Goal: Task Accomplishment & Management: Complete application form

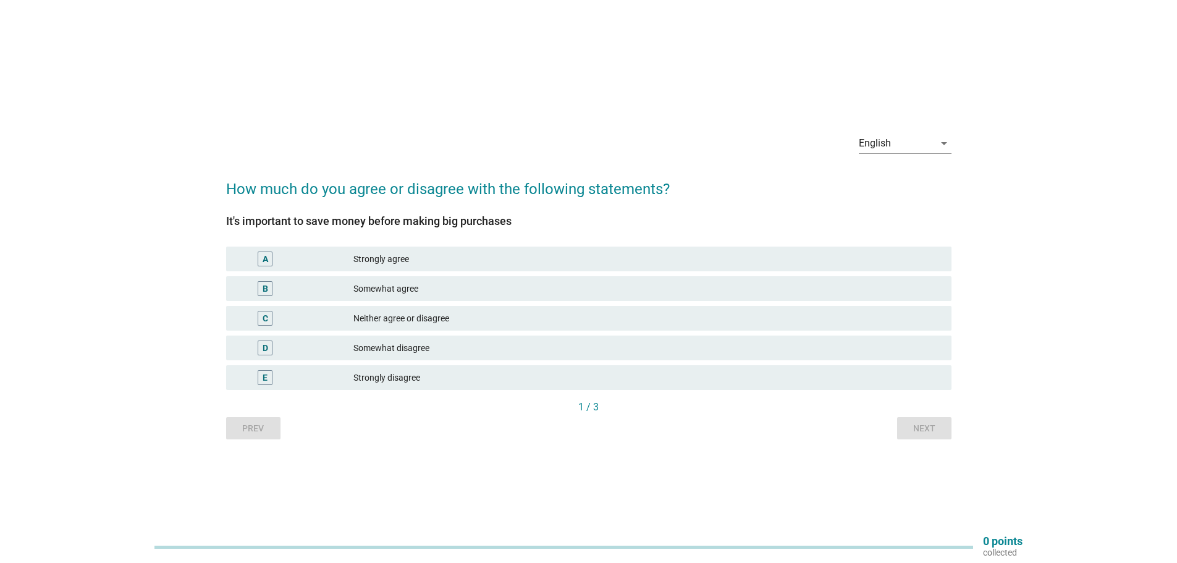
click at [434, 258] on div "Strongly agree" at bounding box center [648, 259] width 588 height 15
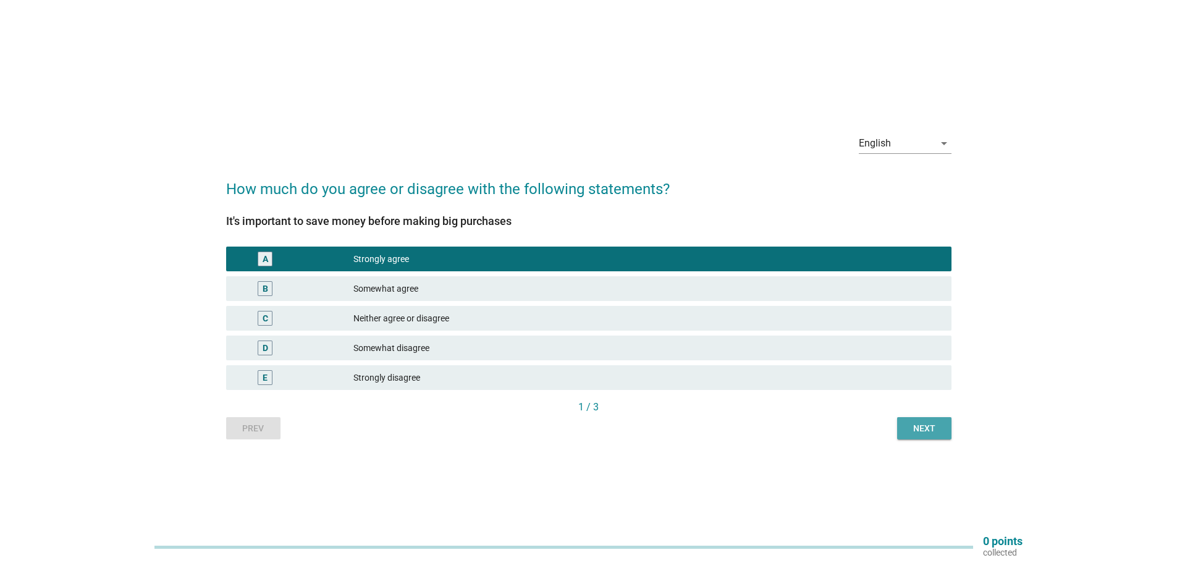
click at [921, 423] on div "Next" at bounding box center [924, 428] width 35 height 13
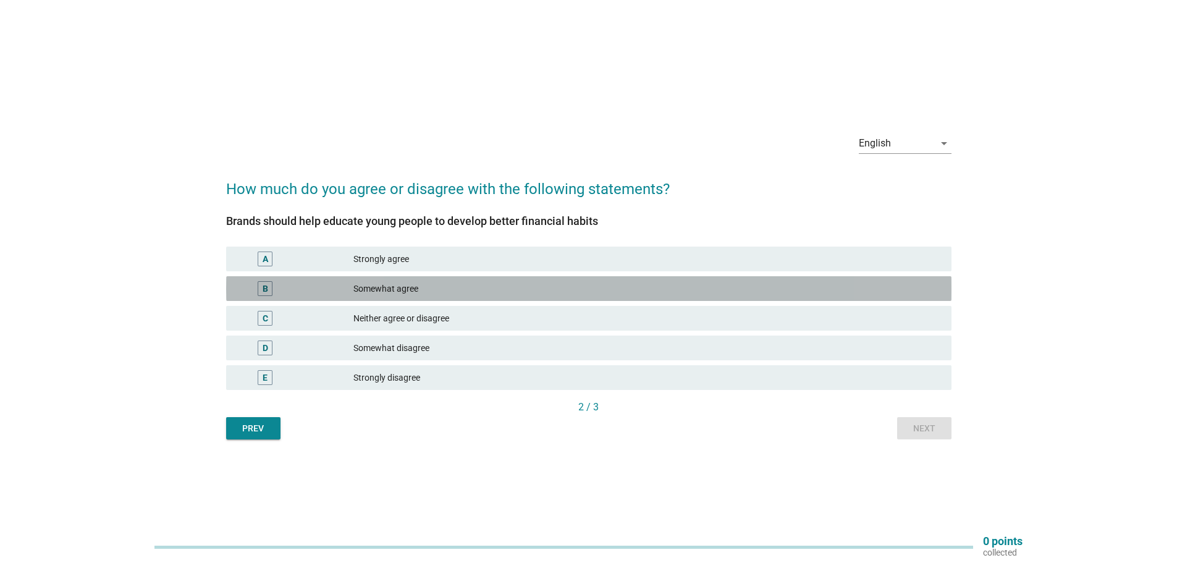
click at [412, 291] on div "Somewhat agree" at bounding box center [648, 288] width 588 height 15
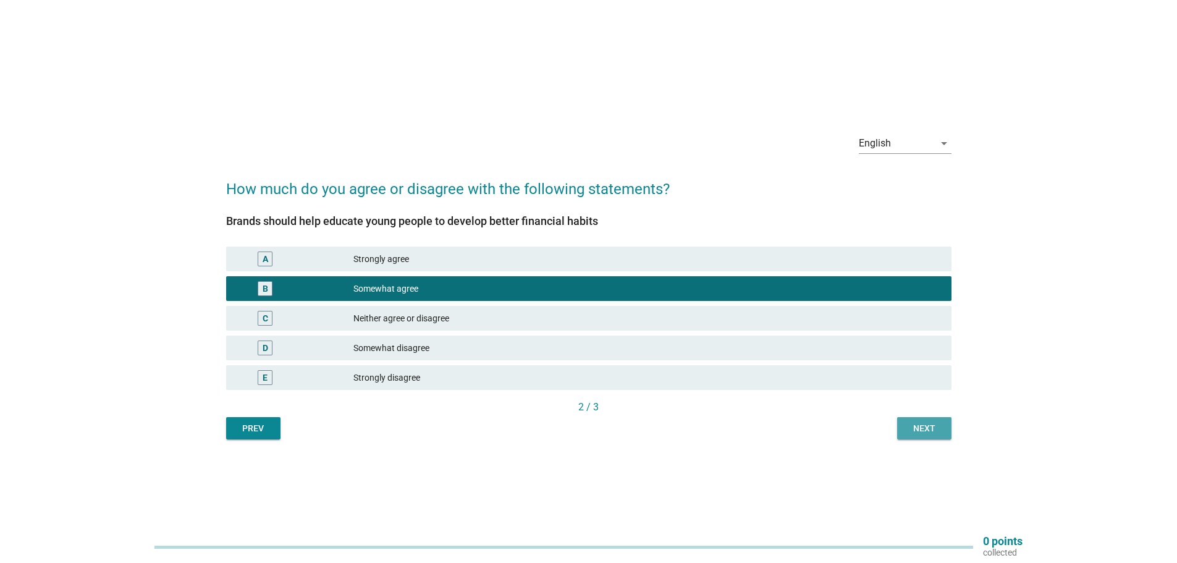
click at [921, 430] on div "Next" at bounding box center [924, 428] width 35 height 13
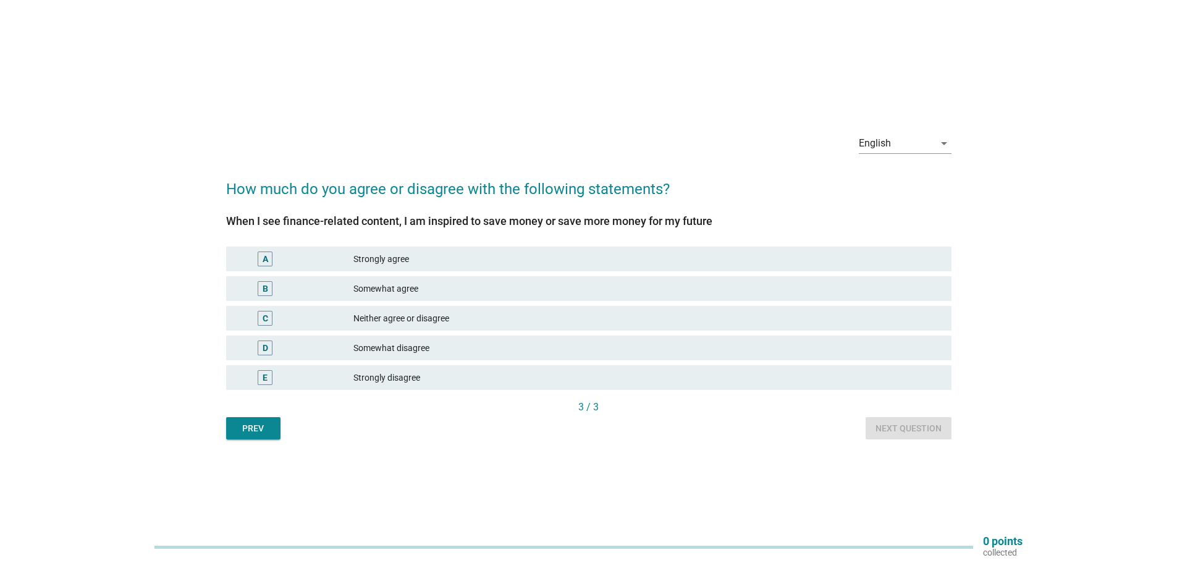
click at [483, 258] on div "Strongly agree" at bounding box center [648, 259] width 588 height 15
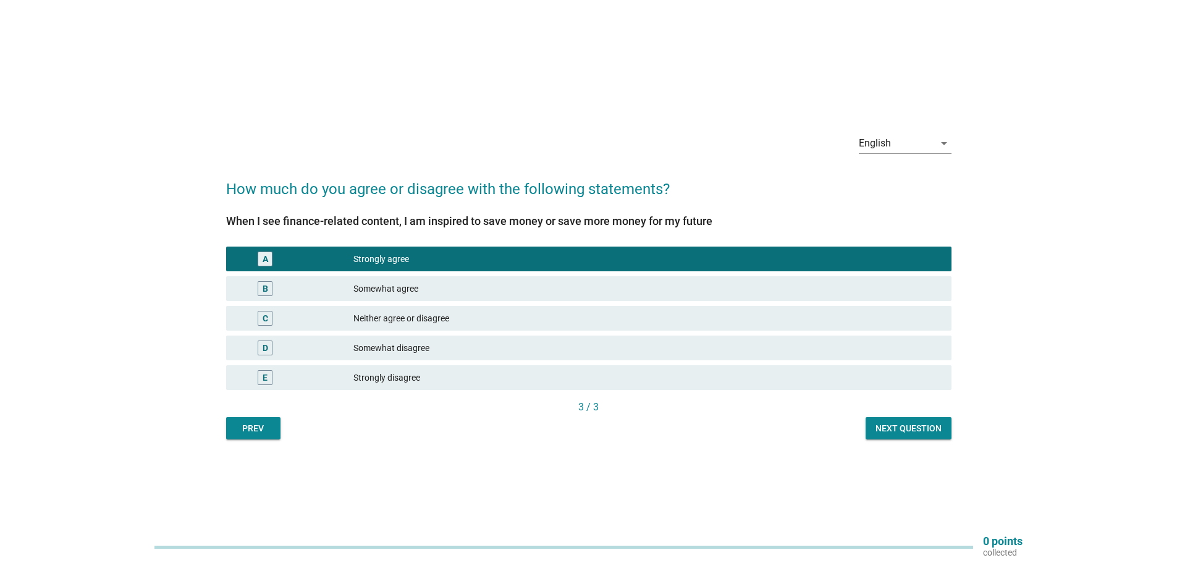
click at [900, 423] on div "Next question" at bounding box center [909, 428] width 66 height 13
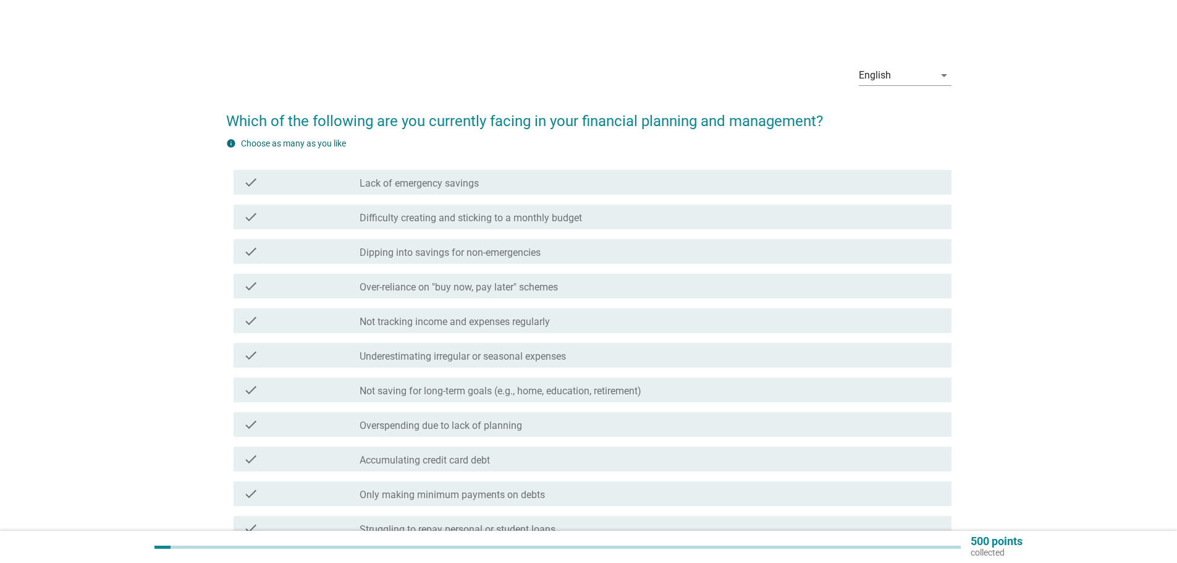
click at [538, 186] on div "check_box_outline_blank Lack of emergency savings" at bounding box center [651, 182] width 582 height 15
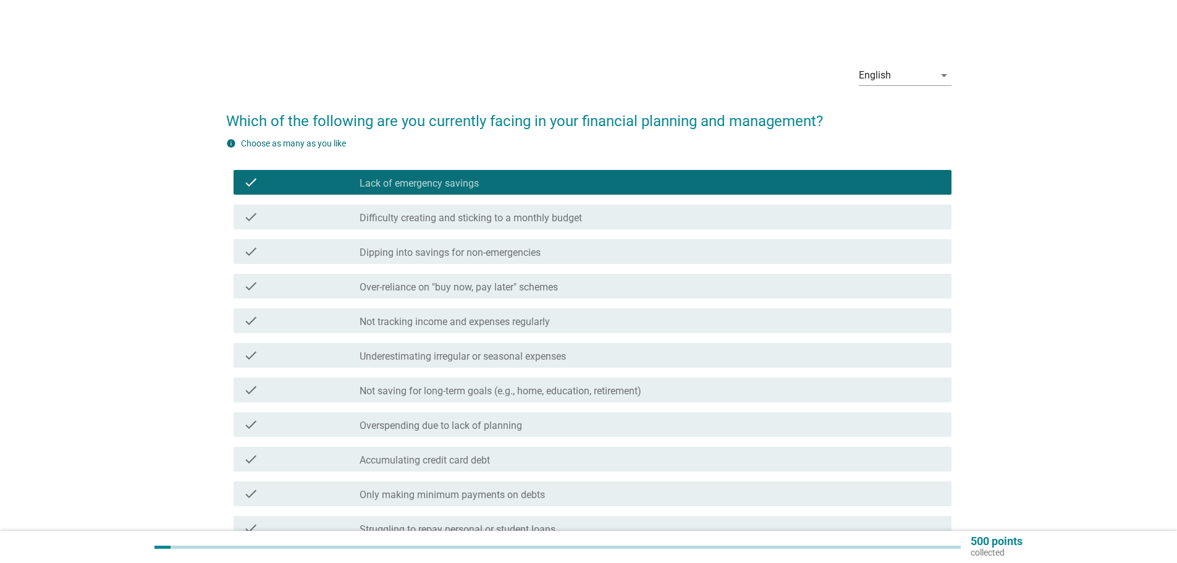
click at [533, 216] on label "Difficulty creating and sticking to a monthly budget" at bounding box center [471, 218] width 222 height 12
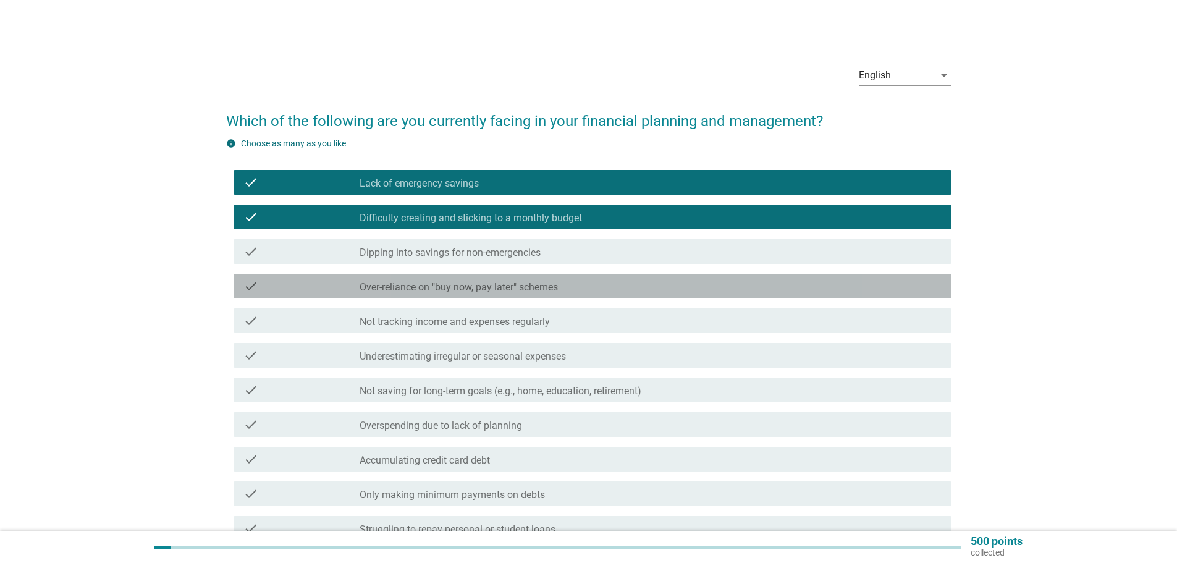
click at [536, 283] on label "Over-reliance on "buy now, pay later" schemes" at bounding box center [459, 287] width 198 height 12
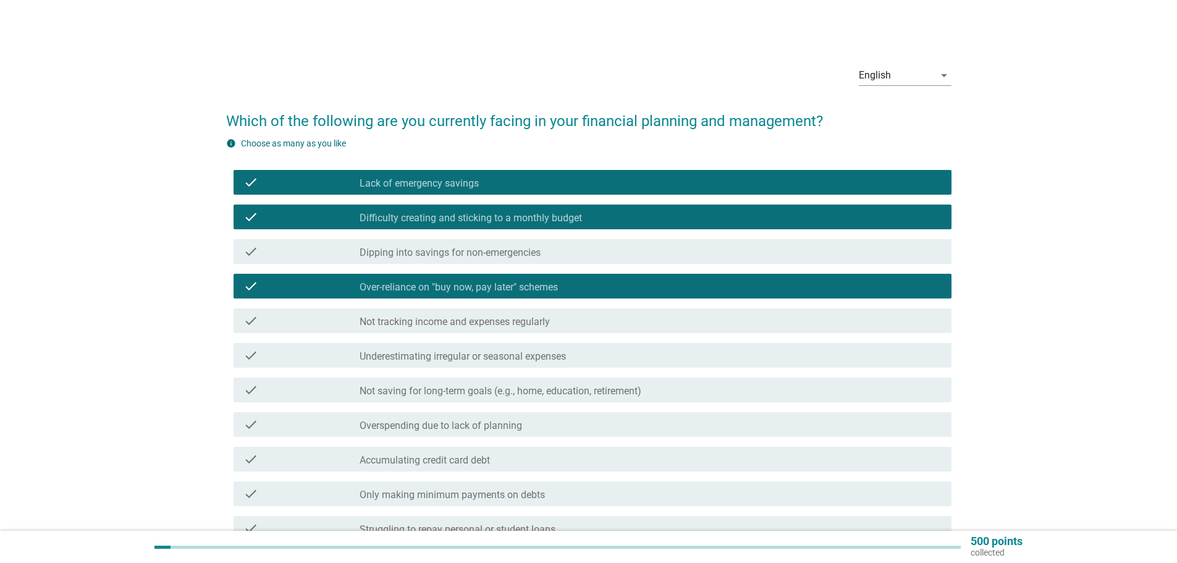
click at [530, 321] on label "Not tracking income and expenses regularly" at bounding box center [455, 322] width 190 height 12
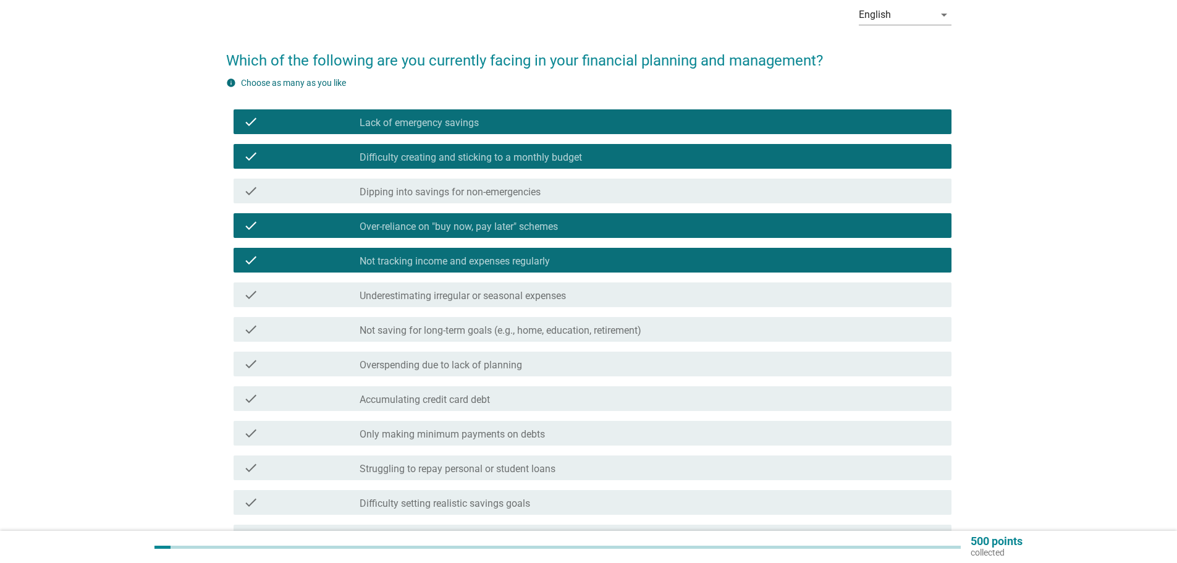
scroll to position [62, 0]
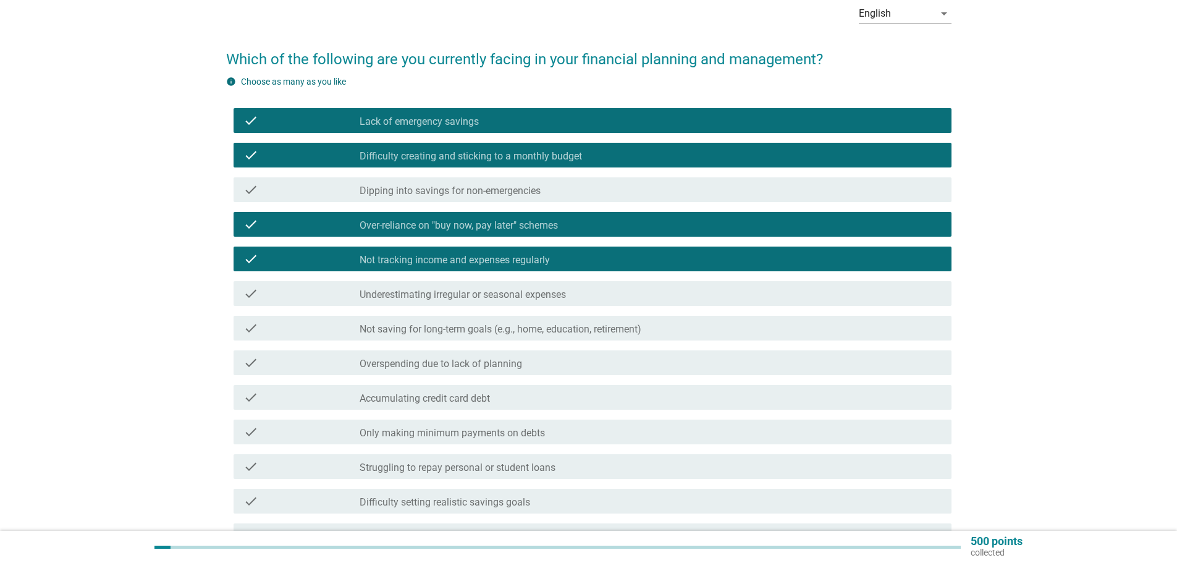
click at [544, 328] on label "Not saving for long-term goals (e.g., home, education, retirement)" at bounding box center [501, 329] width 282 height 12
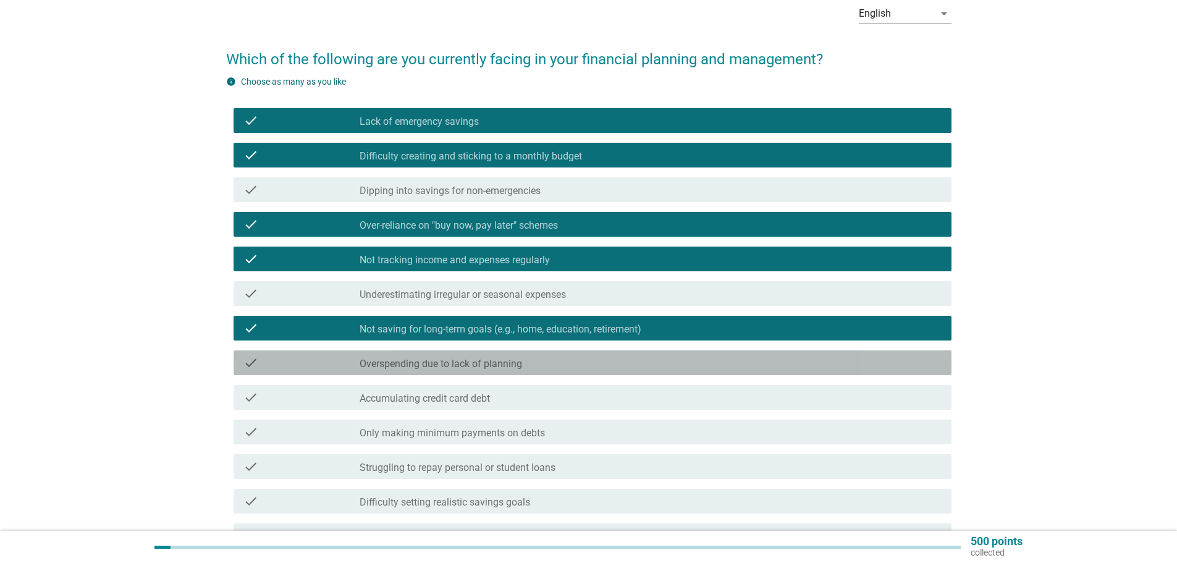
click at [537, 357] on div "check_box_outline_blank Overspending due to lack of planning" at bounding box center [651, 362] width 582 height 15
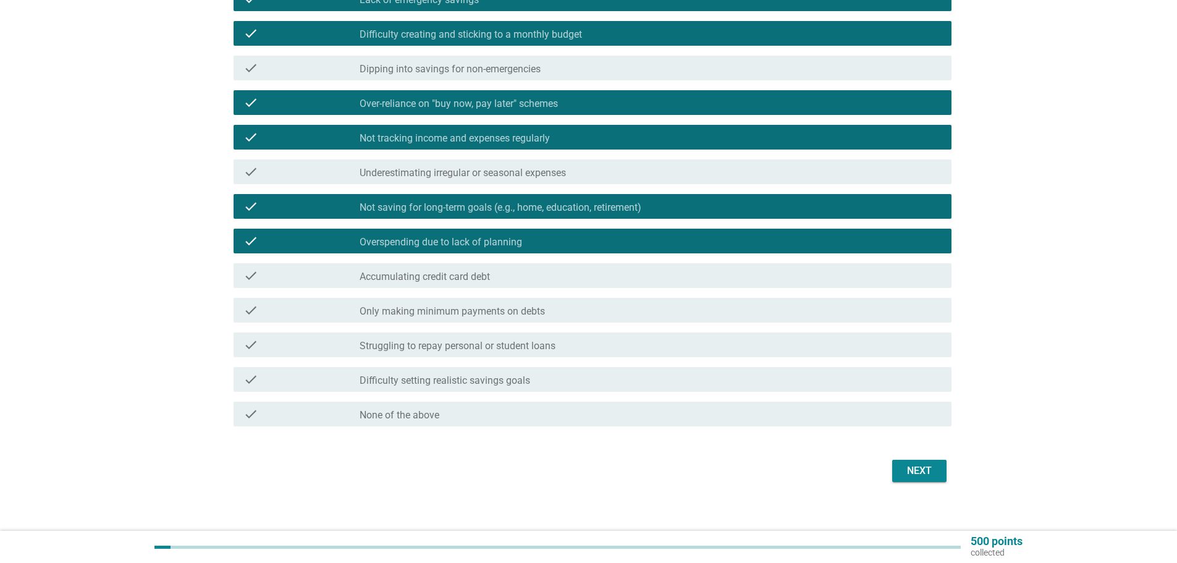
scroll to position [185, 0]
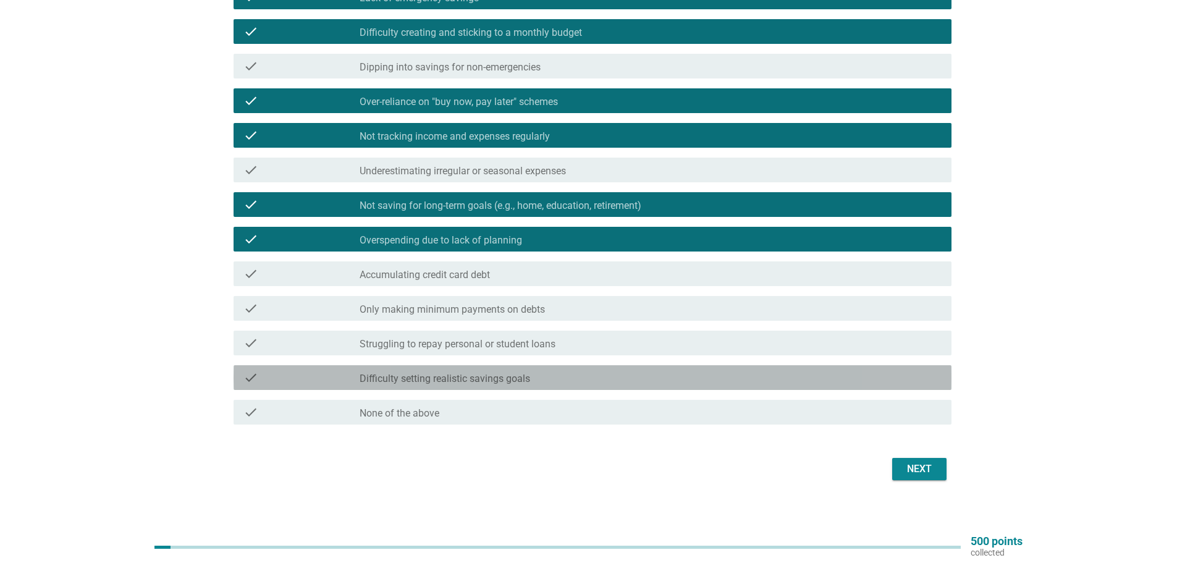
click at [557, 380] on div "check_box_outline_blank Difficulty setting realistic savings goals" at bounding box center [651, 377] width 582 height 15
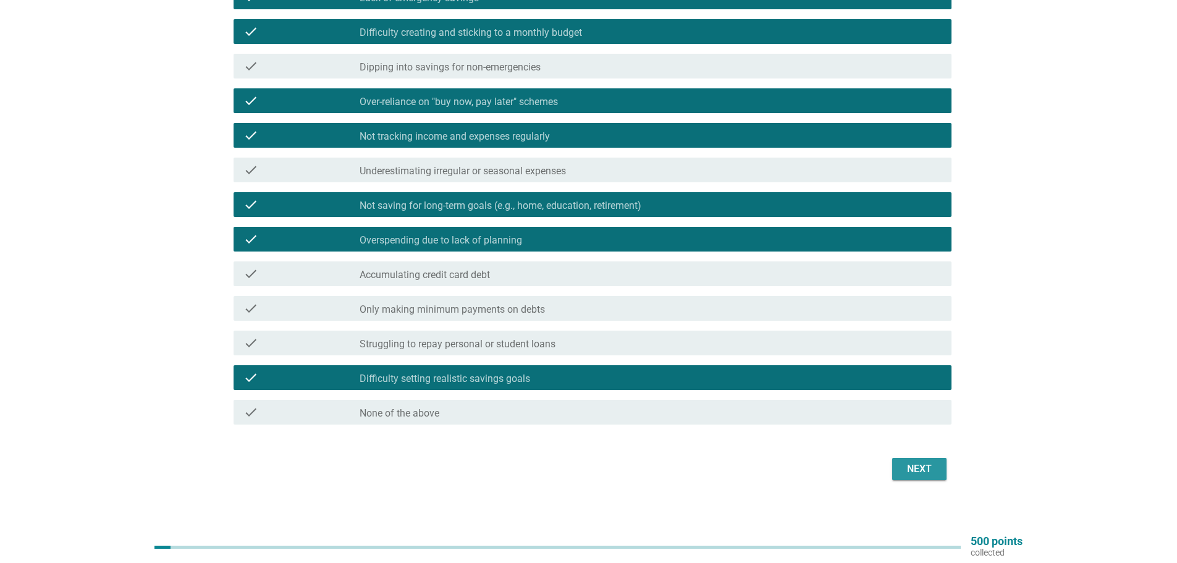
click at [912, 464] on div "Next" at bounding box center [919, 469] width 35 height 15
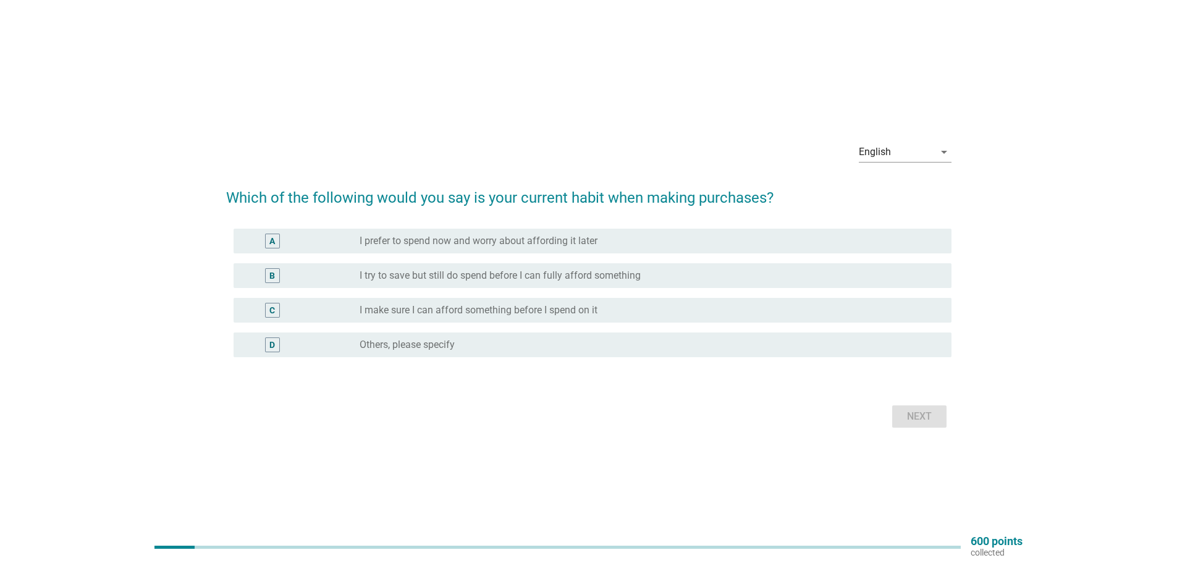
click at [617, 275] on label "I try to save but still do spend before I can fully afford something" at bounding box center [500, 275] width 281 height 12
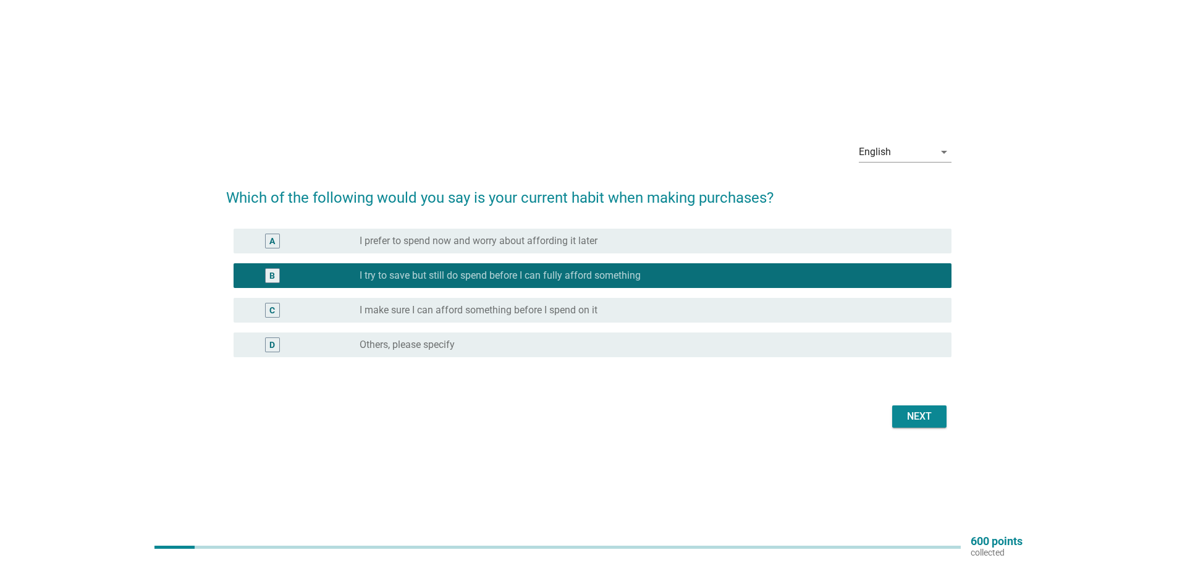
click at [916, 428] on div "Next" at bounding box center [589, 417] width 726 height 30
click at [914, 421] on div "Next" at bounding box center [919, 416] width 35 height 15
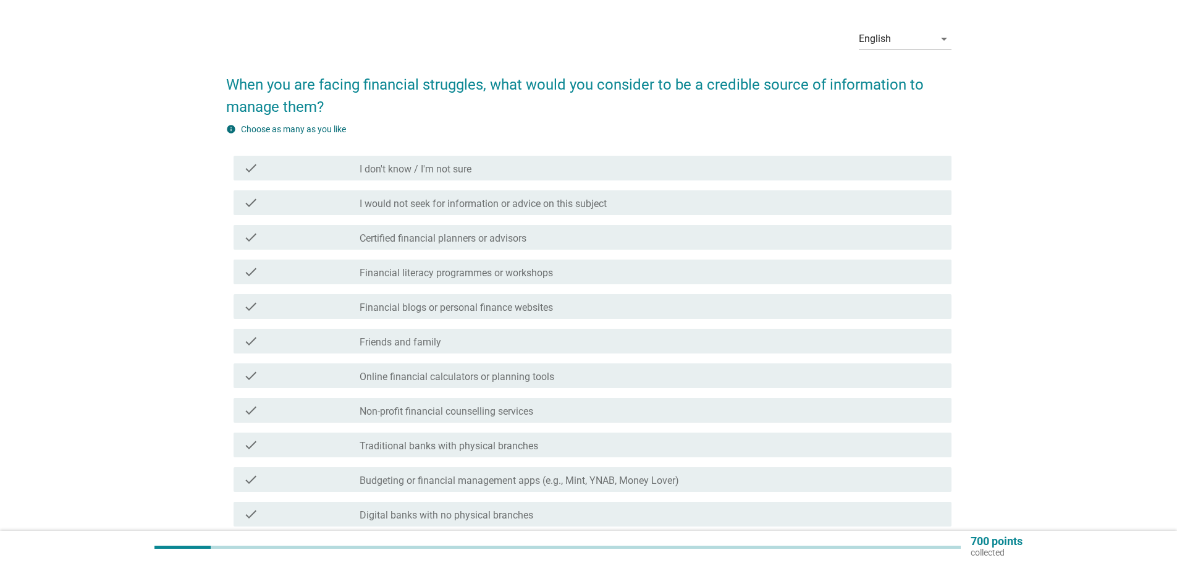
scroll to position [62, 0]
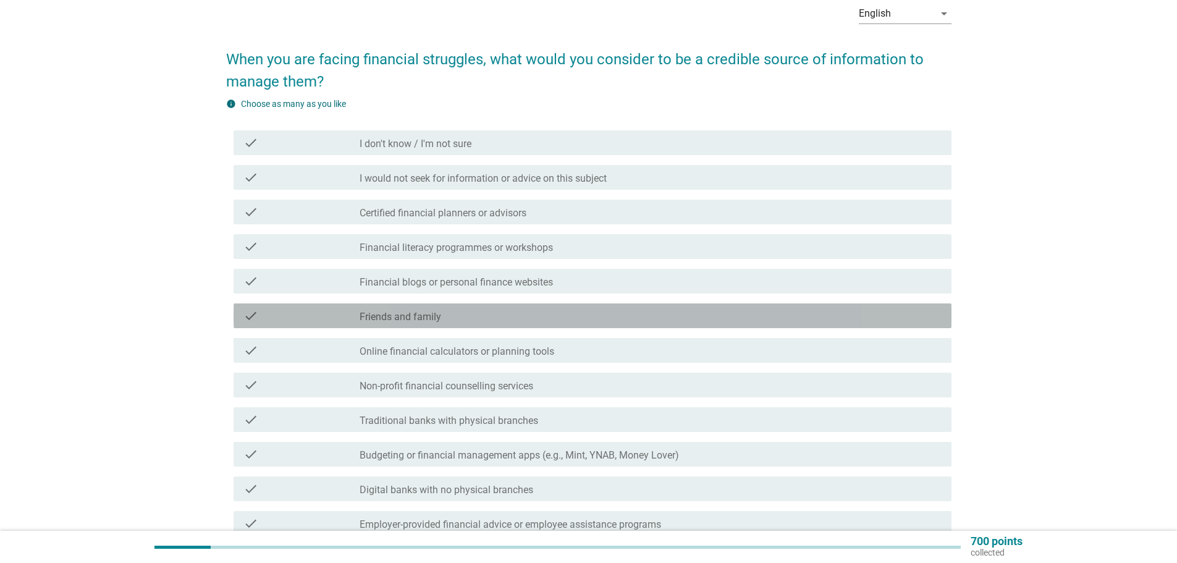
click at [454, 315] on div "check_box_outline_blank Friends and family" at bounding box center [651, 315] width 582 height 15
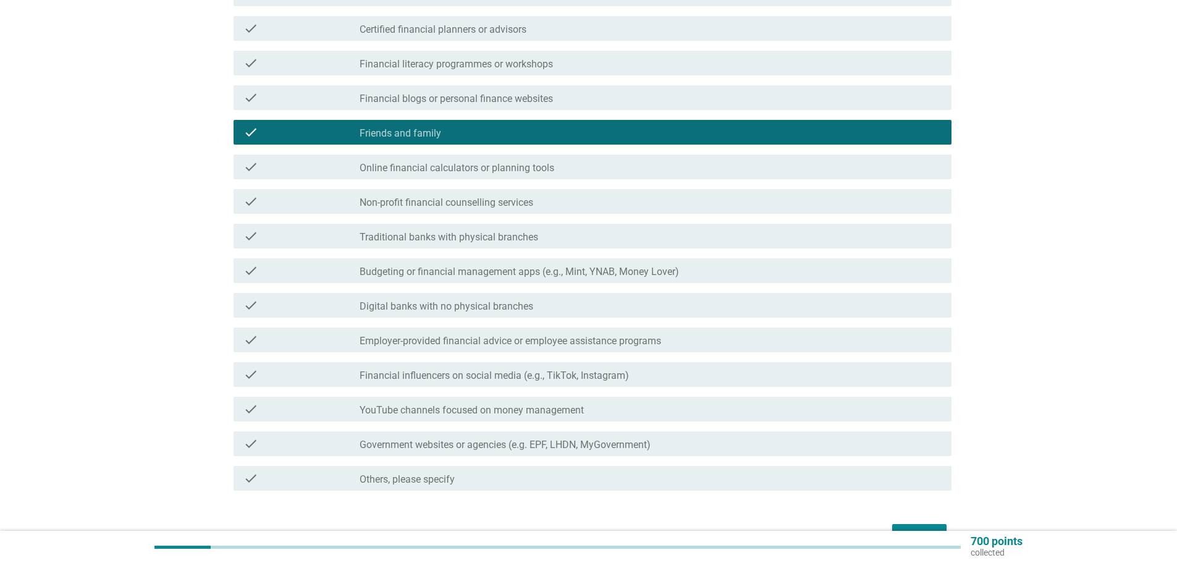
scroll to position [247, 0]
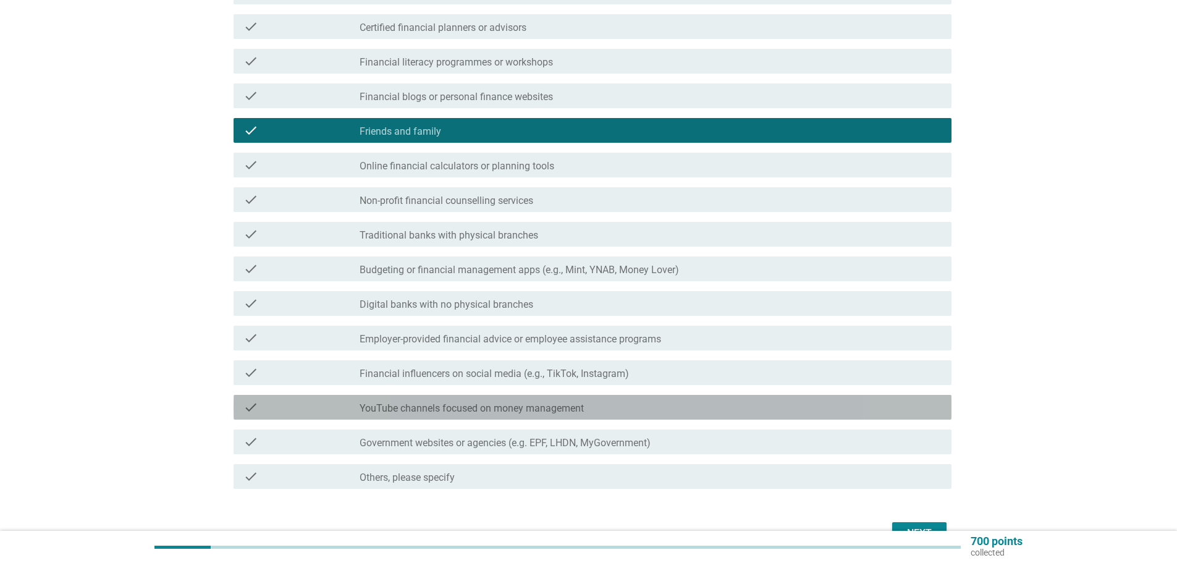
click at [601, 409] on div "check_box_outline_blank YouTube channels focused on money management" at bounding box center [651, 407] width 582 height 15
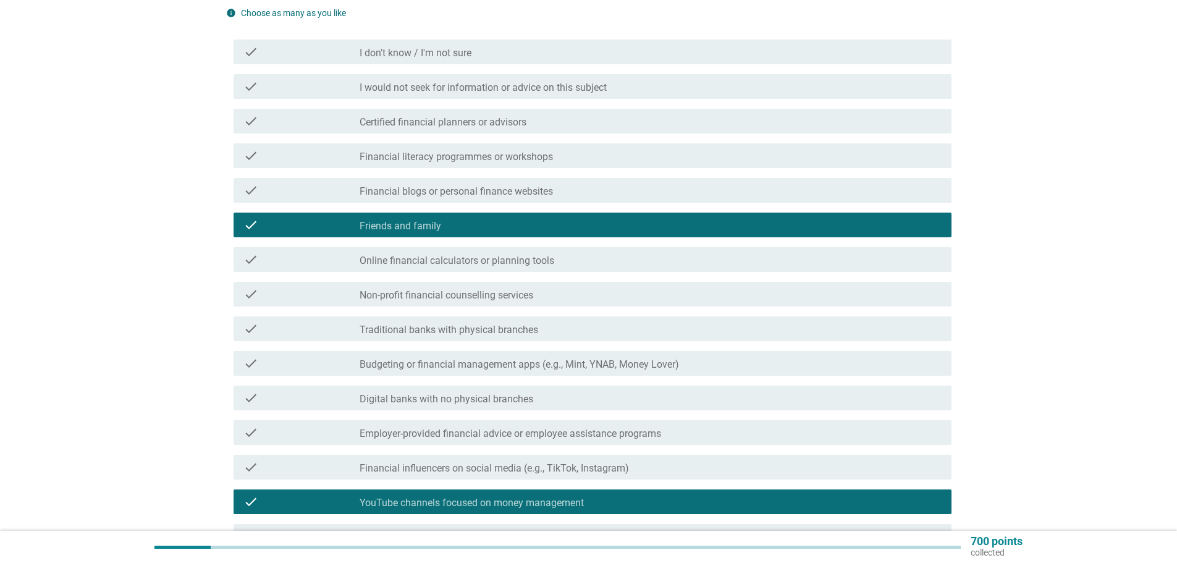
scroll to position [309, 0]
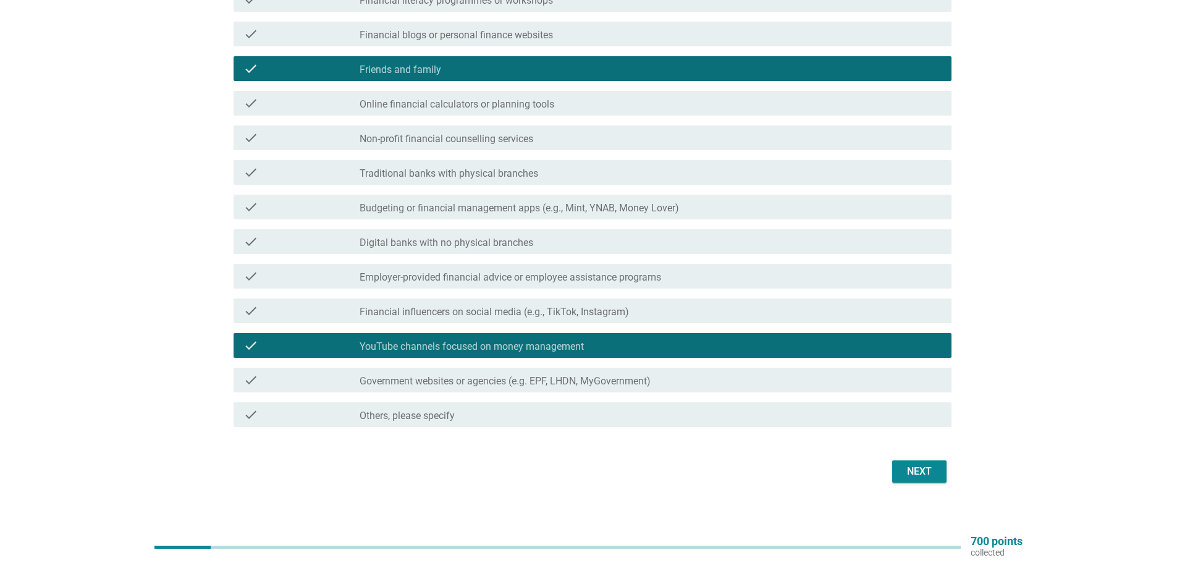
click at [931, 473] on div "Next" at bounding box center [919, 471] width 35 height 15
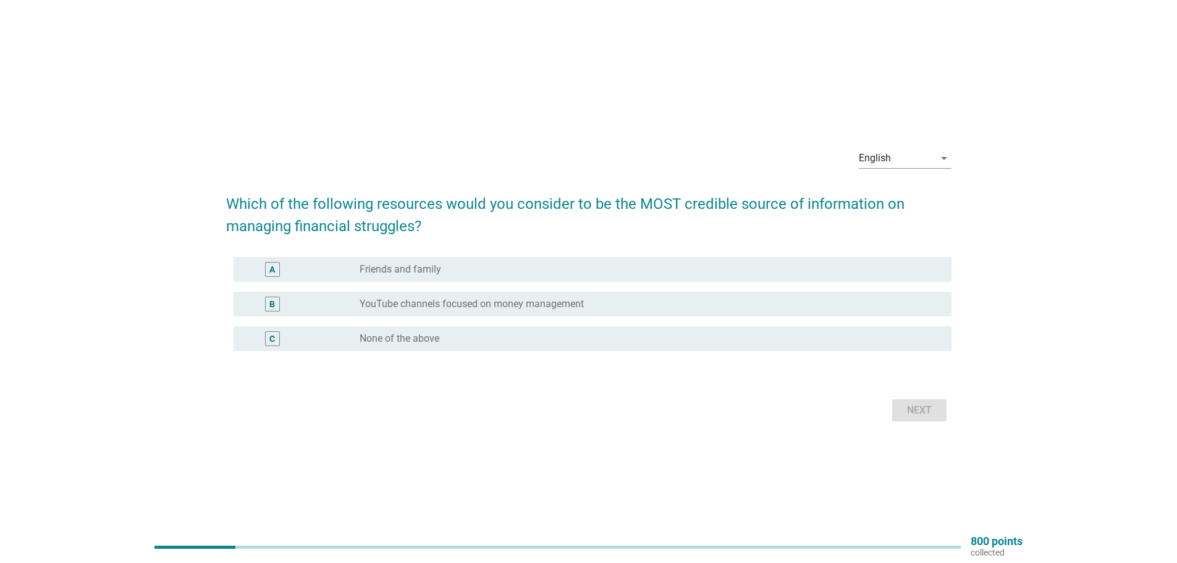
click at [437, 270] on label "Friends and family" at bounding box center [401, 269] width 82 height 12
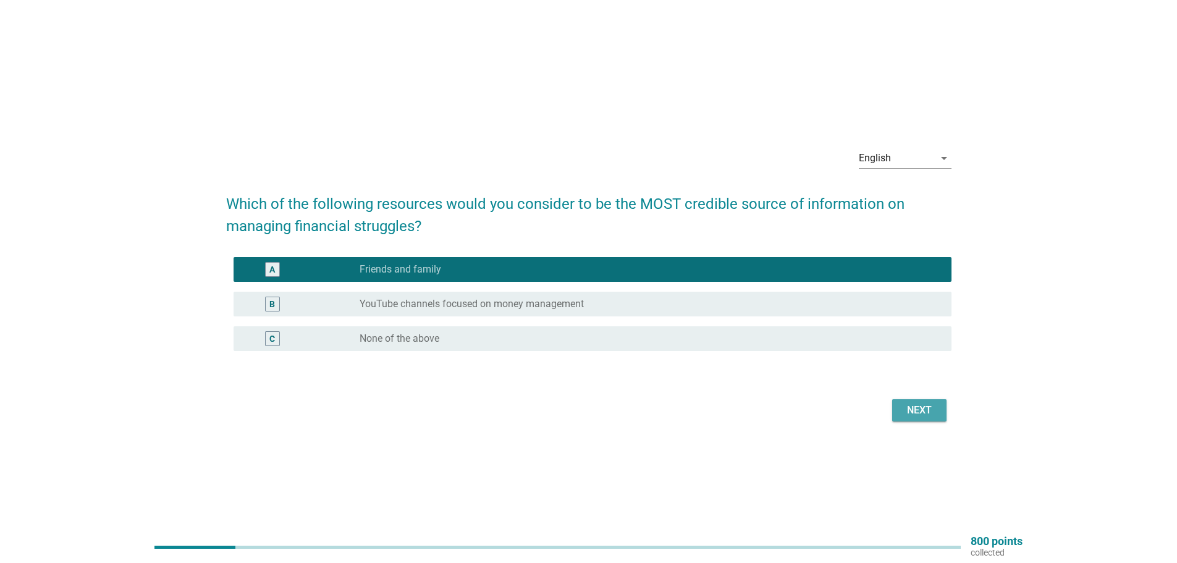
click at [931, 410] on div "Next" at bounding box center [919, 410] width 35 height 15
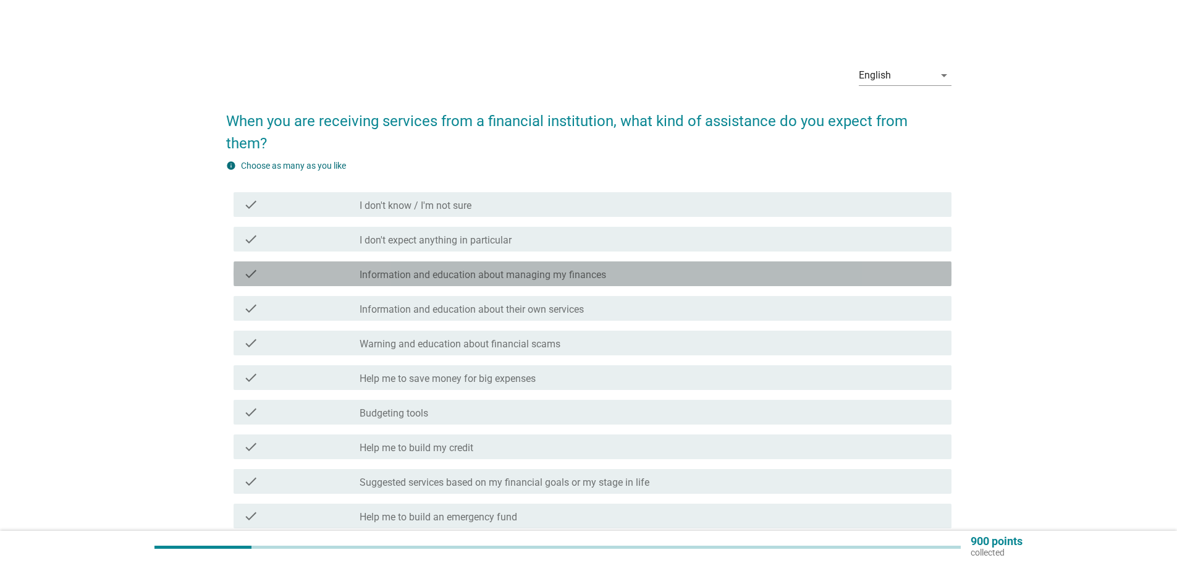
click at [473, 269] on label "Information and education about managing my finances" at bounding box center [483, 275] width 247 height 12
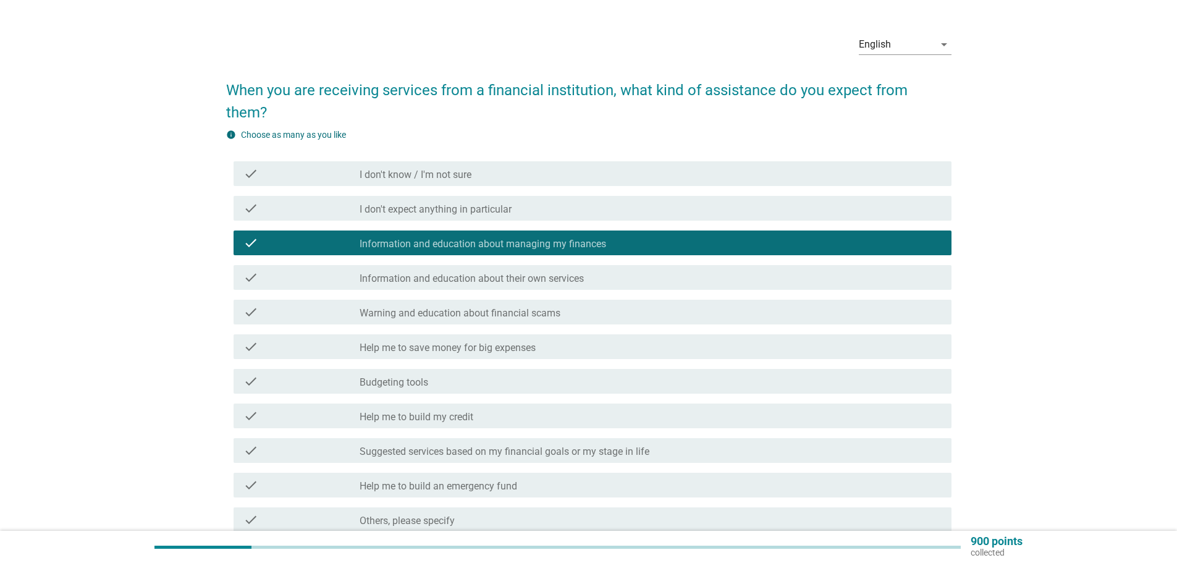
scroll to position [62, 0]
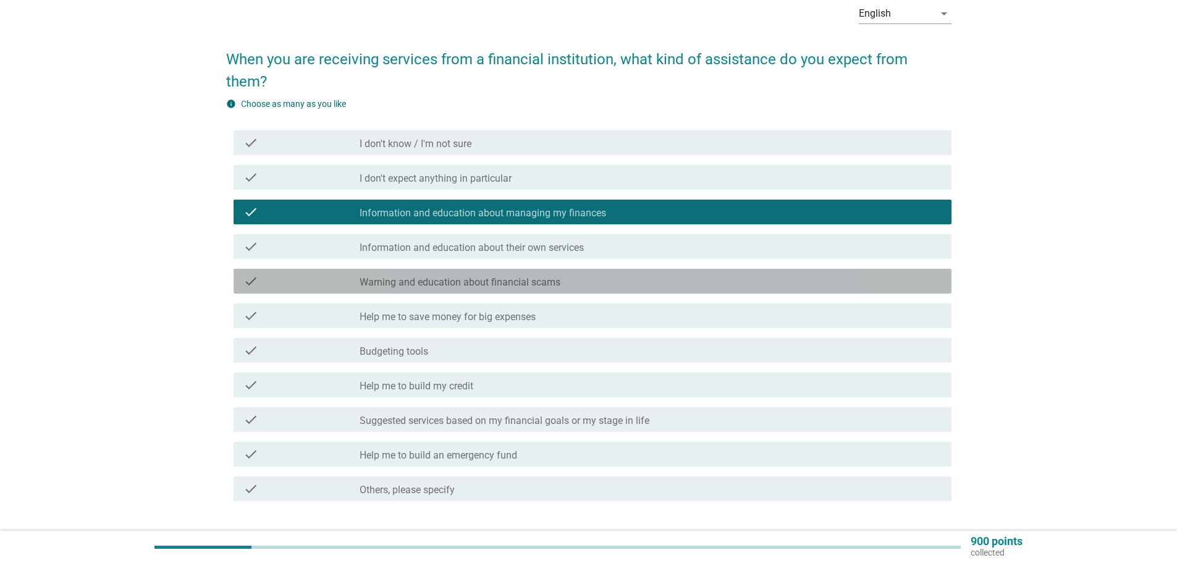
click at [563, 269] on div "check check_box_outline_blank Warning and education about financial scams" at bounding box center [593, 281] width 718 height 25
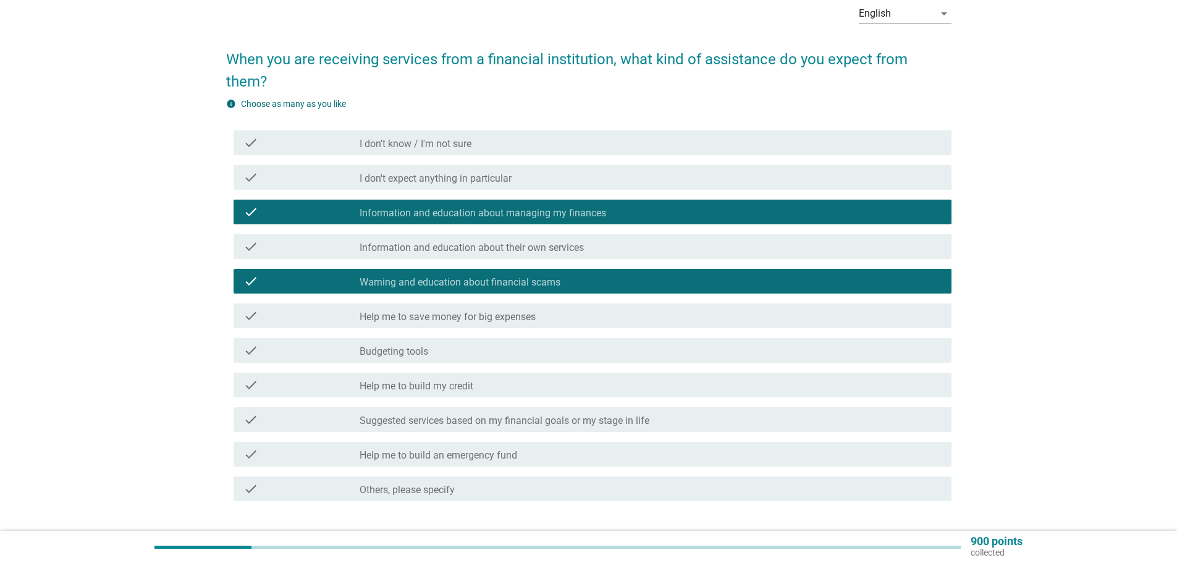
click at [519, 311] on label "Help me to save money for big expenses" at bounding box center [448, 317] width 176 height 12
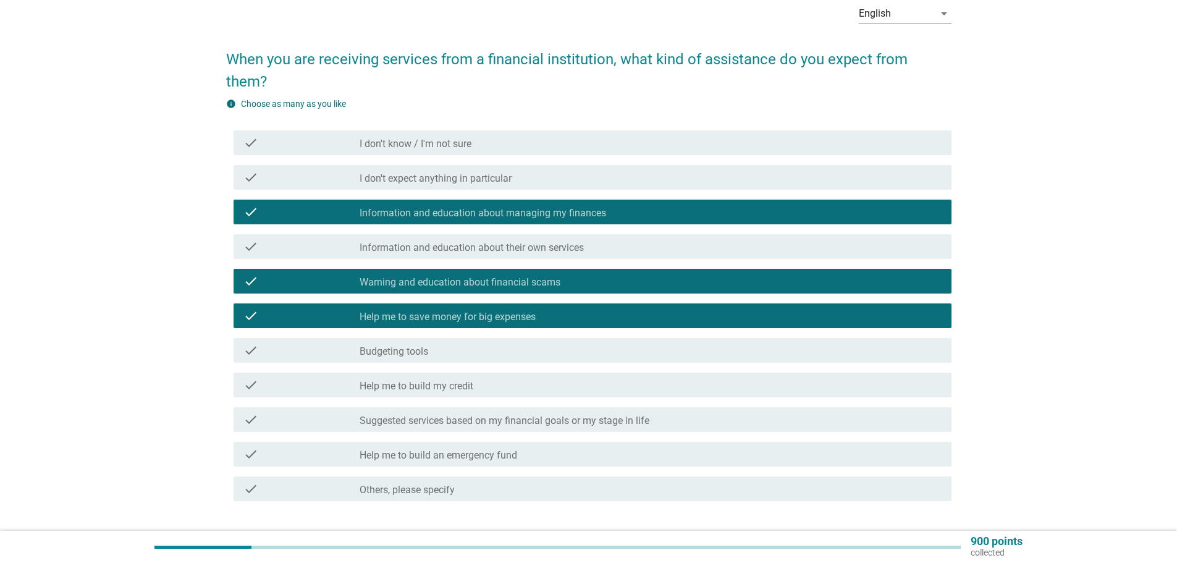
click at [510, 343] on div "check_box_outline_blank Budgeting tools" at bounding box center [651, 350] width 582 height 15
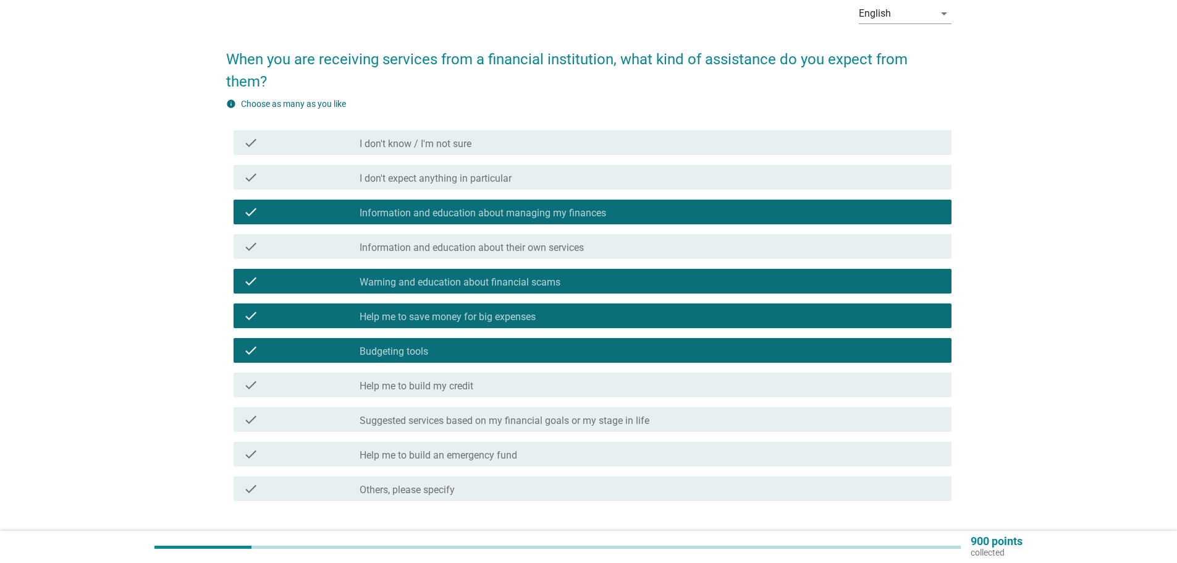
click at [523, 378] on div "check_box_outline_blank Help me to build my credit" at bounding box center [651, 385] width 582 height 15
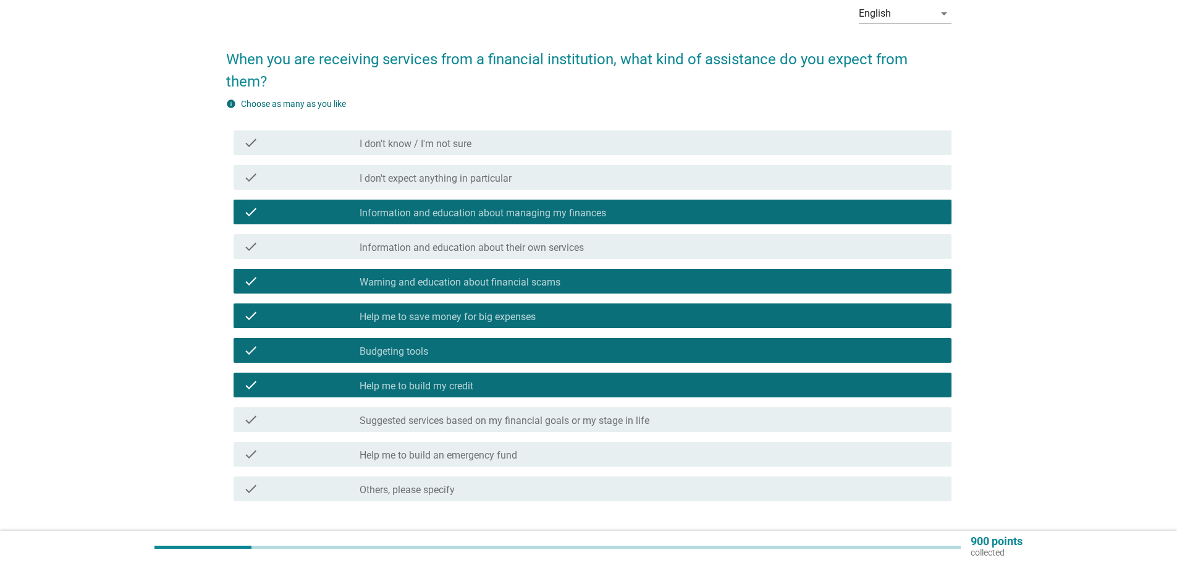
click at [559, 442] on div "check check_box_outline_blank Help me to build an emergency fund" at bounding box center [593, 454] width 718 height 25
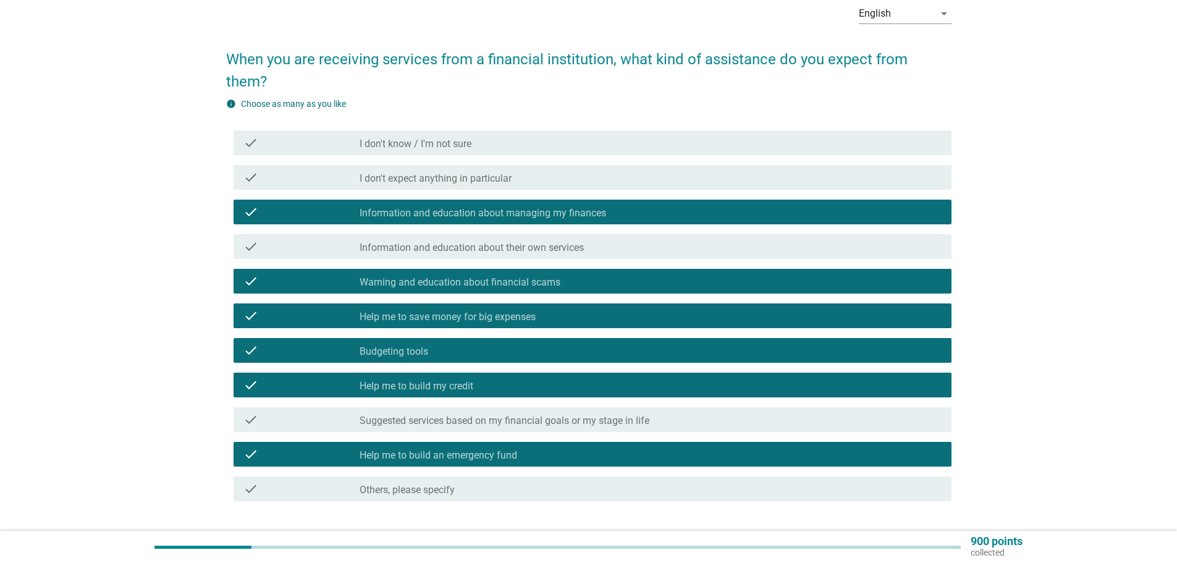
click at [691, 412] on div "check_box_outline_blank Suggested services based on my financial goals or my st…" at bounding box center [651, 419] width 582 height 15
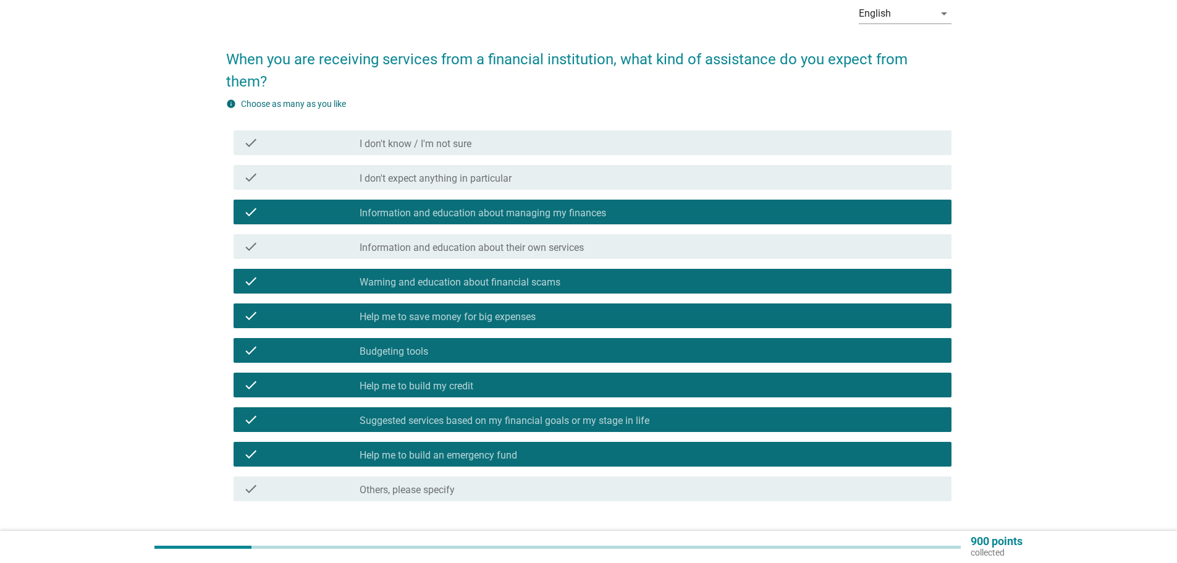
click at [913, 538] on div "Next" at bounding box center [919, 545] width 35 height 15
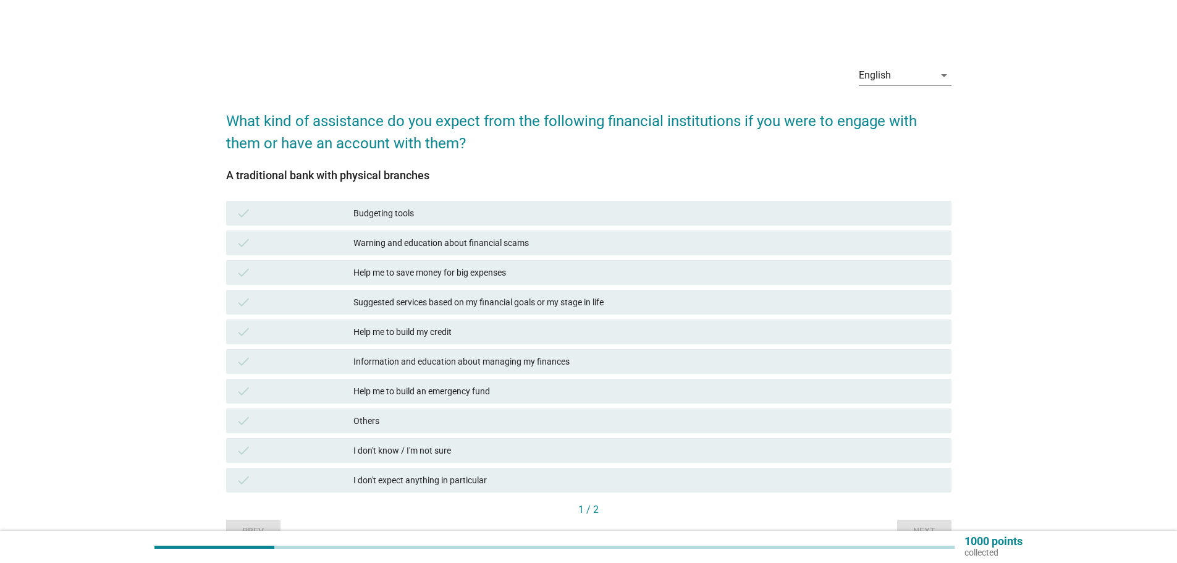
click at [457, 215] on div "Budgeting tools" at bounding box center [648, 213] width 588 height 15
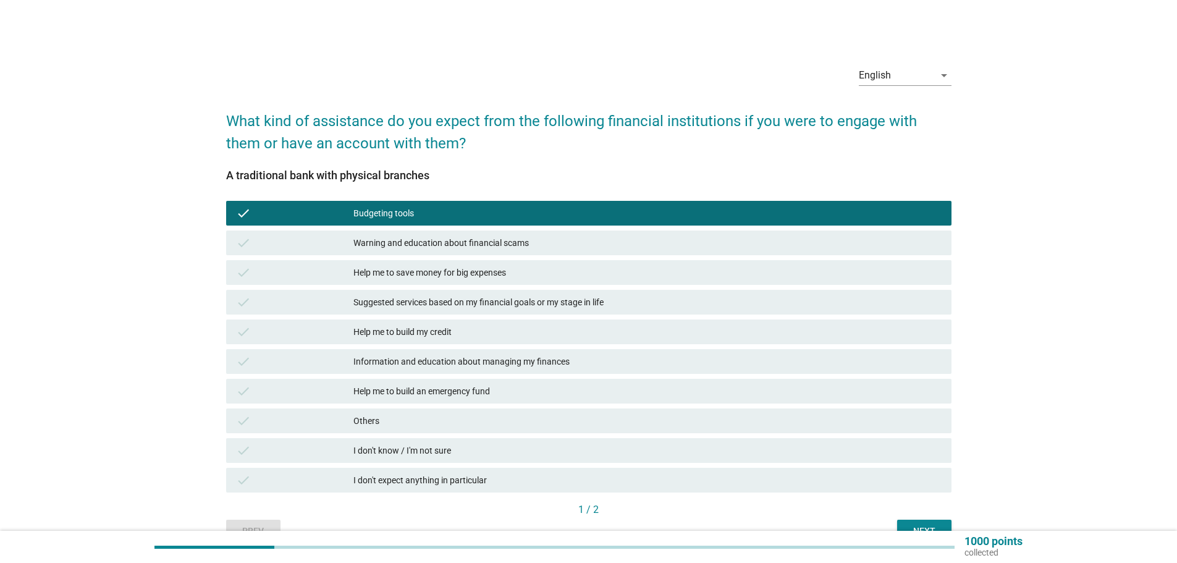
click at [903, 526] on button "Next" at bounding box center [924, 531] width 54 height 22
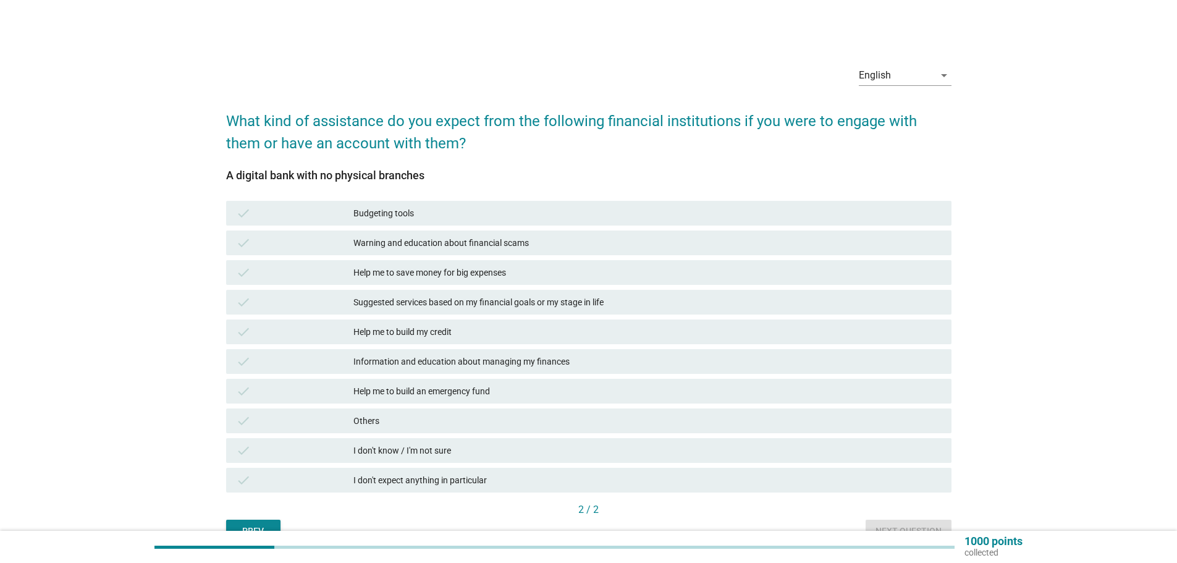
click at [439, 451] on div "I don't know / I'm not sure" at bounding box center [648, 450] width 588 height 15
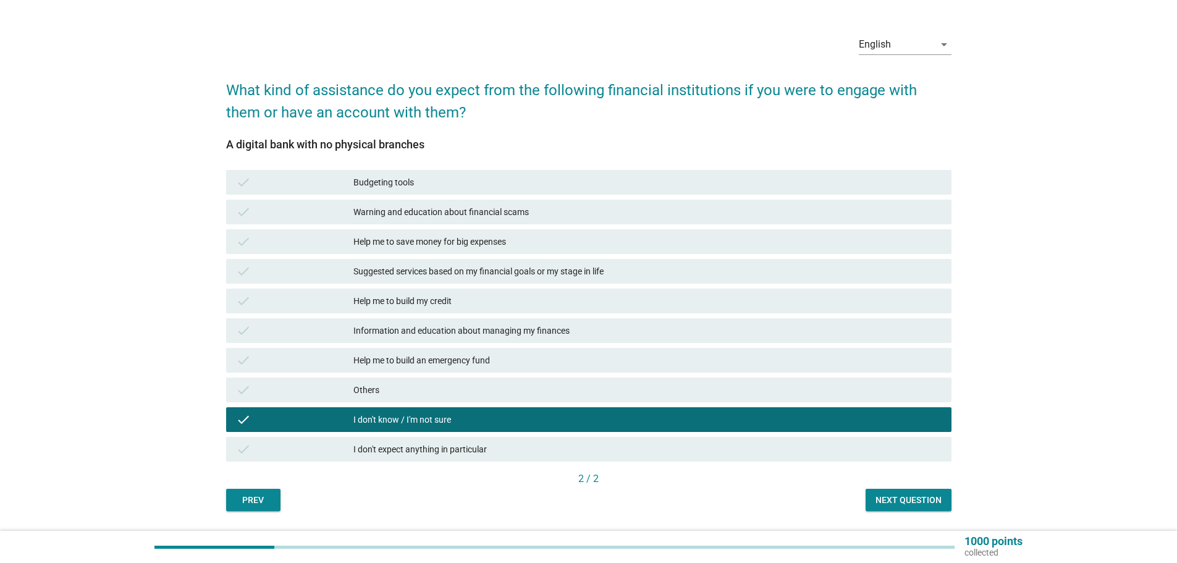
scroll to position [62, 0]
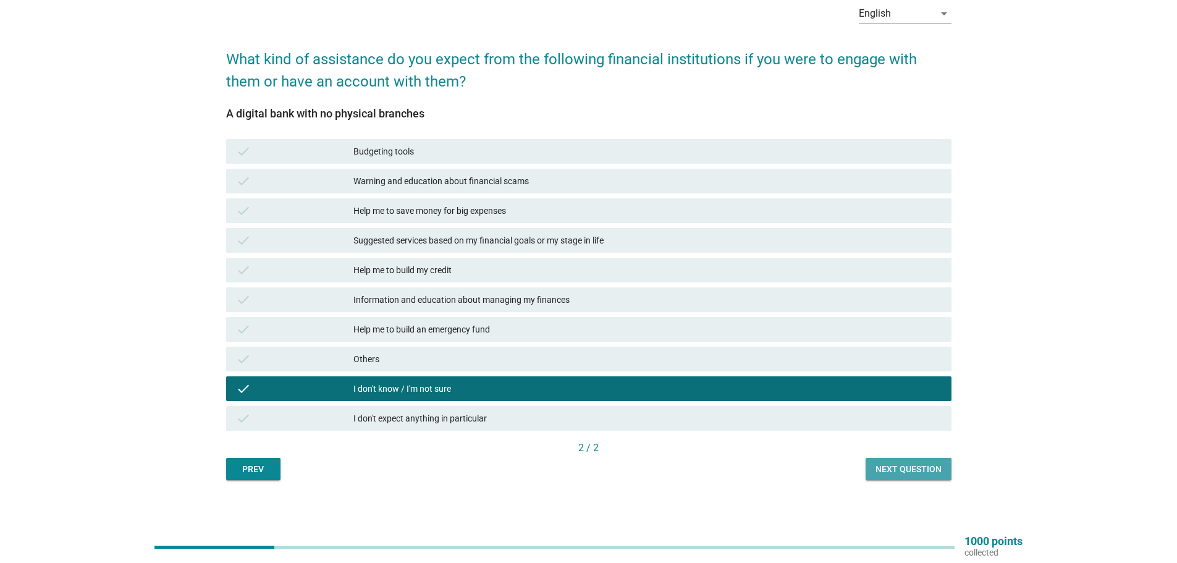
click at [909, 464] on div "Next question" at bounding box center [909, 469] width 66 height 13
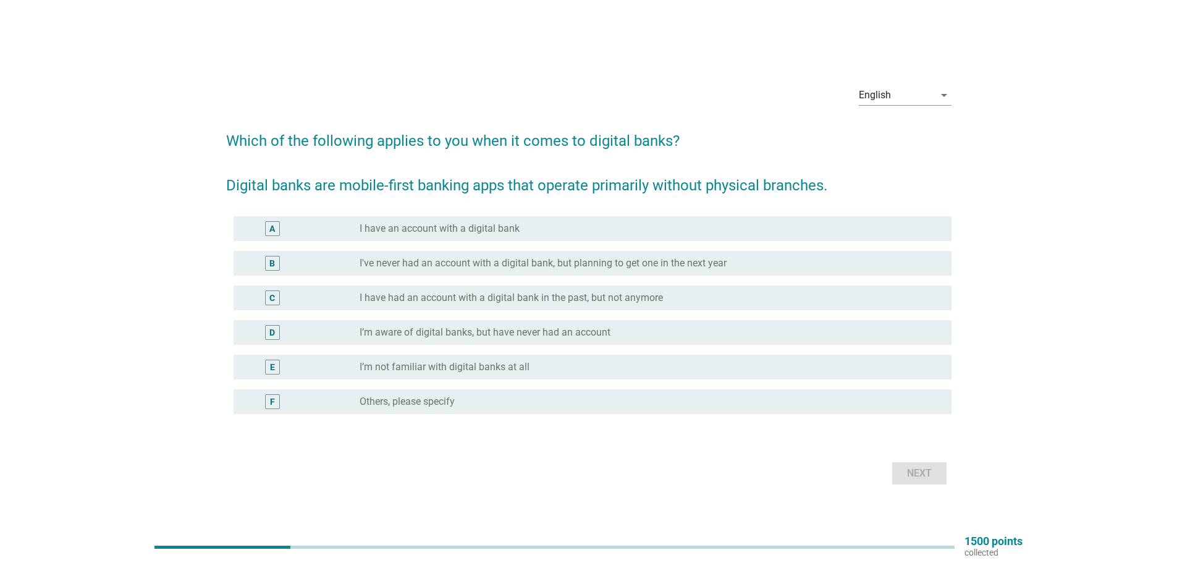
click at [649, 261] on label "I've never had an account with a digital bank, but planning to get one in the n…" at bounding box center [543, 263] width 367 height 12
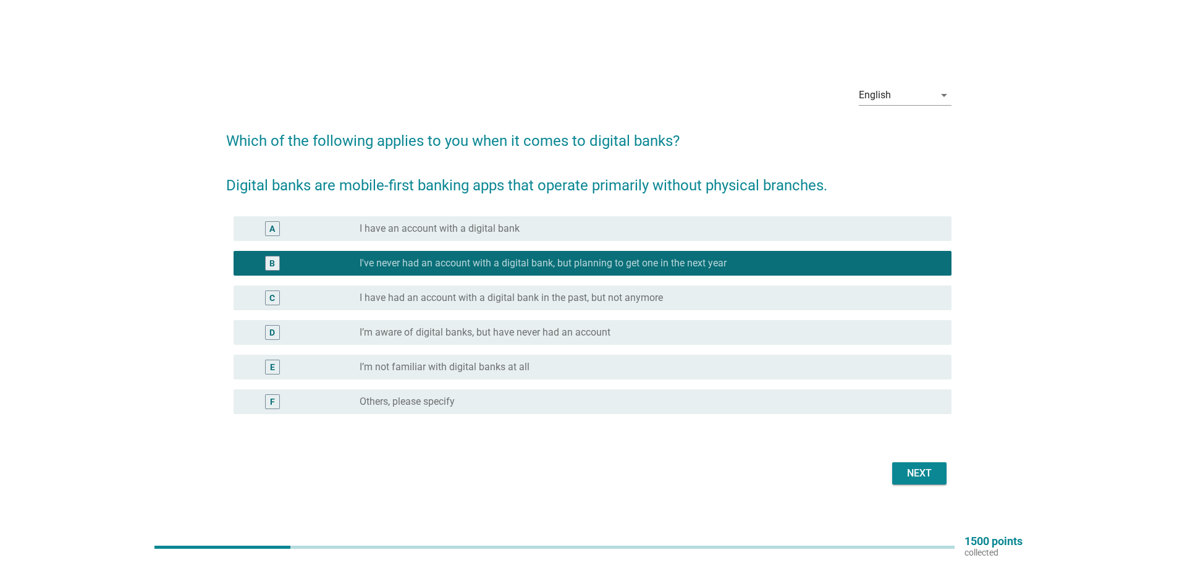
click at [912, 469] on div "Next" at bounding box center [919, 473] width 35 height 15
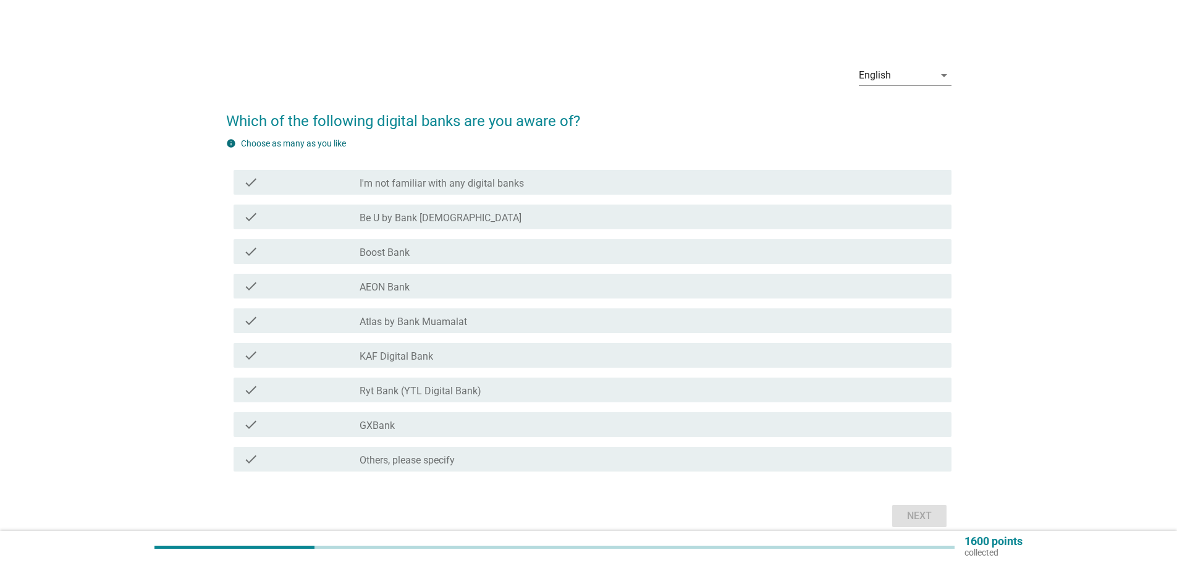
click at [453, 255] on div "check_box_outline_blank Boost Bank" at bounding box center [651, 251] width 582 height 15
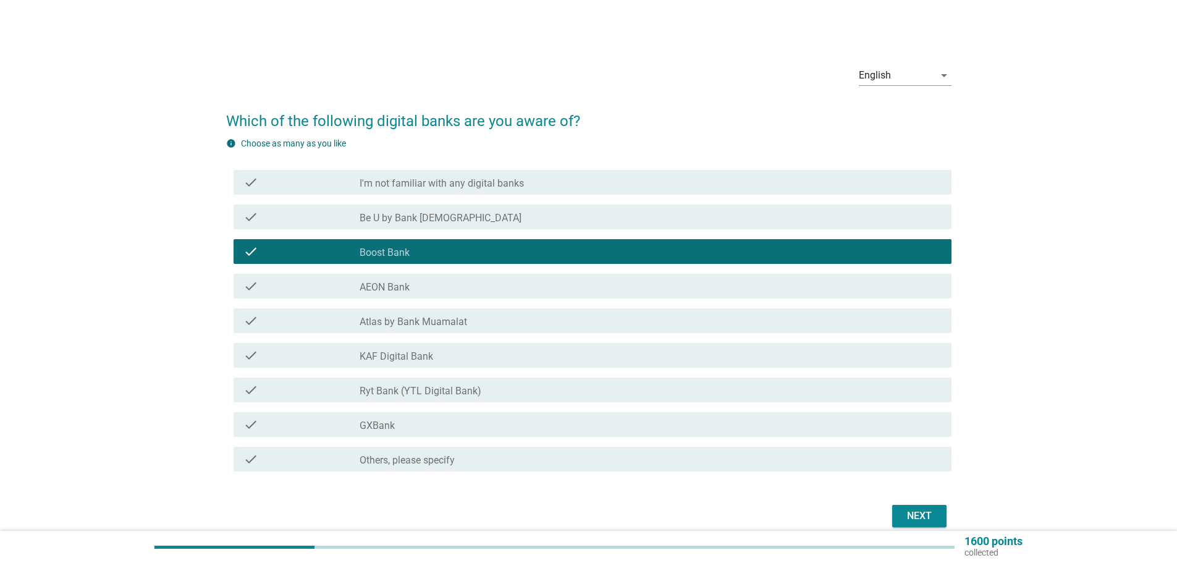
click at [484, 425] on div "check_box_outline_blank GXBank" at bounding box center [651, 424] width 582 height 15
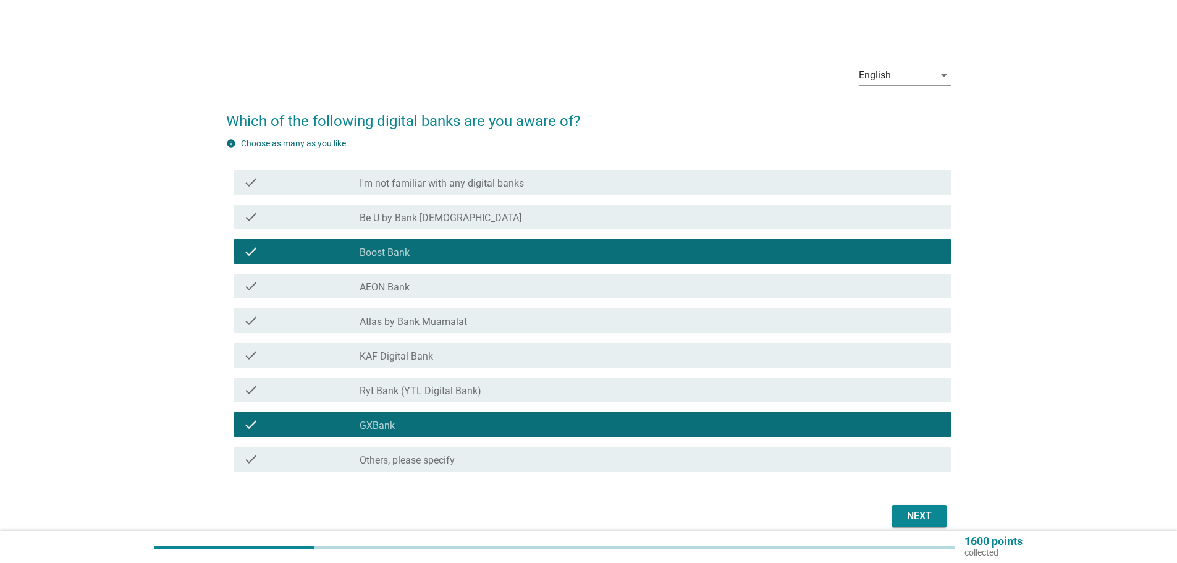
click at [926, 514] on div "Next" at bounding box center [919, 516] width 35 height 15
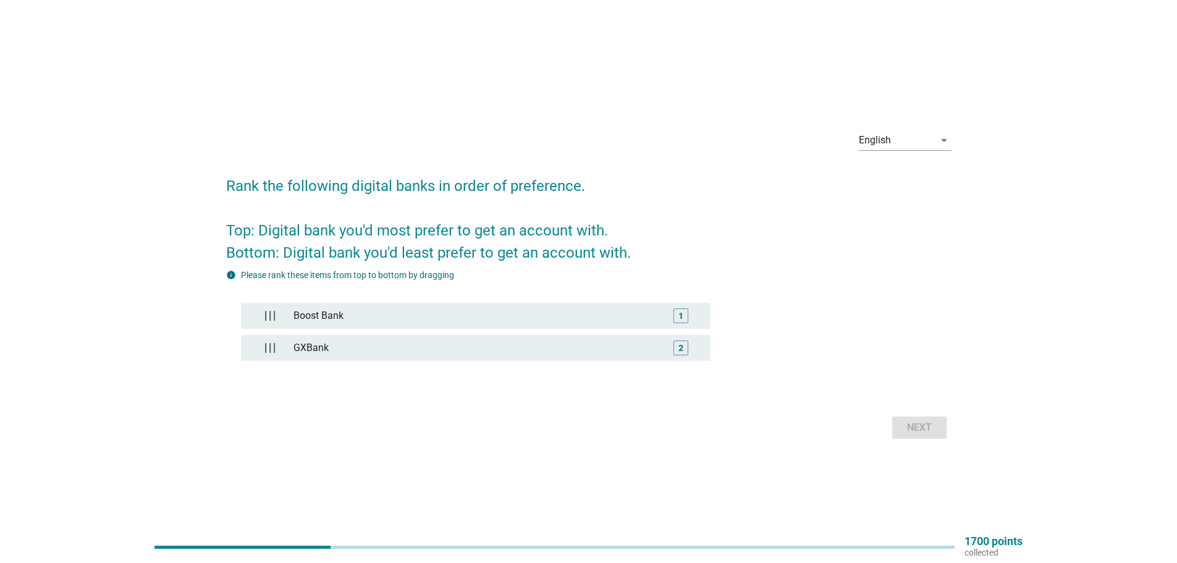
click at [907, 428] on div "Next" at bounding box center [589, 428] width 726 height 30
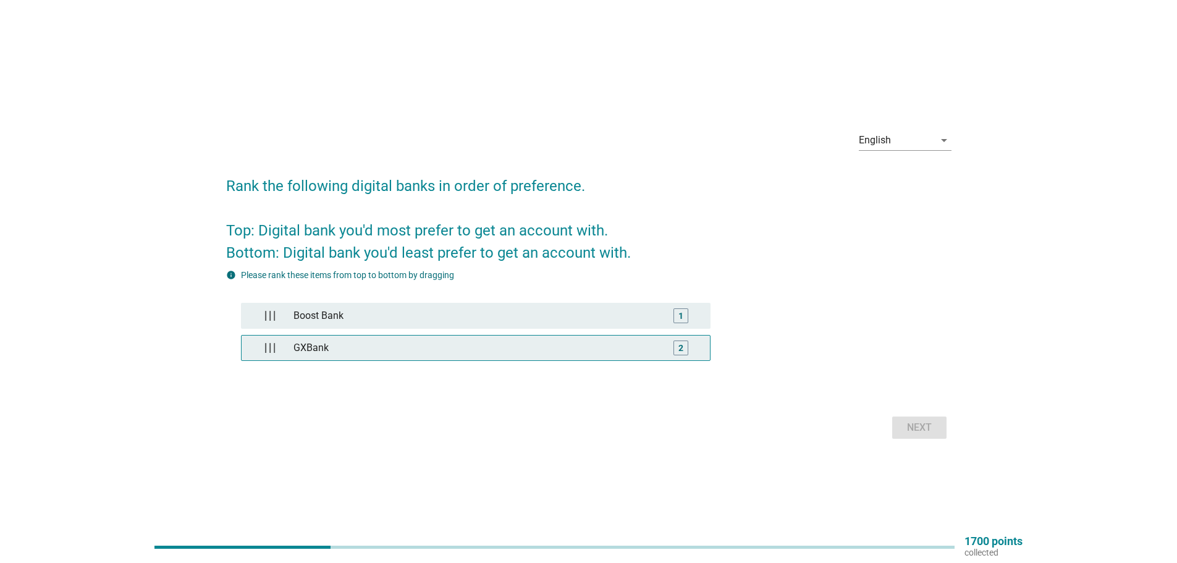
click at [362, 343] on div "GXBank" at bounding box center [476, 348] width 374 height 25
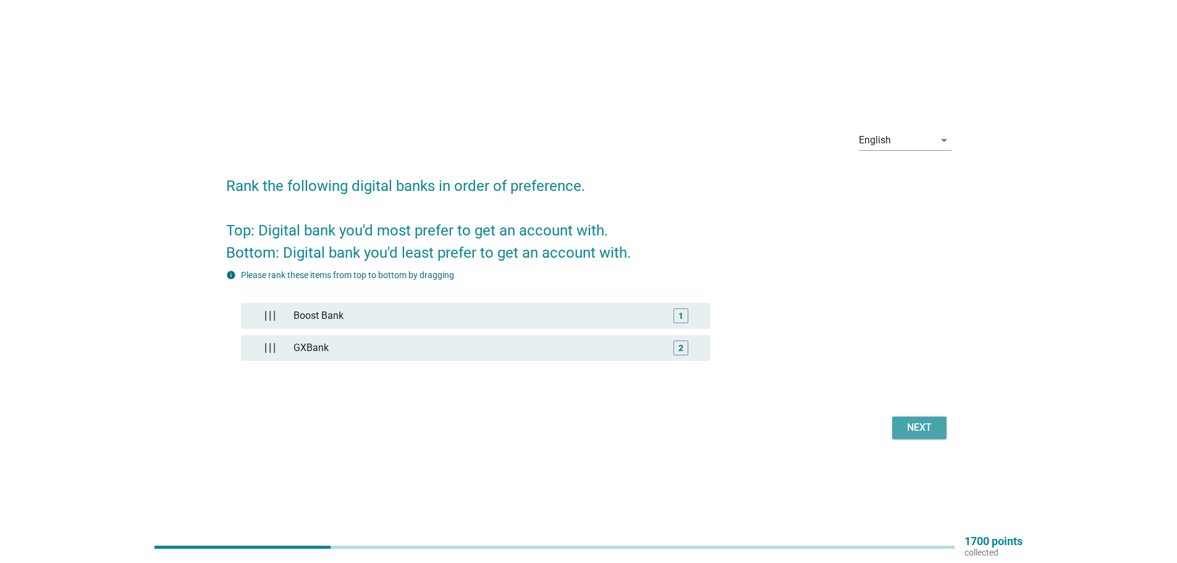
click at [942, 431] on button "Next" at bounding box center [919, 428] width 54 height 22
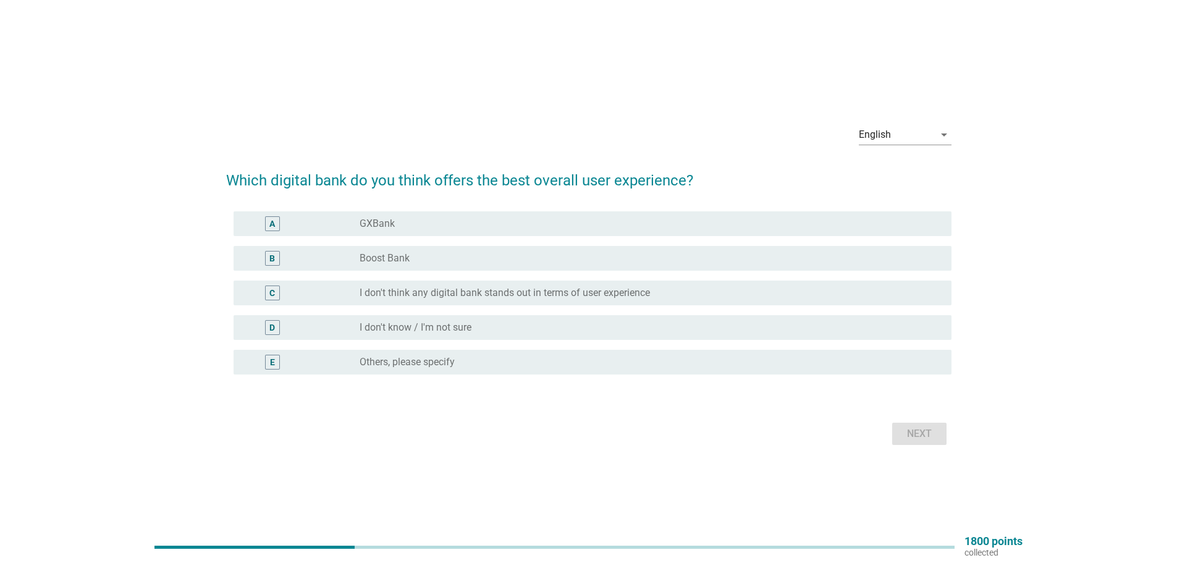
click at [469, 293] on label "I don't think any digital bank stands out in terms of user experience" at bounding box center [505, 293] width 290 height 12
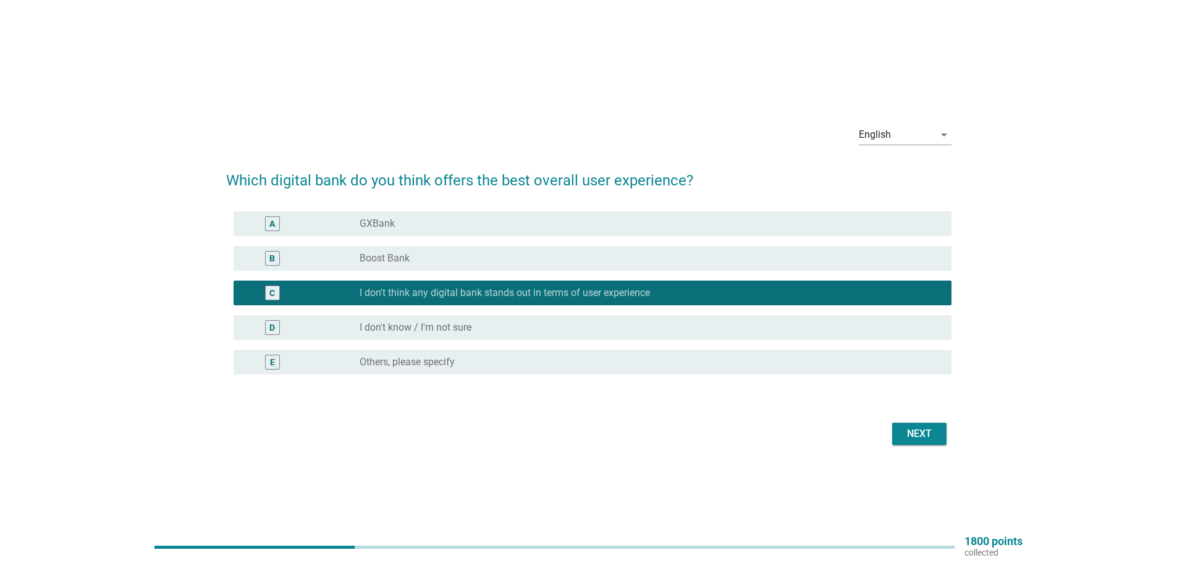
click at [910, 427] on div "Next" at bounding box center [919, 433] width 35 height 15
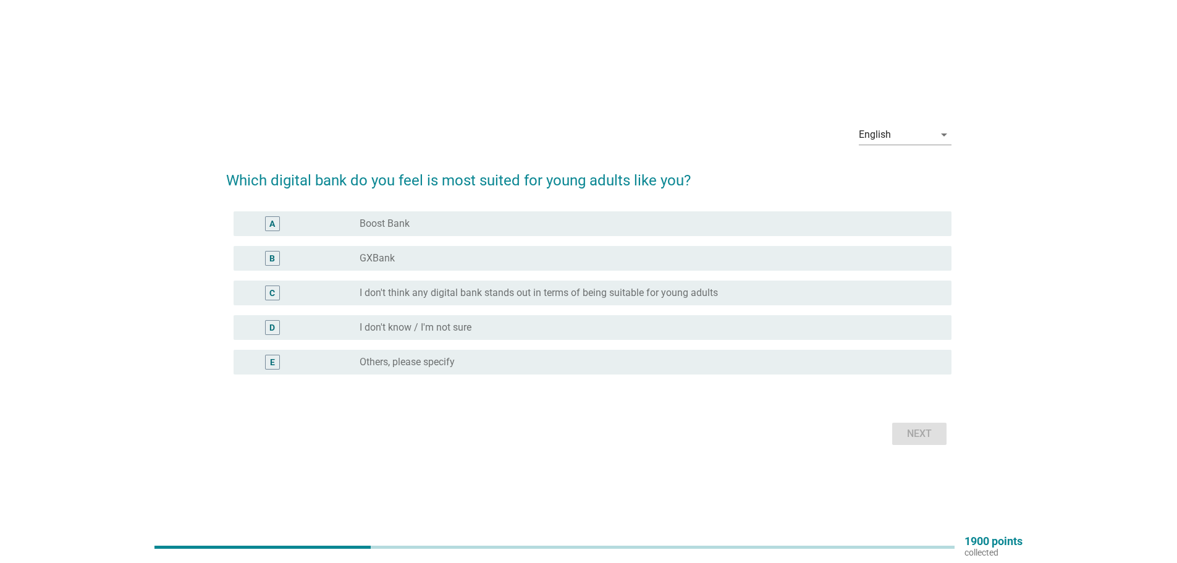
click at [439, 226] on div "radio_button_unchecked Boost Bank" at bounding box center [646, 224] width 572 height 12
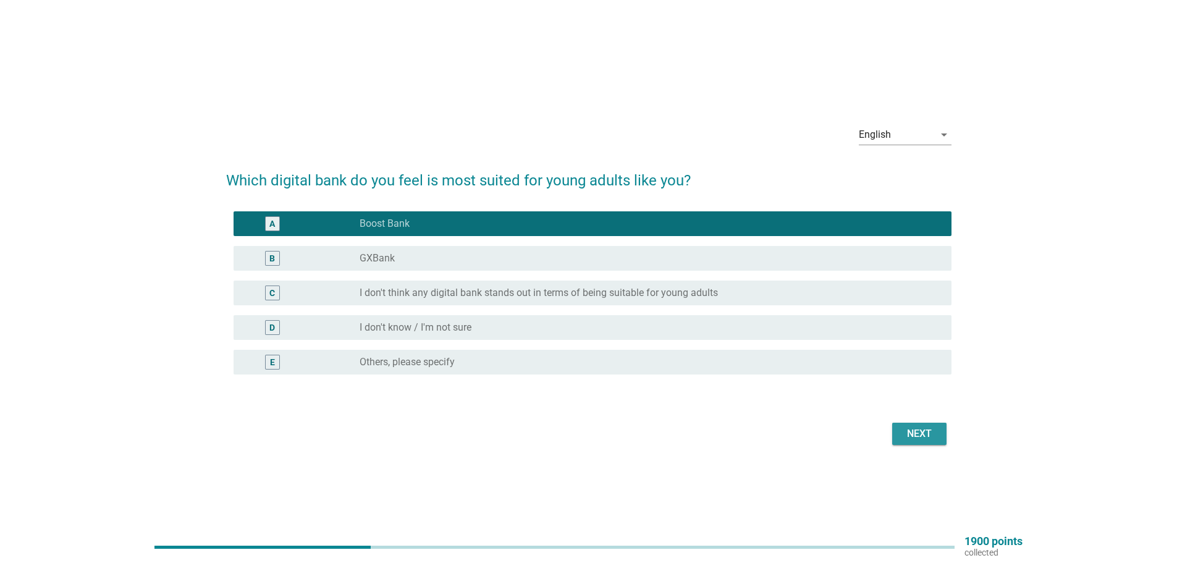
click at [923, 431] on div "Next" at bounding box center [919, 433] width 35 height 15
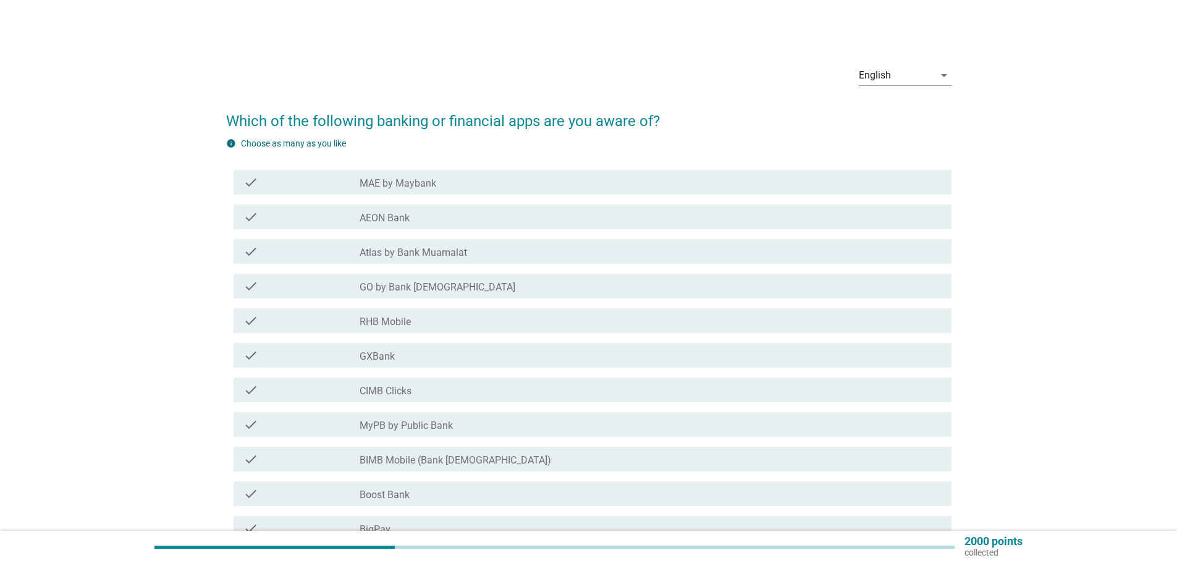
scroll to position [62, 0]
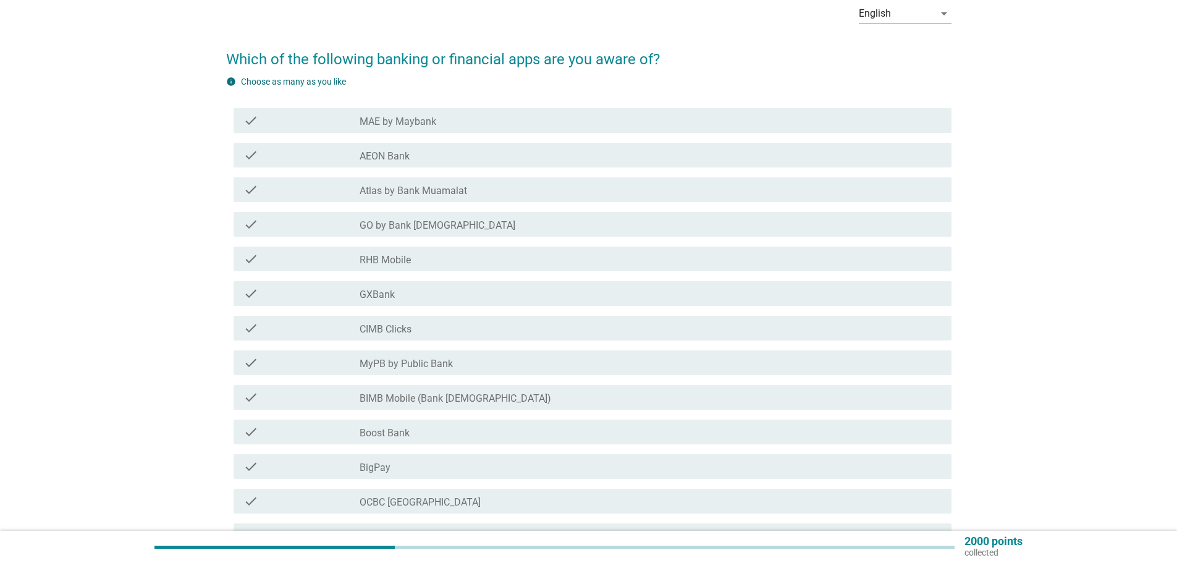
click at [406, 297] on div "check_box_outline_blank GXBank" at bounding box center [651, 293] width 582 height 15
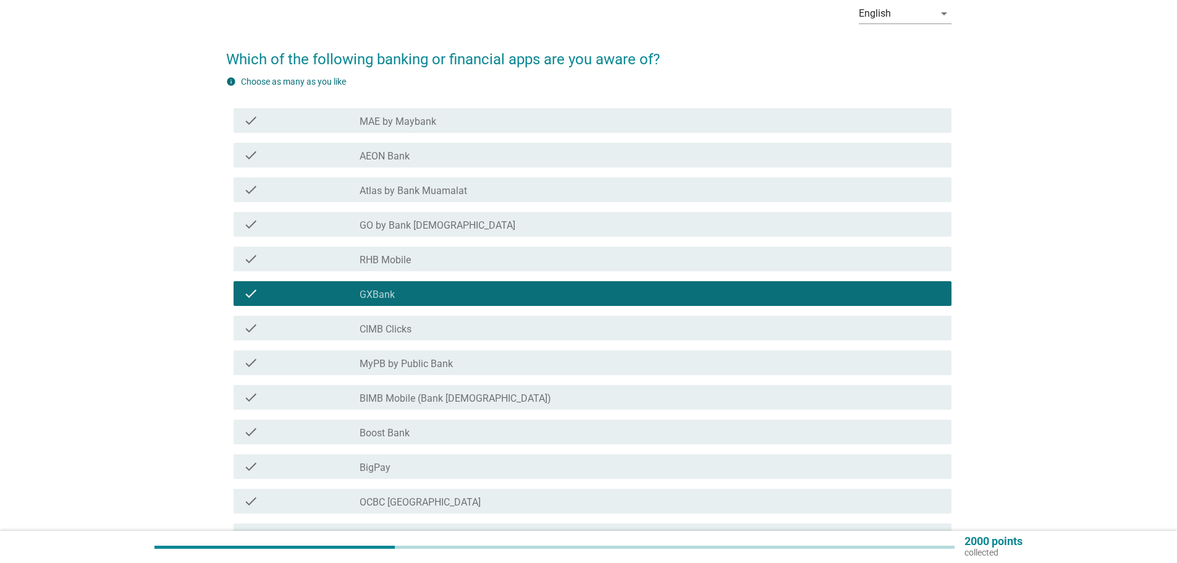
click at [425, 328] on div "check_box_outline_blank CIMB Clicks" at bounding box center [651, 328] width 582 height 15
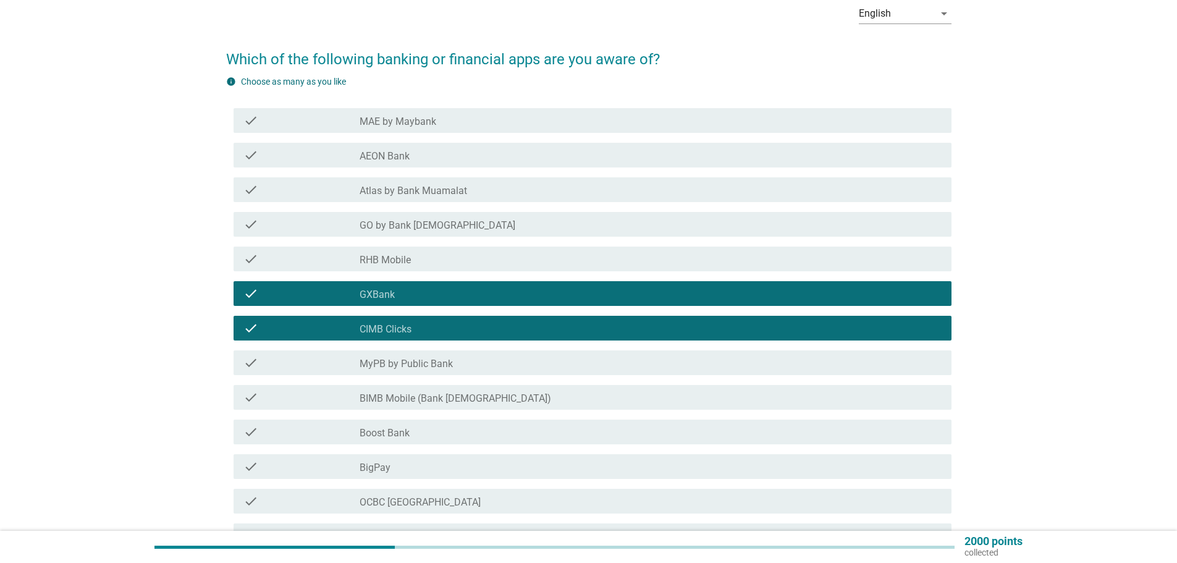
click at [476, 124] on div "check_box_outline_blank MAE by Maybank" at bounding box center [651, 120] width 582 height 15
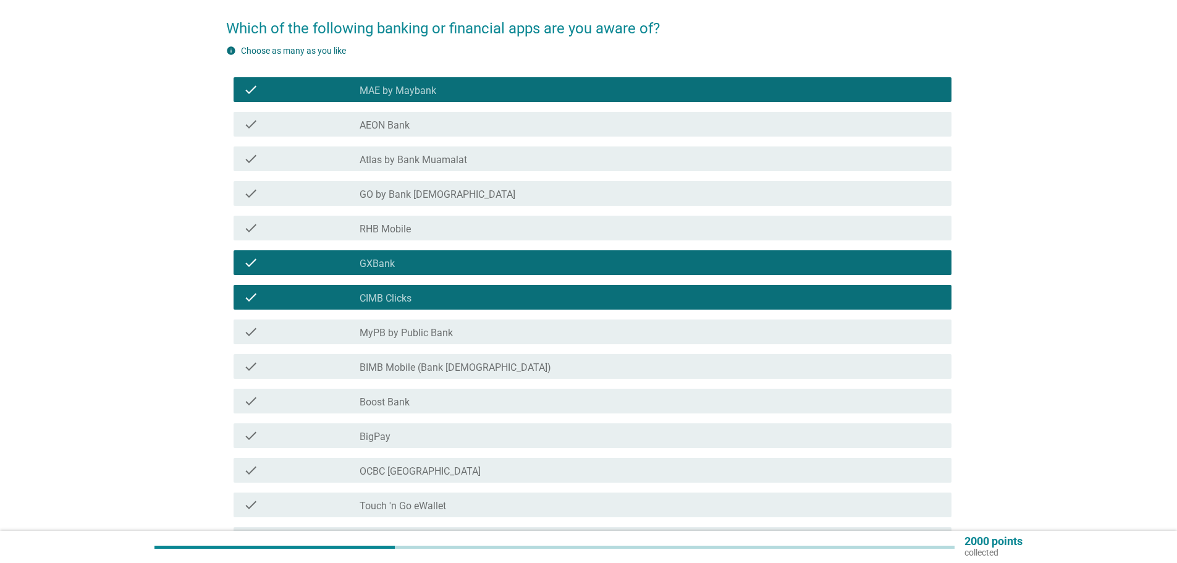
scroll to position [124, 0]
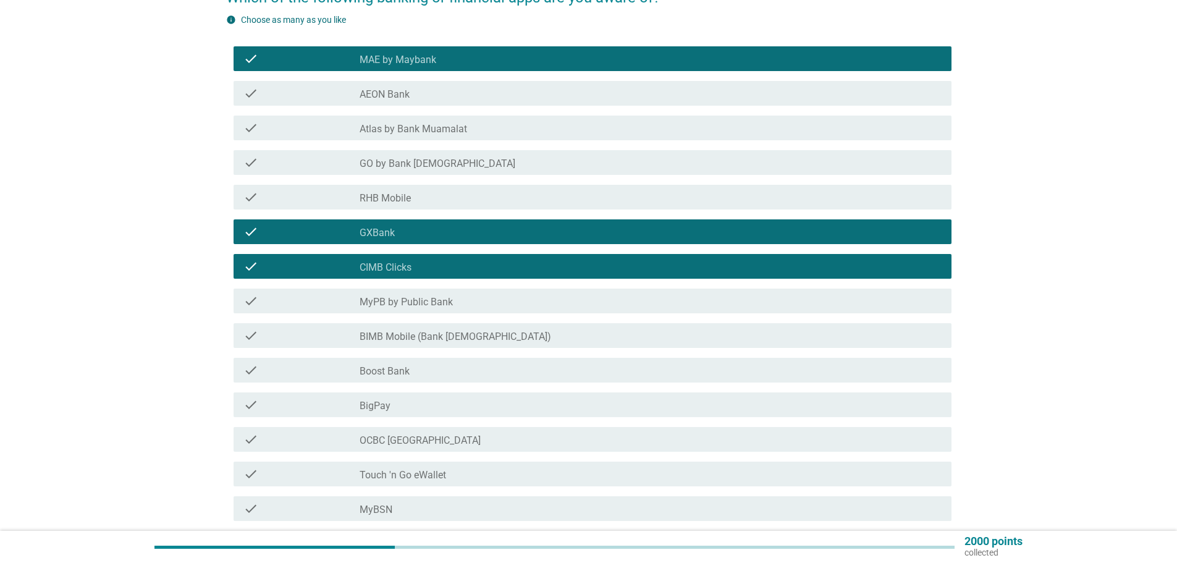
click at [464, 295] on div "check_box_outline_blank MyPB by Public Bank" at bounding box center [651, 301] width 582 height 15
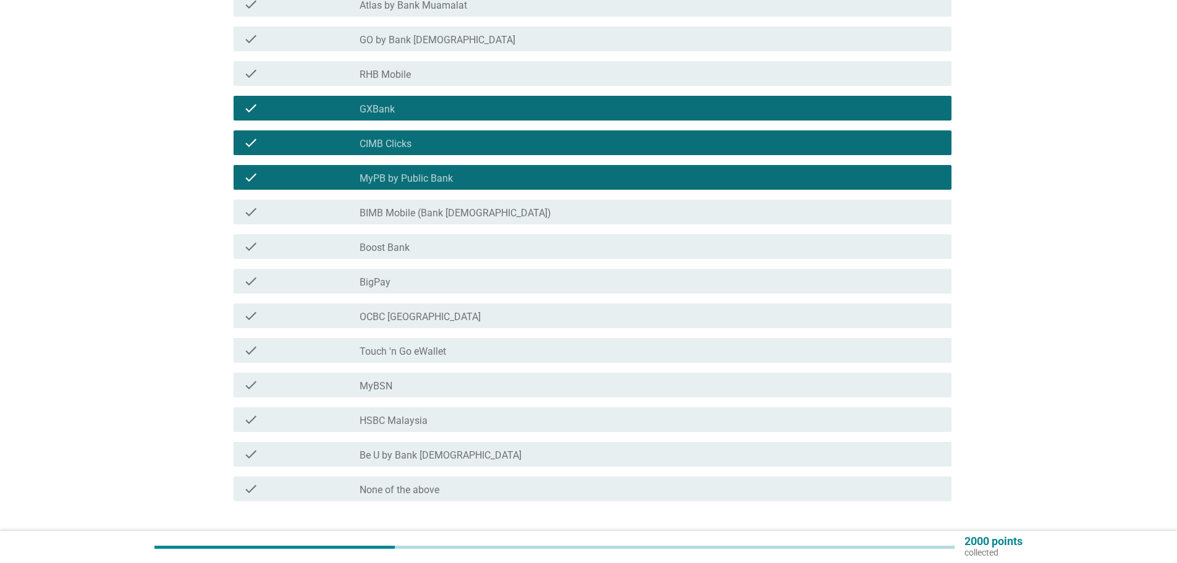
click at [446, 244] on div "check_box_outline_blank Boost Bank" at bounding box center [651, 246] width 582 height 15
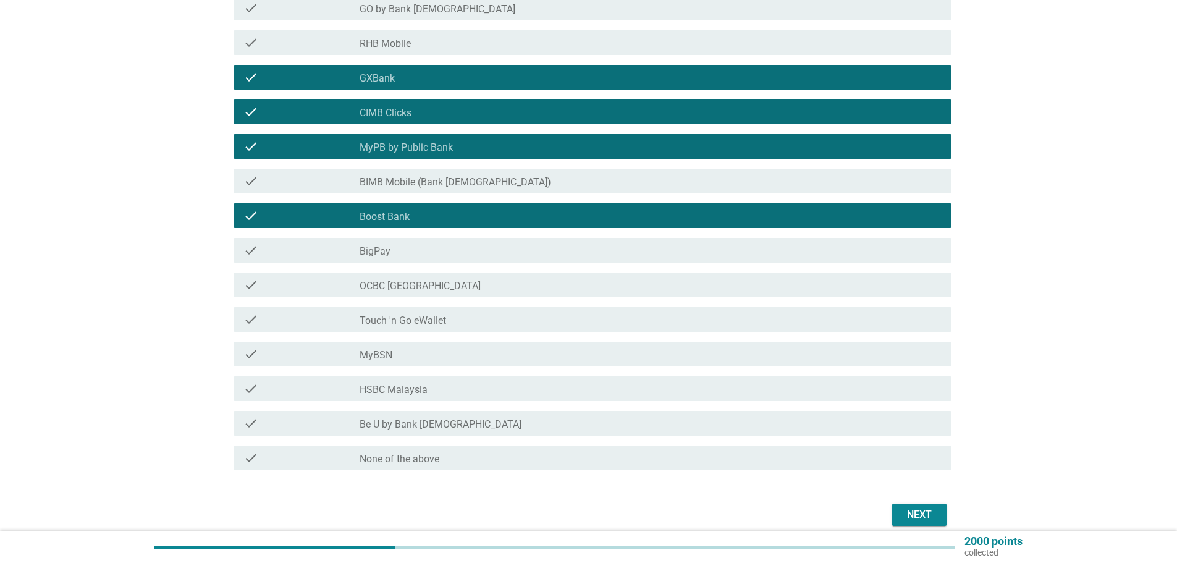
scroll to position [309, 0]
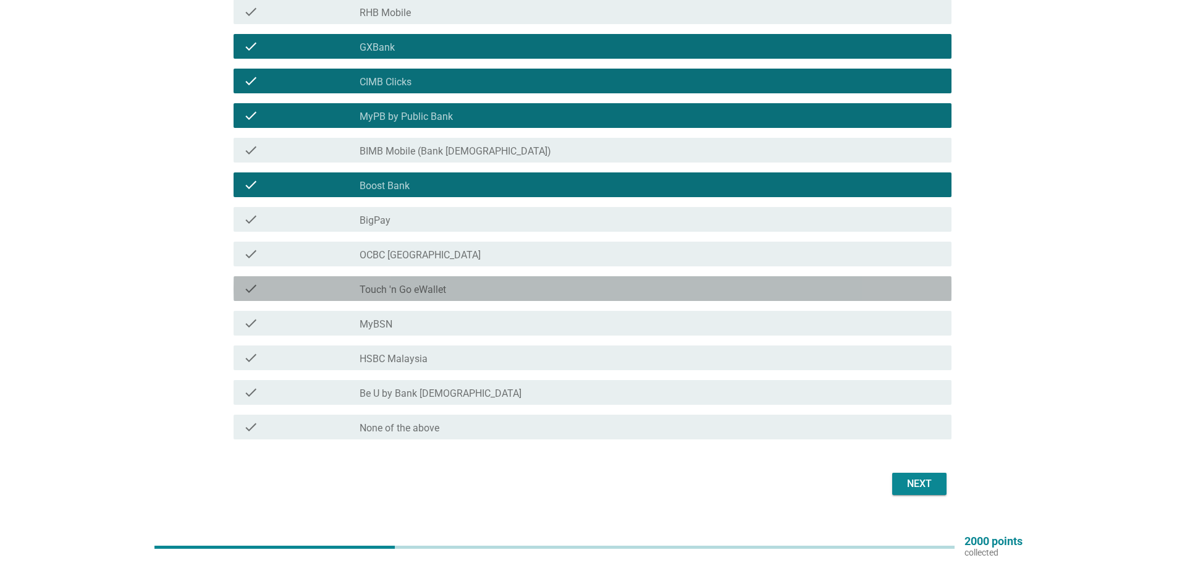
click at [452, 284] on div "check_box_outline_blank Touch 'n Go eWallet" at bounding box center [651, 288] width 582 height 15
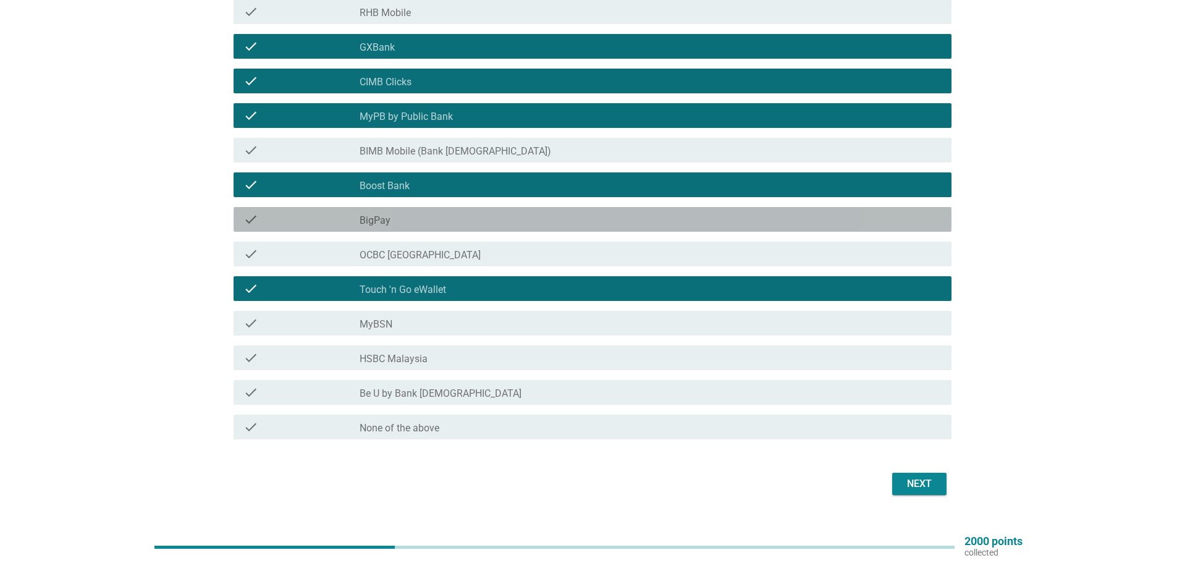
click at [425, 217] on div "check_box_outline_blank BigPay" at bounding box center [651, 219] width 582 height 15
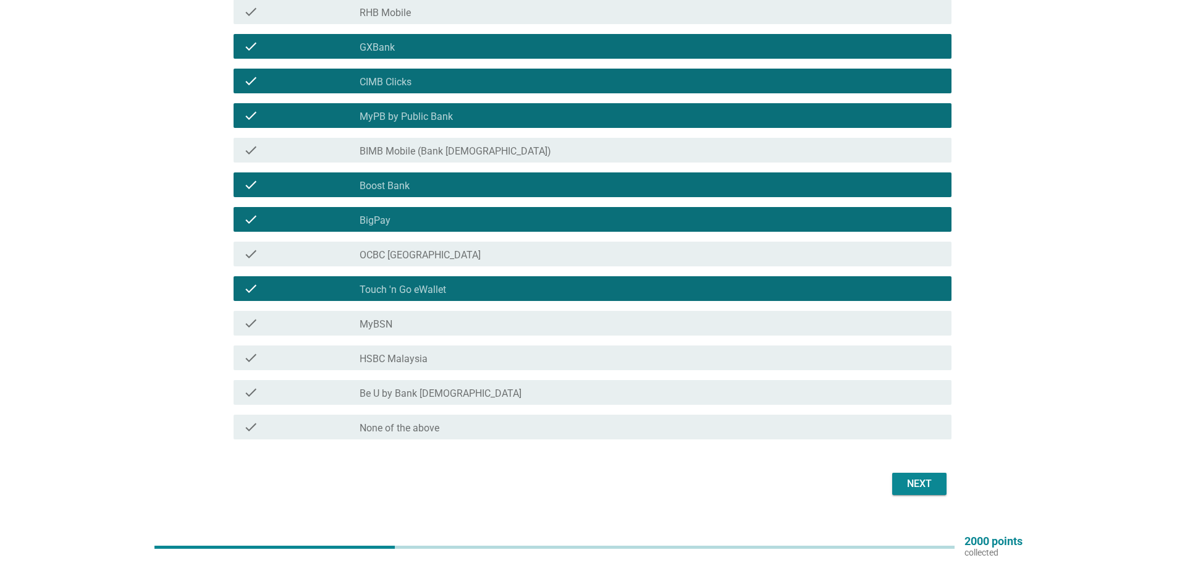
click at [921, 485] on div "Next" at bounding box center [919, 483] width 35 height 15
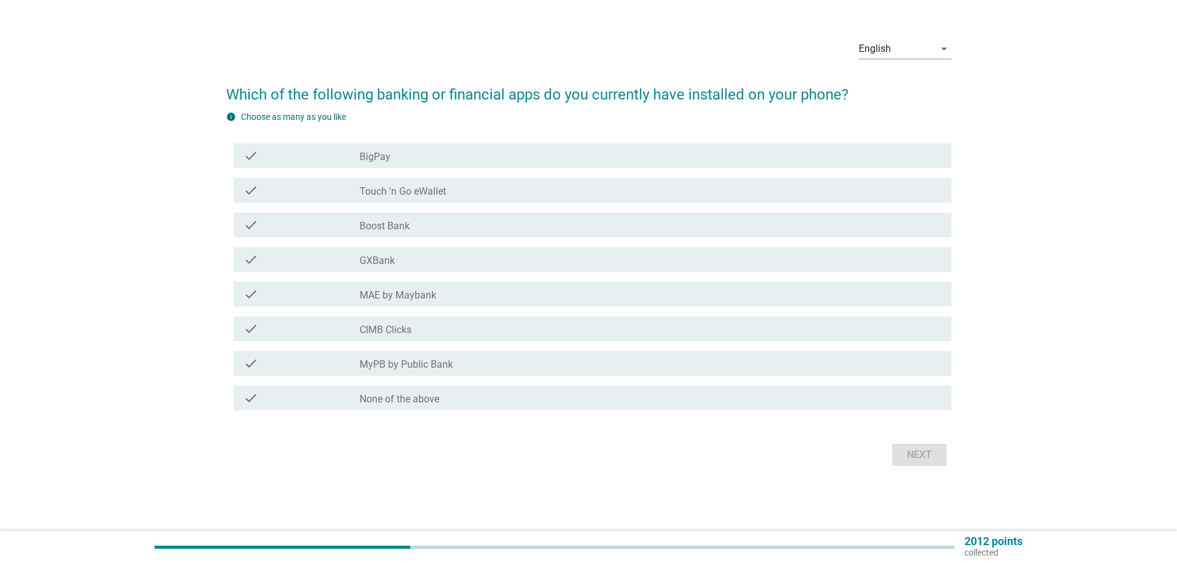
scroll to position [0, 0]
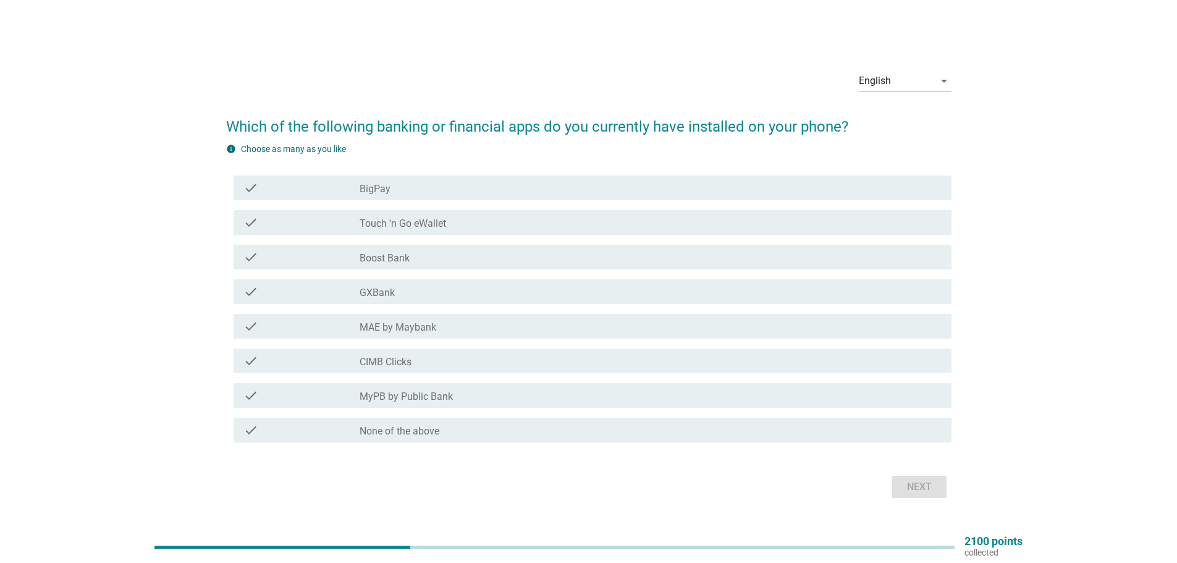
click at [429, 222] on label "Touch 'n Go eWallet" at bounding box center [403, 224] width 87 height 12
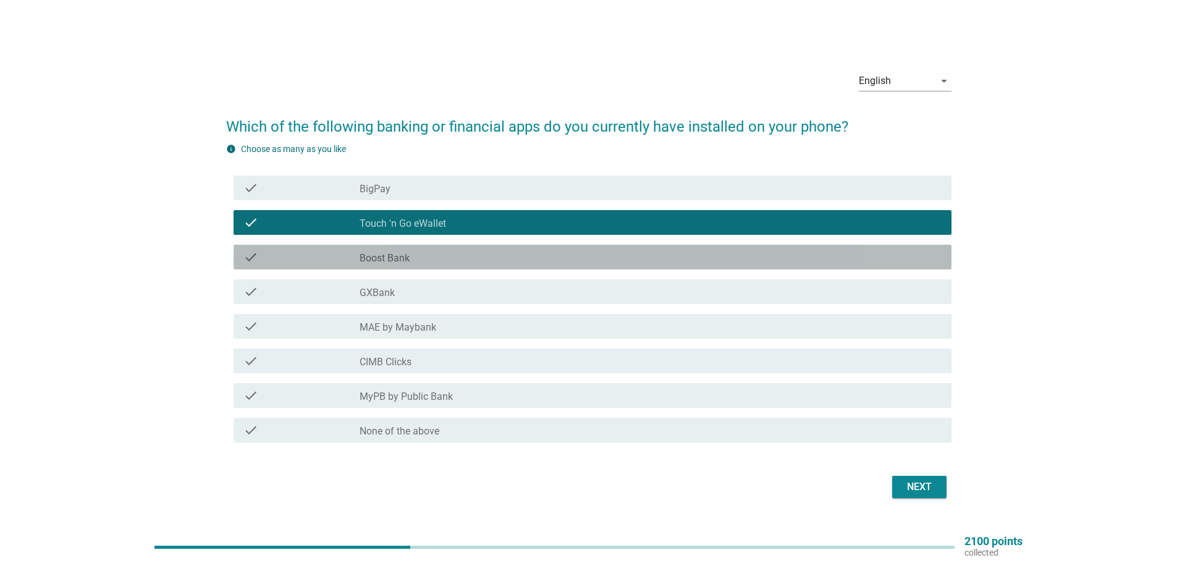
click at [428, 258] on div "check_box_outline_blank Boost Bank" at bounding box center [651, 257] width 582 height 15
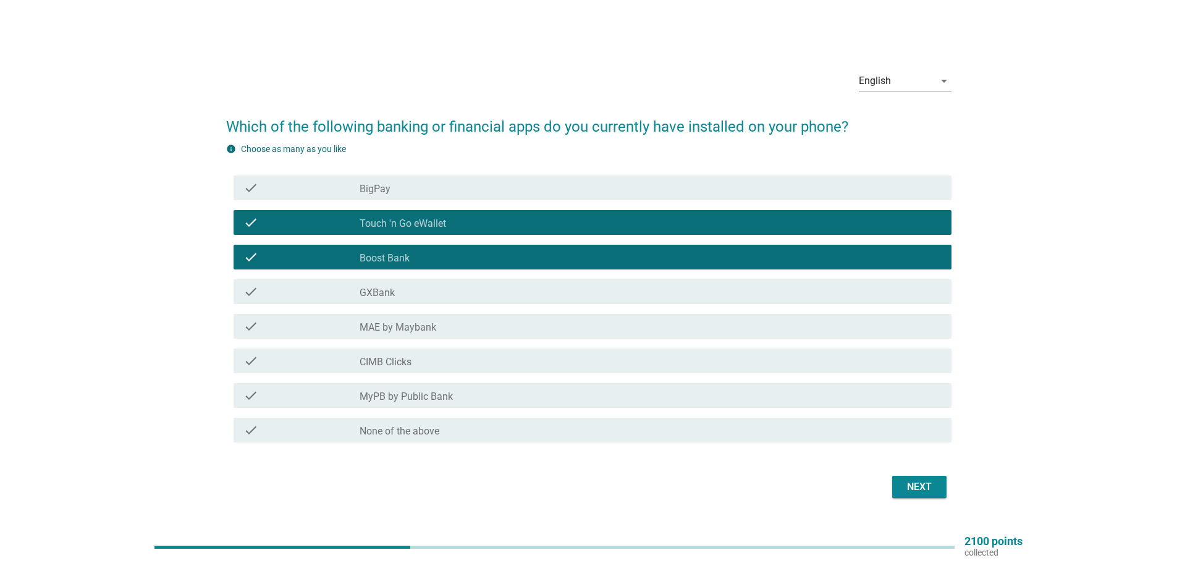
click at [441, 355] on div "check_box_outline_blank CIMB Clicks" at bounding box center [651, 361] width 582 height 15
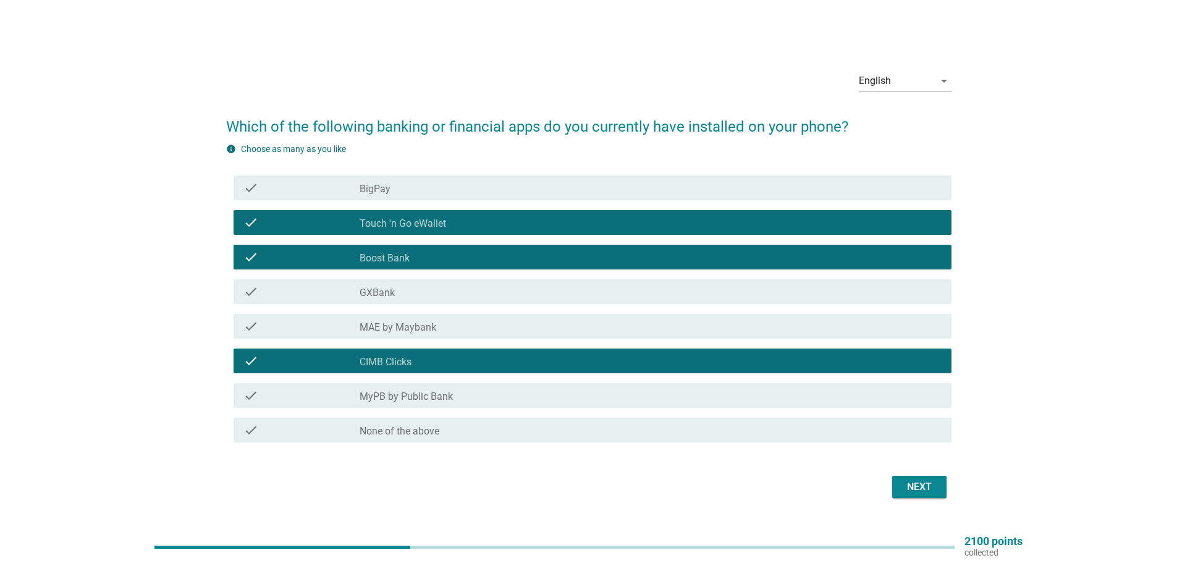
click at [537, 397] on div "check_box_outline_blank MyPB by Public Bank" at bounding box center [651, 395] width 582 height 15
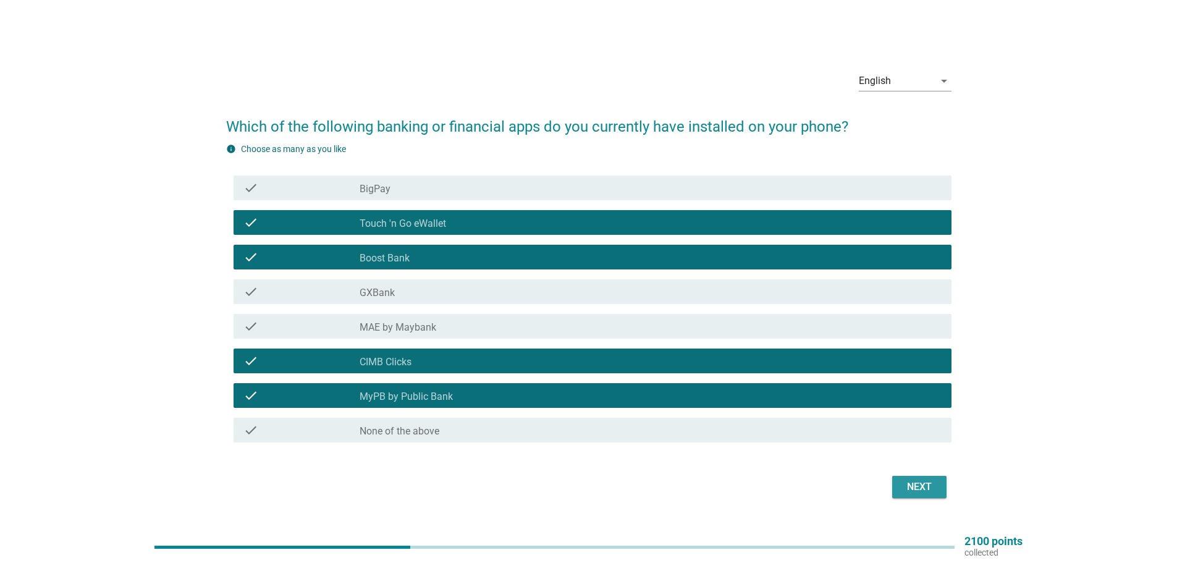
click at [926, 485] on div "Next" at bounding box center [919, 487] width 35 height 15
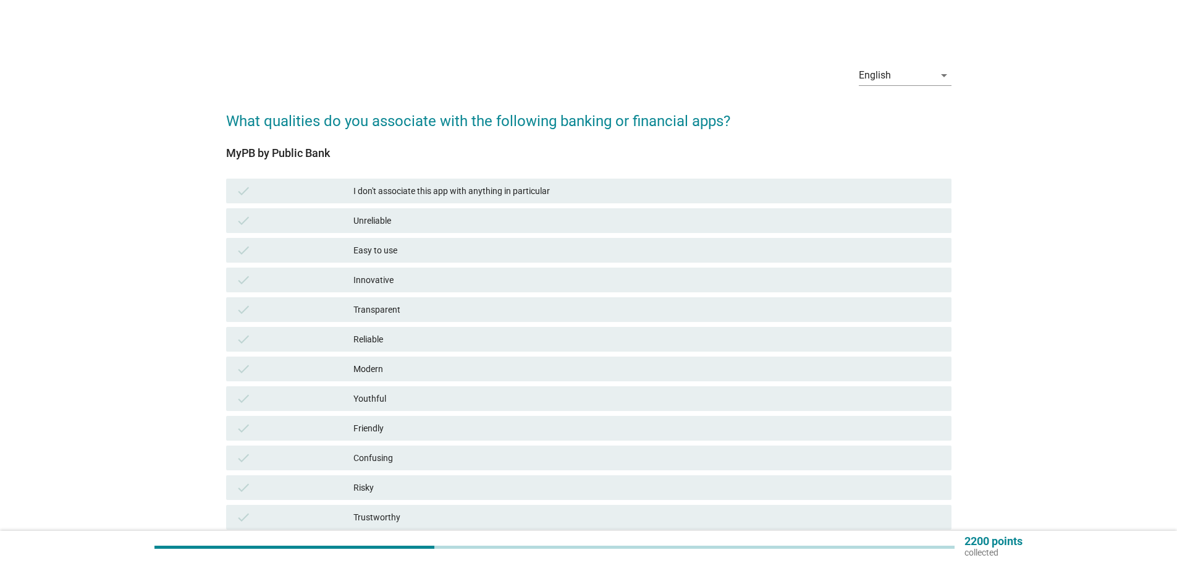
click at [402, 250] on div "Easy to use" at bounding box center [648, 250] width 588 height 15
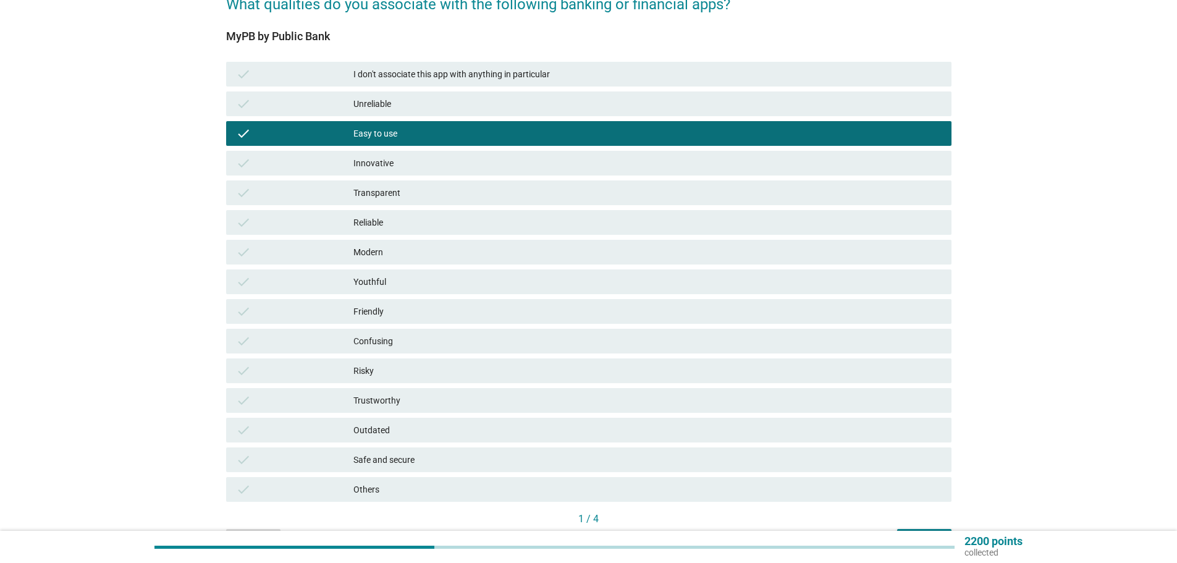
scroll to position [124, 0]
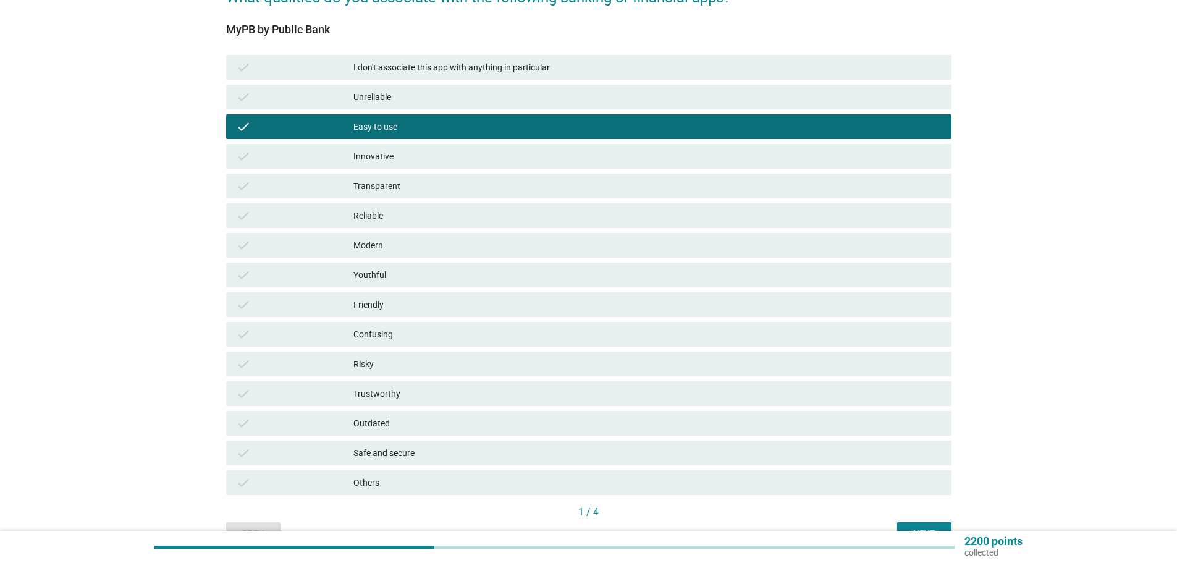
click at [506, 457] on div "Safe and secure" at bounding box center [648, 453] width 588 height 15
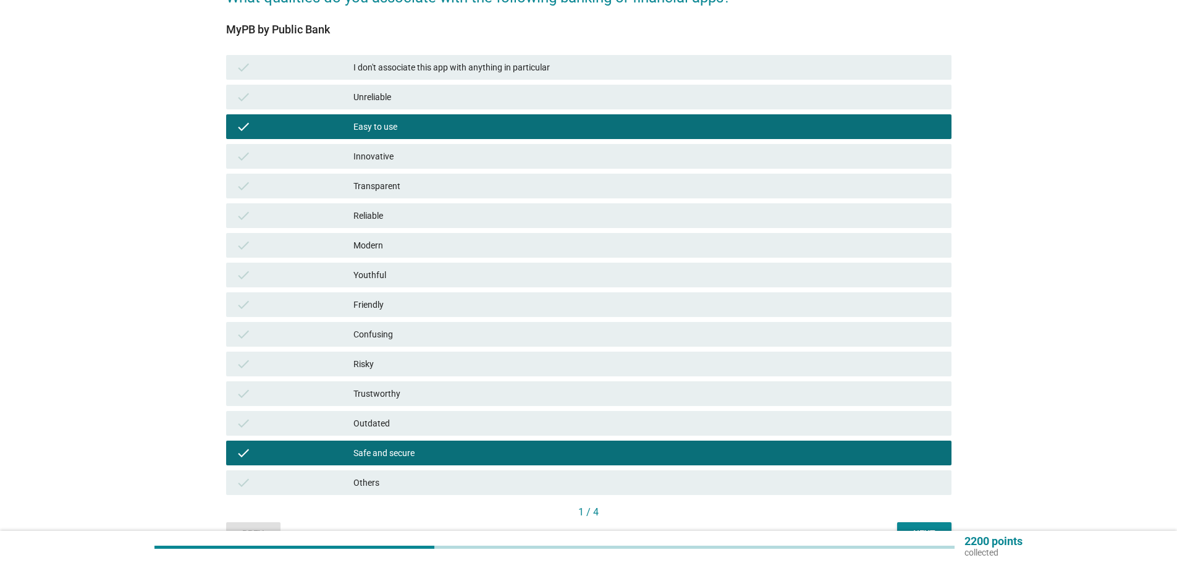
scroll to position [185, 0]
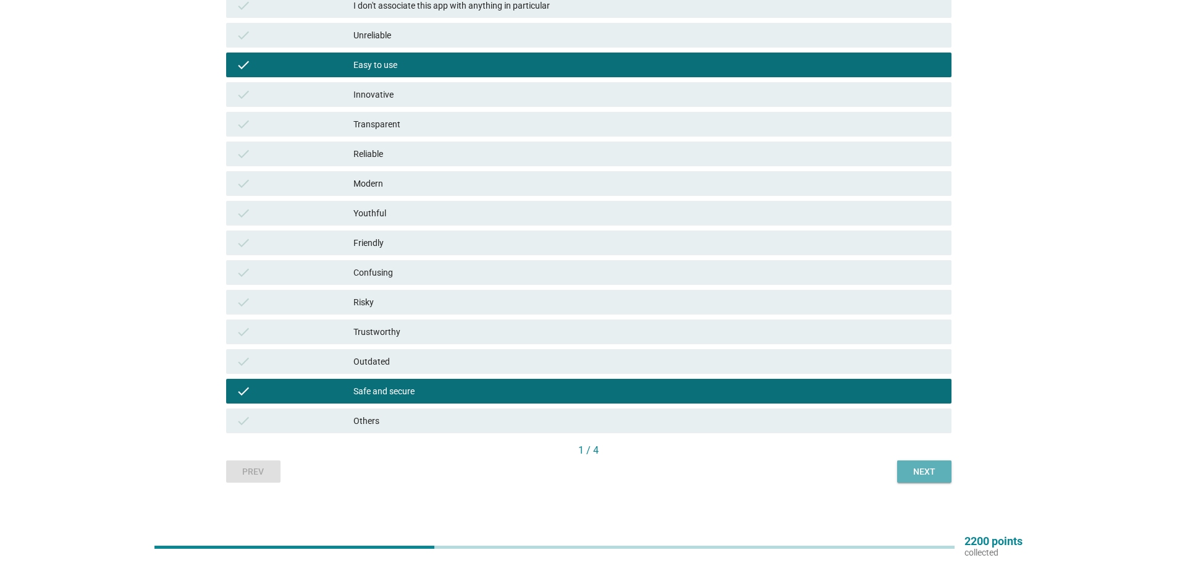
click at [920, 472] on div "Next" at bounding box center [924, 471] width 35 height 13
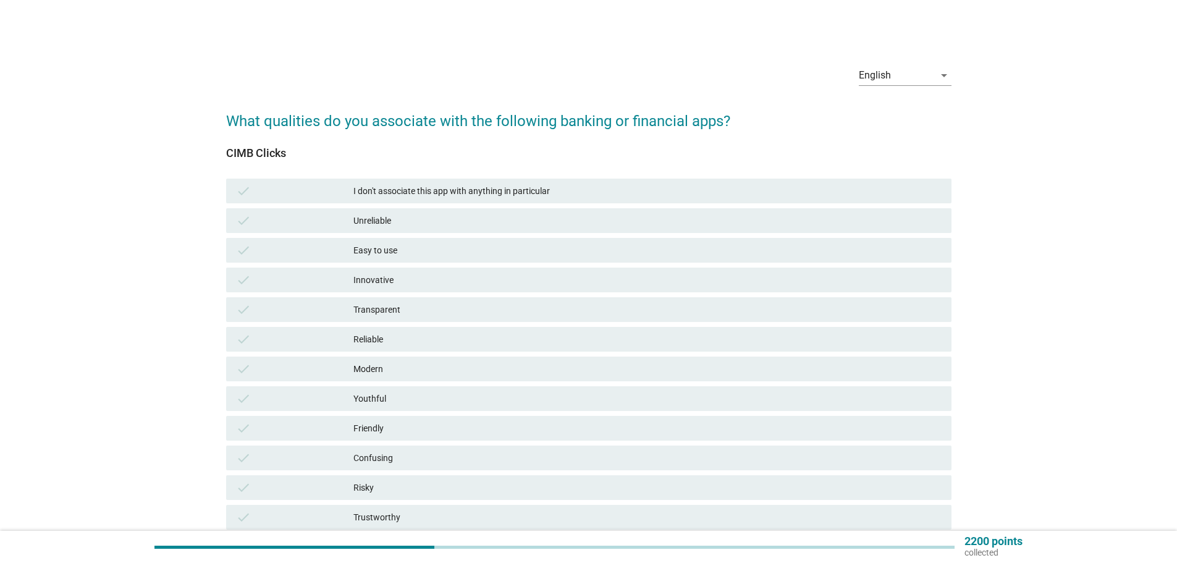
click at [412, 247] on div "Easy to use" at bounding box center [648, 250] width 588 height 15
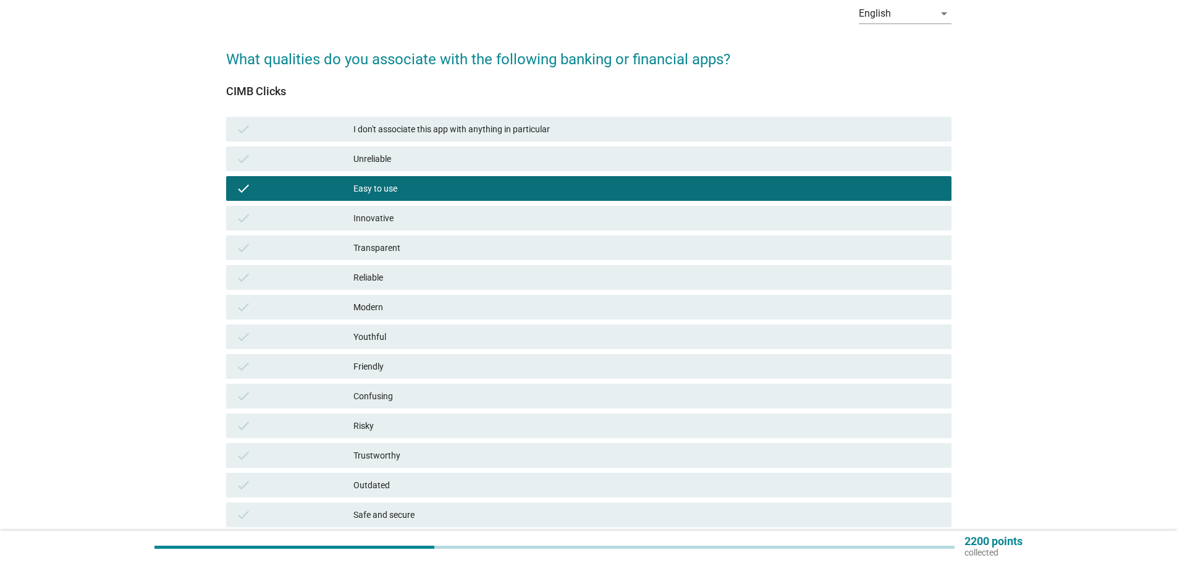
scroll to position [124, 0]
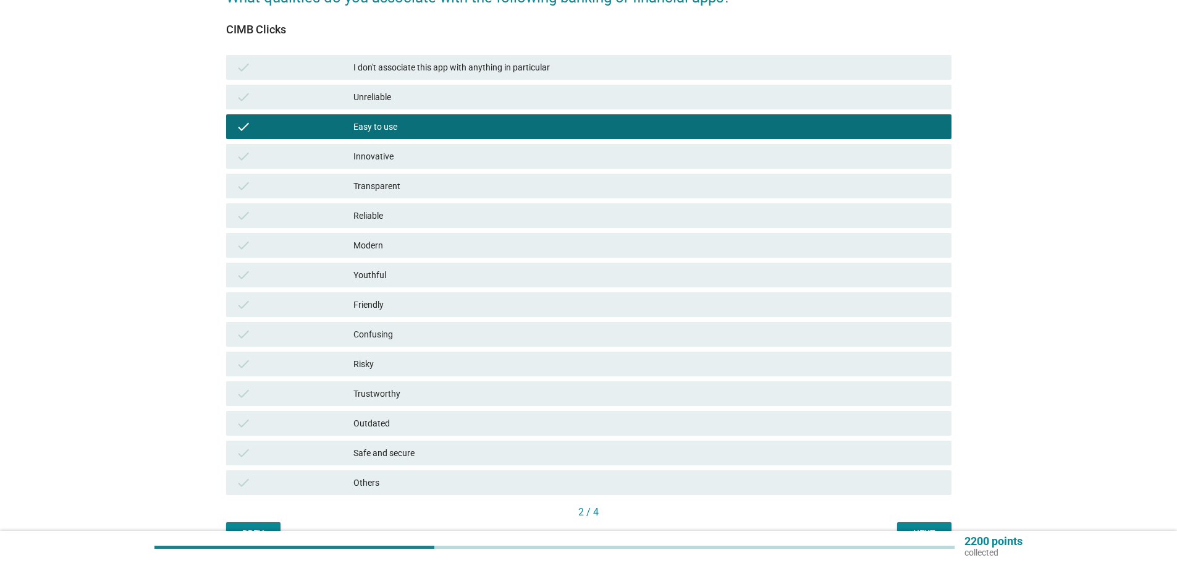
click at [401, 398] on div "Trustworthy" at bounding box center [648, 393] width 588 height 15
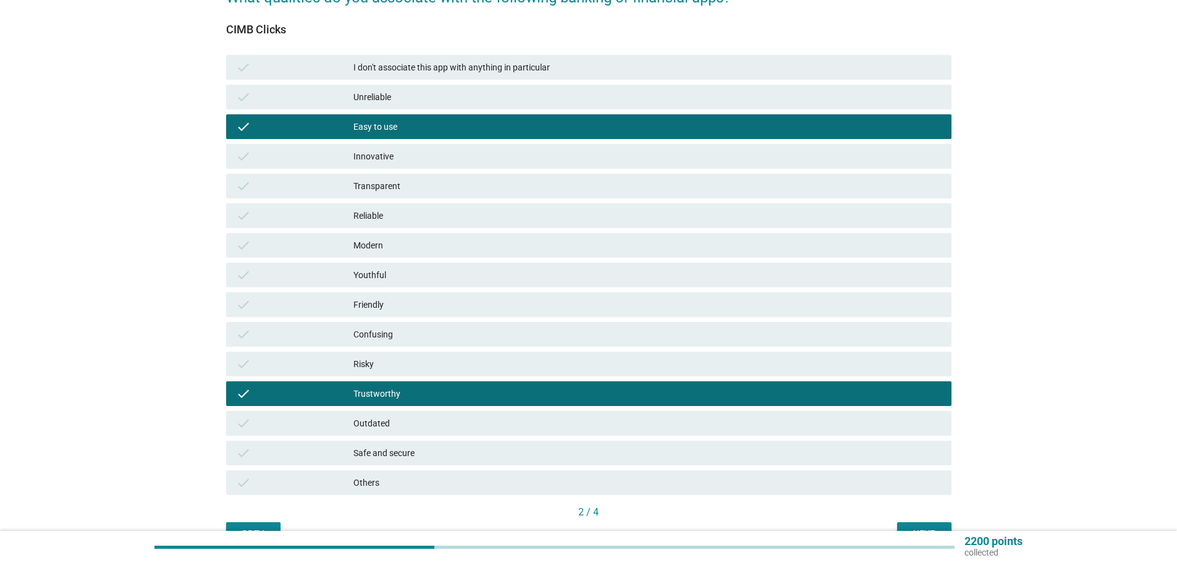
click at [476, 454] on div "Safe and secure" at bounding box center [648, 453] width 588 height 15
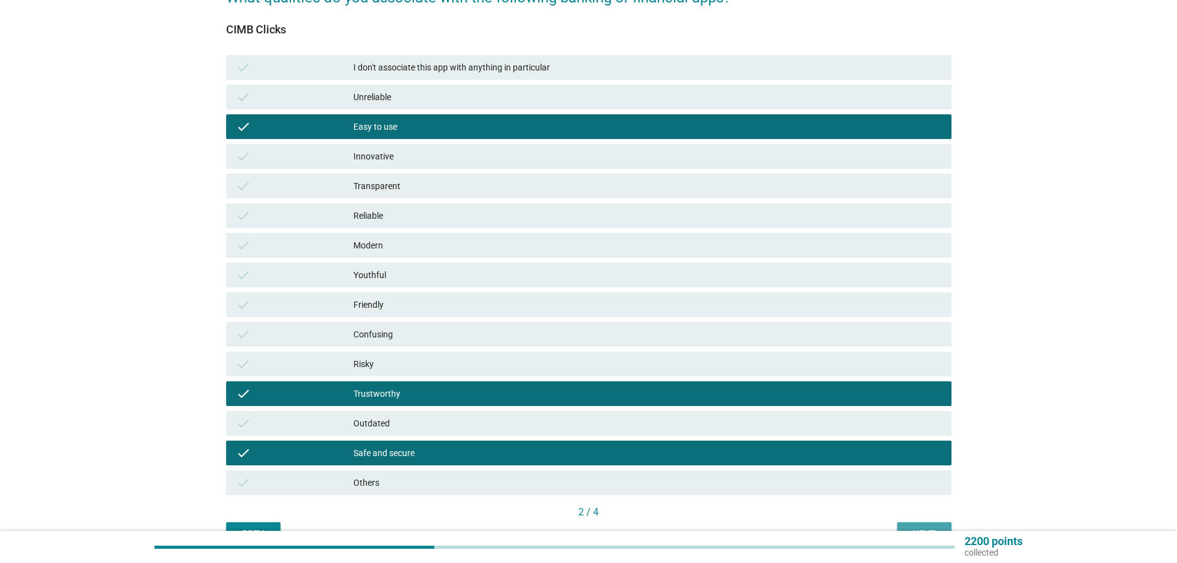
click at [923, 524] on button "Next" at bounding box center [924, 533] width 54 height 22
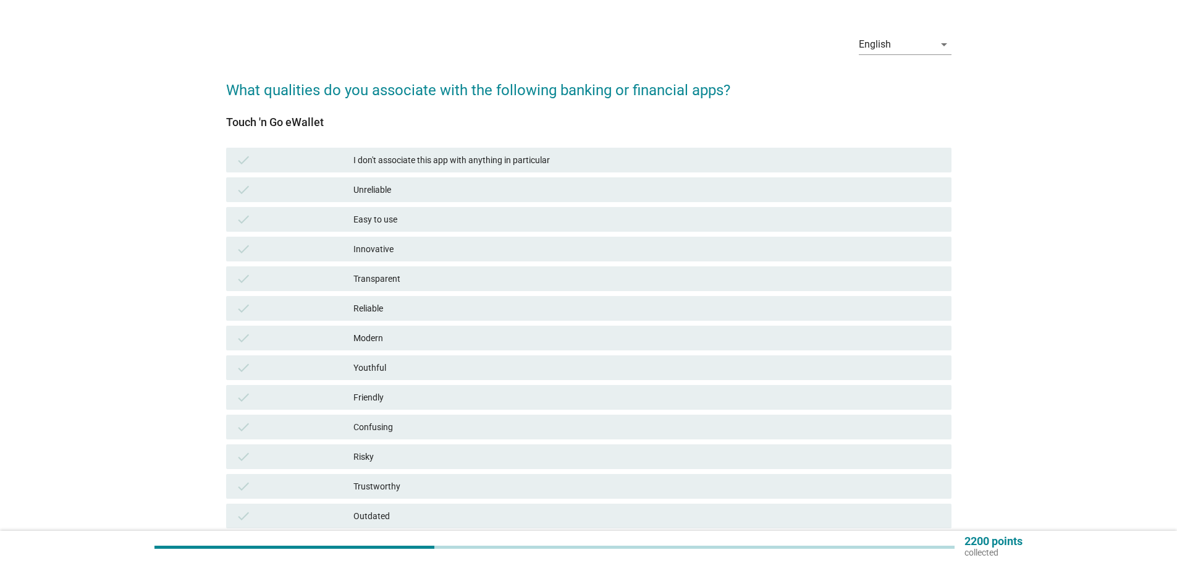
scroll to position [62, 0]
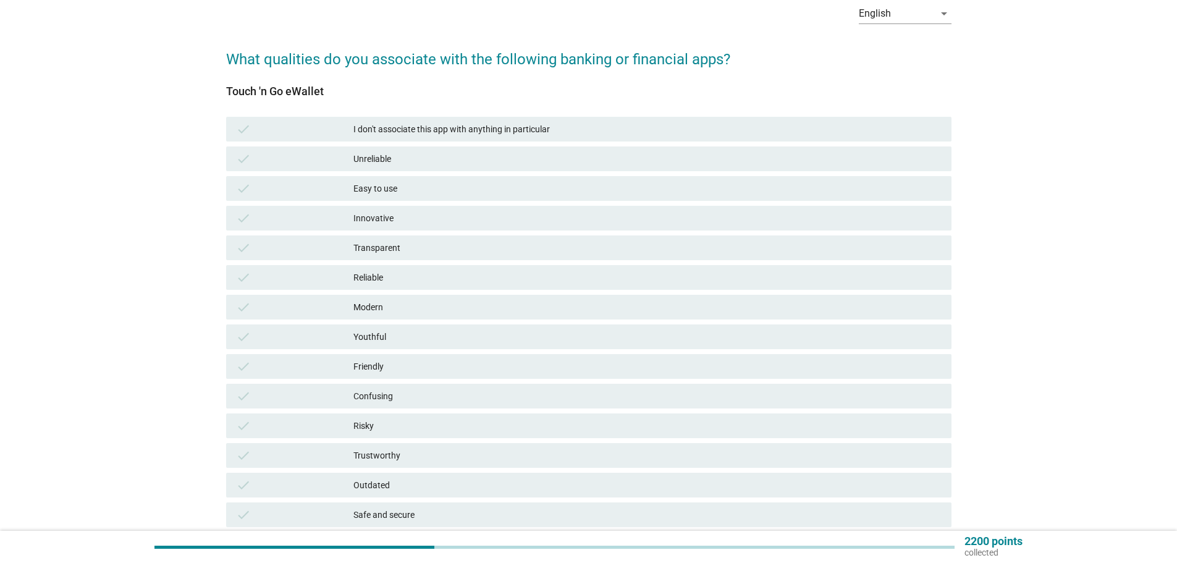
click at [412, 187] on div "Easy to use" at bounding box center [648, 188] width 588 height 15
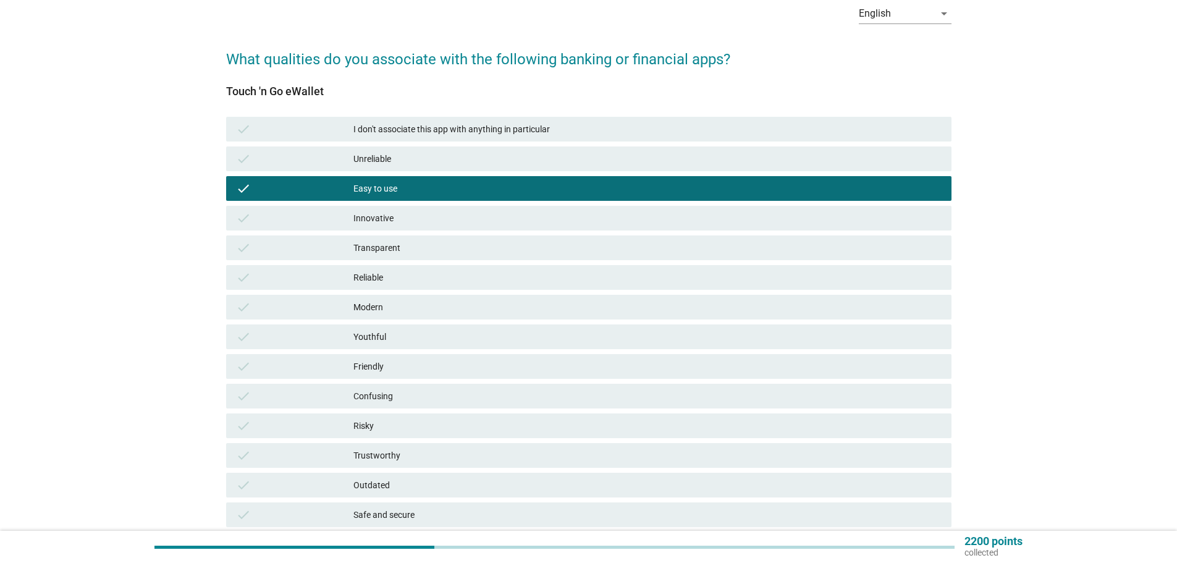
click at [390, 302] on div "Modern" at bounding box center [648, 307] width 588 height 15
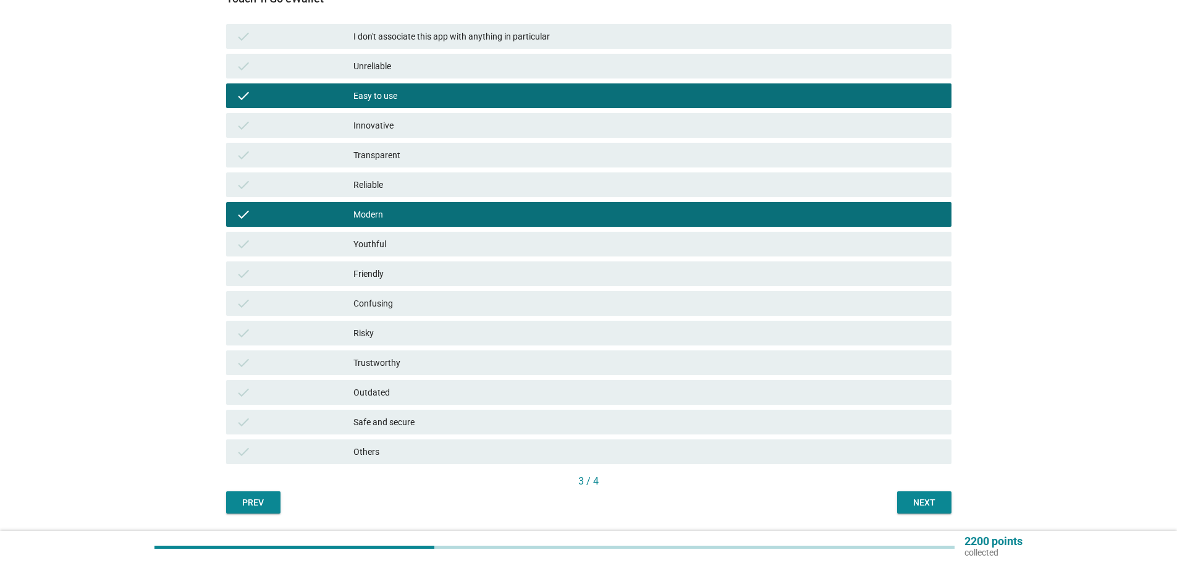
scroll to position [185, 0]
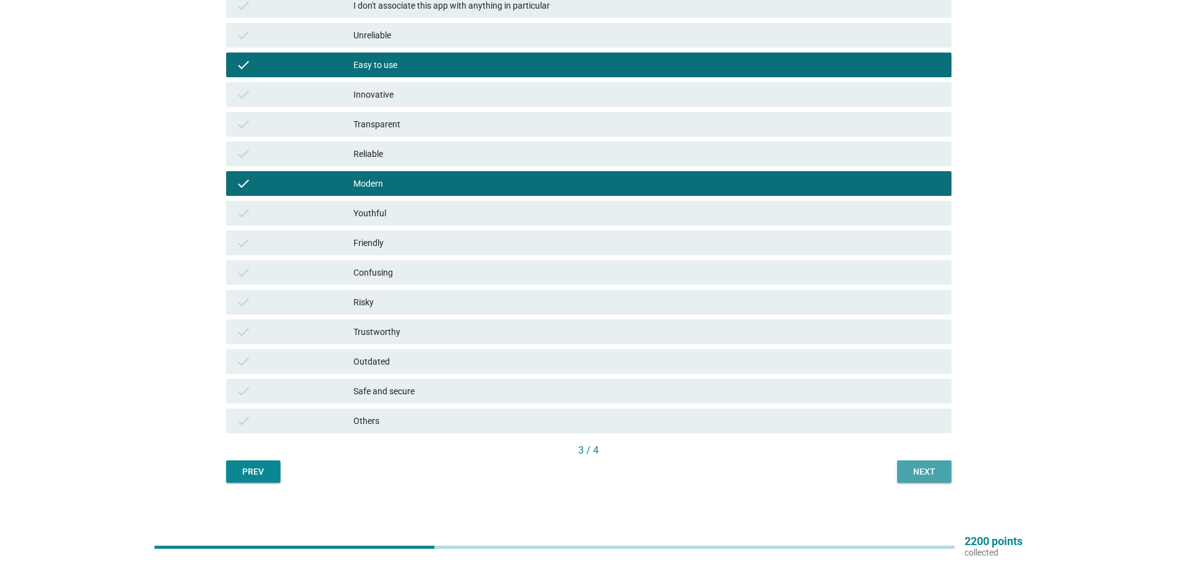
click at [913, 470] on div "Next" at bounding box center [924, 471] width 35 height 13
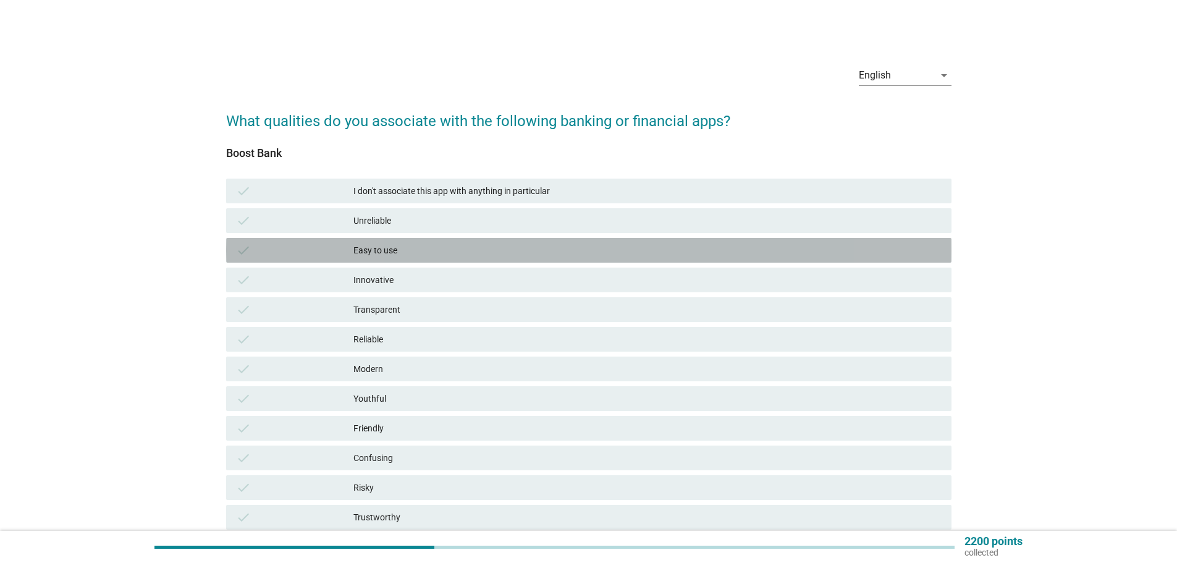
click at [409, 249] on div "Easy to use" at bounding box center [648, 250] width 588 height 15
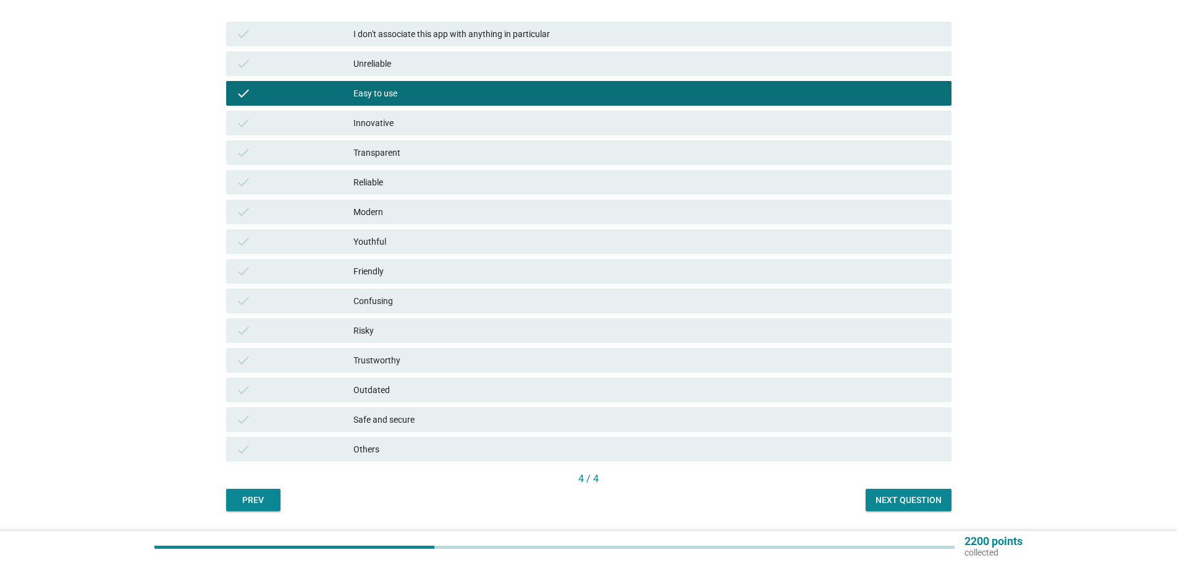
scroll to position [193, 0]
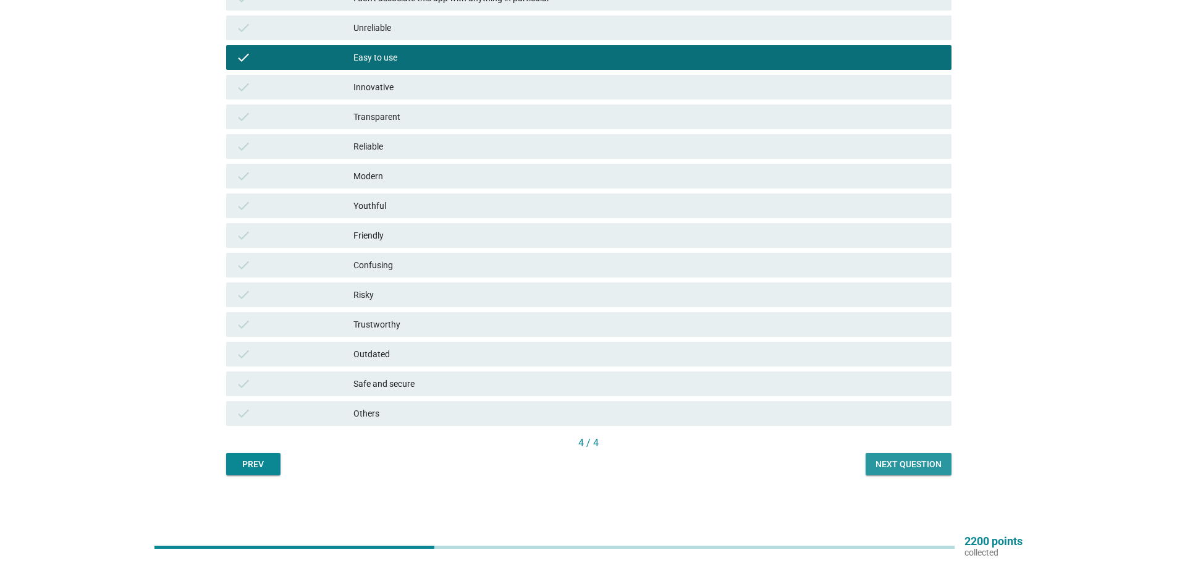
drag, startPoint x: 900, startPoint y: 459, endPoint x: 905, endPoint y: 466, distance: 8.8
click at [900, 460] on div "Next question" at bounding box center [909, 464] width 66 height 13
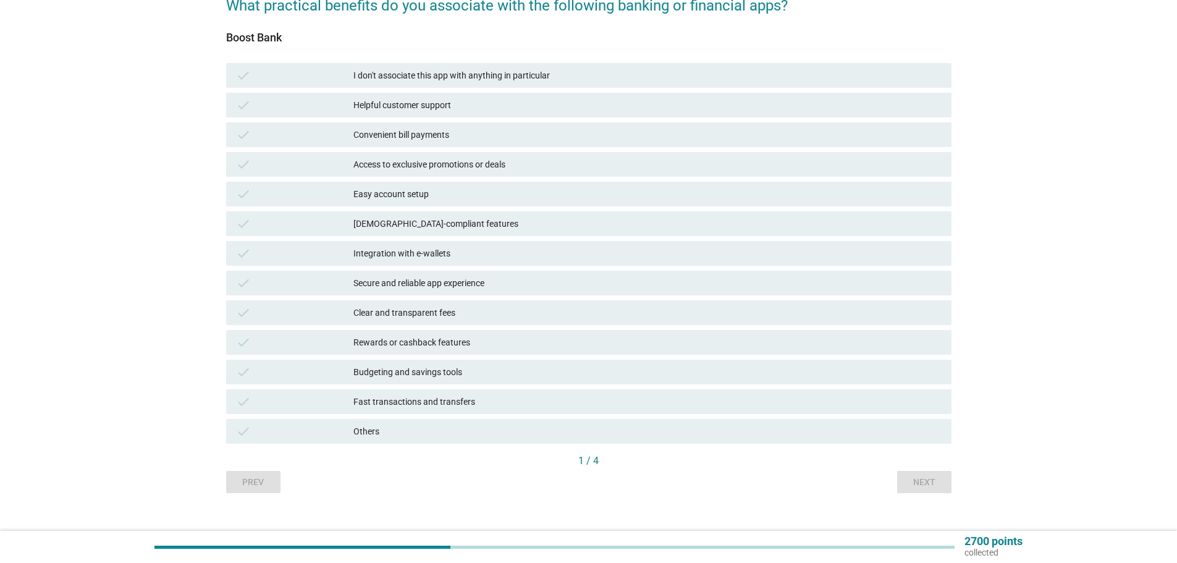
scroll to position [124, 0]
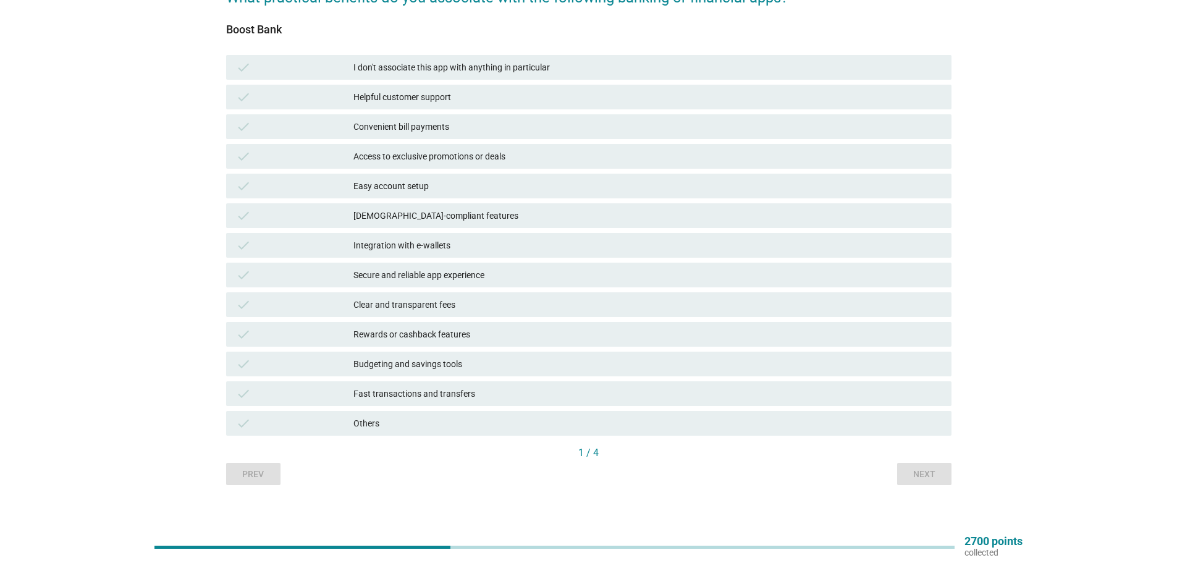
click at [452, 391] on div "Fast transactions and transfers" at bounding box center [648, 393] width 588 height 15
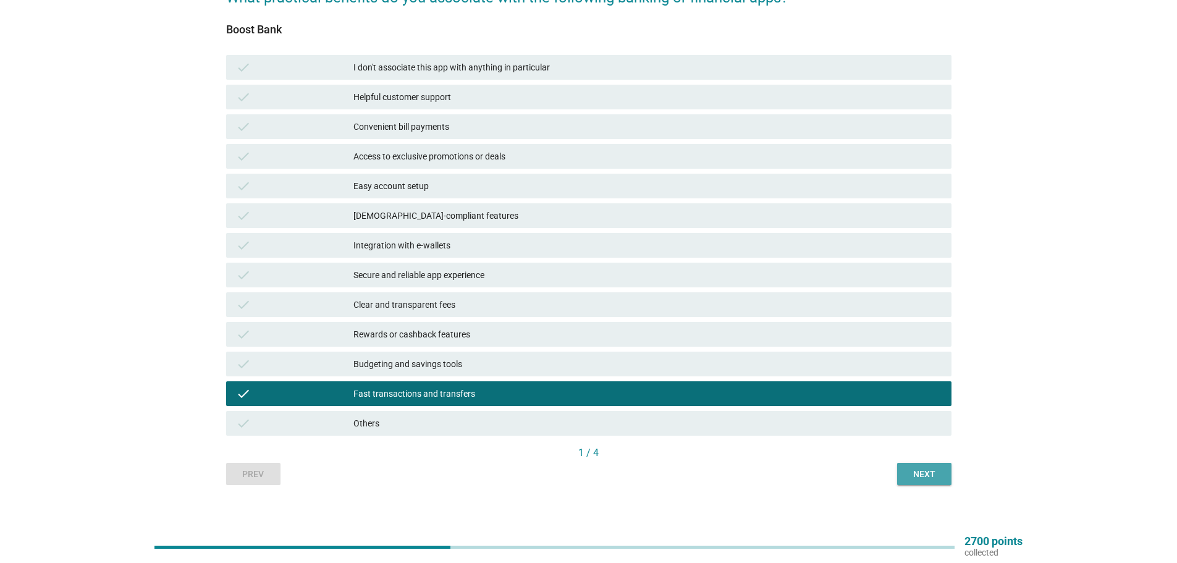
click at [926, 478] on div "Next" at bounding box center [924, 474] width 35 height 13
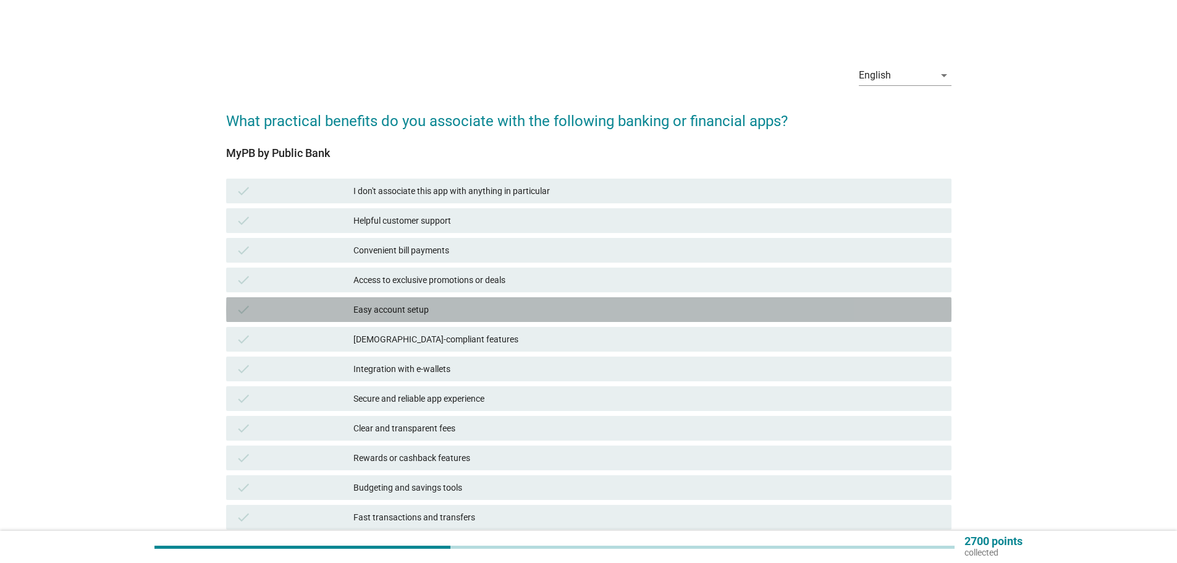
click at [410, 313] on div "Easy account setup" at bounding box center [648, 309] width 588 height 15
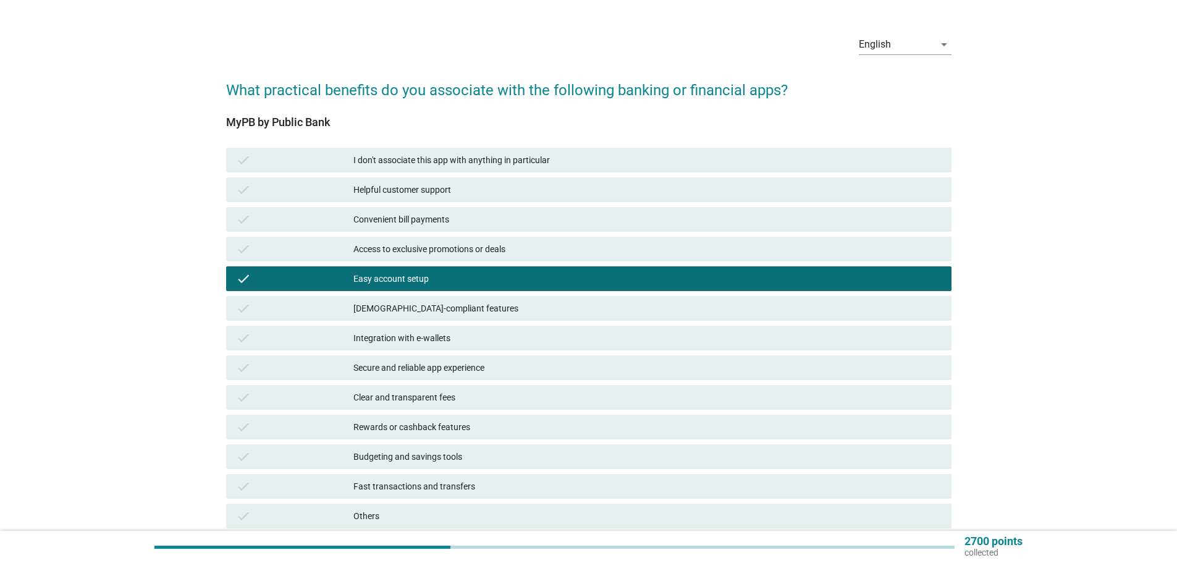
scroll to position [62, 0]
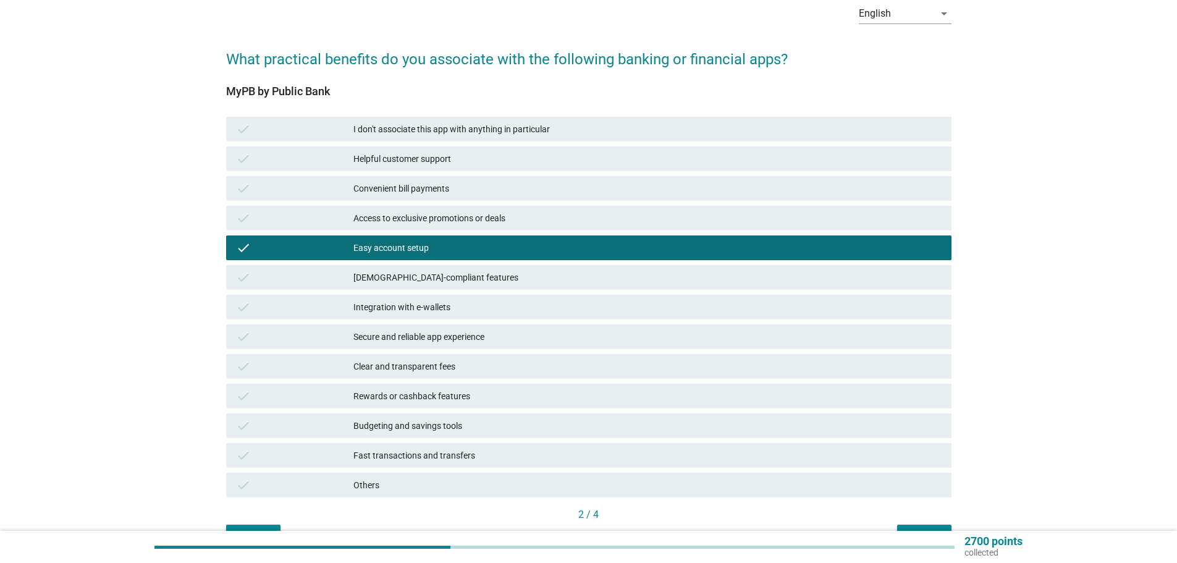
click at [477, 342] on div "Secure and reliable app experience" at bounding box center [648, 336] width 588 height 15
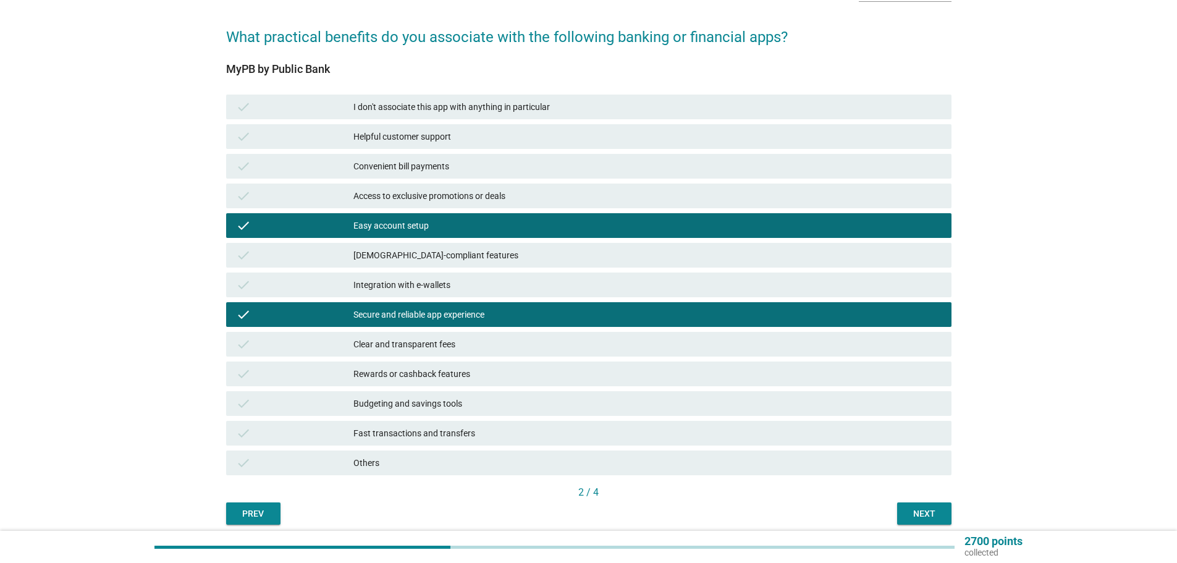
scroll to position [124, 0]
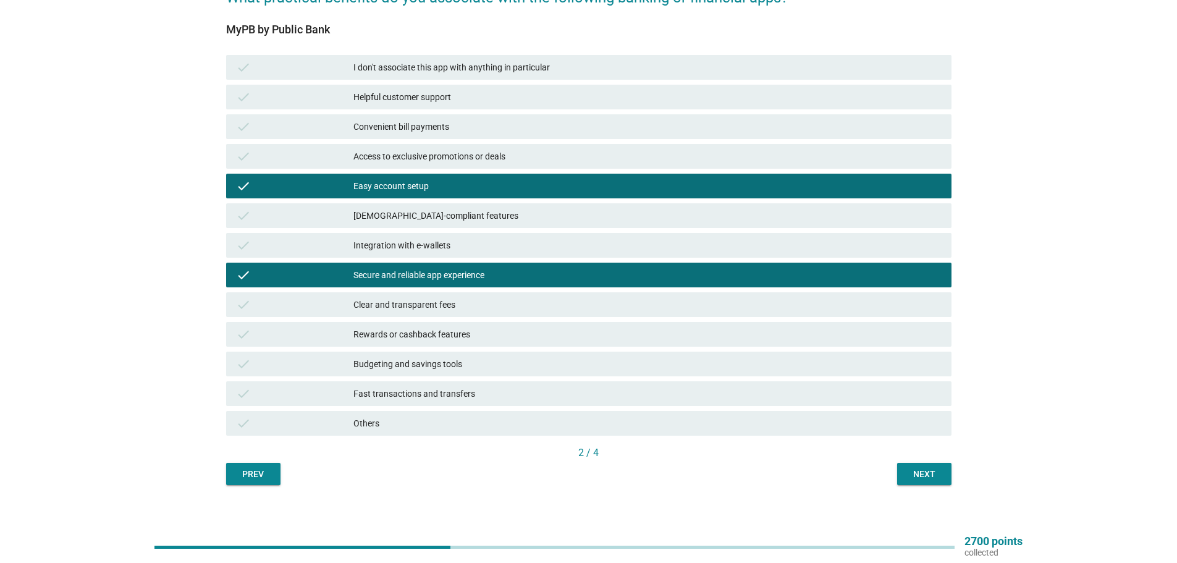
click at [565, 397] on div "Fast transactions and transfers" at bounding box center [648, 393] width 588 height 15
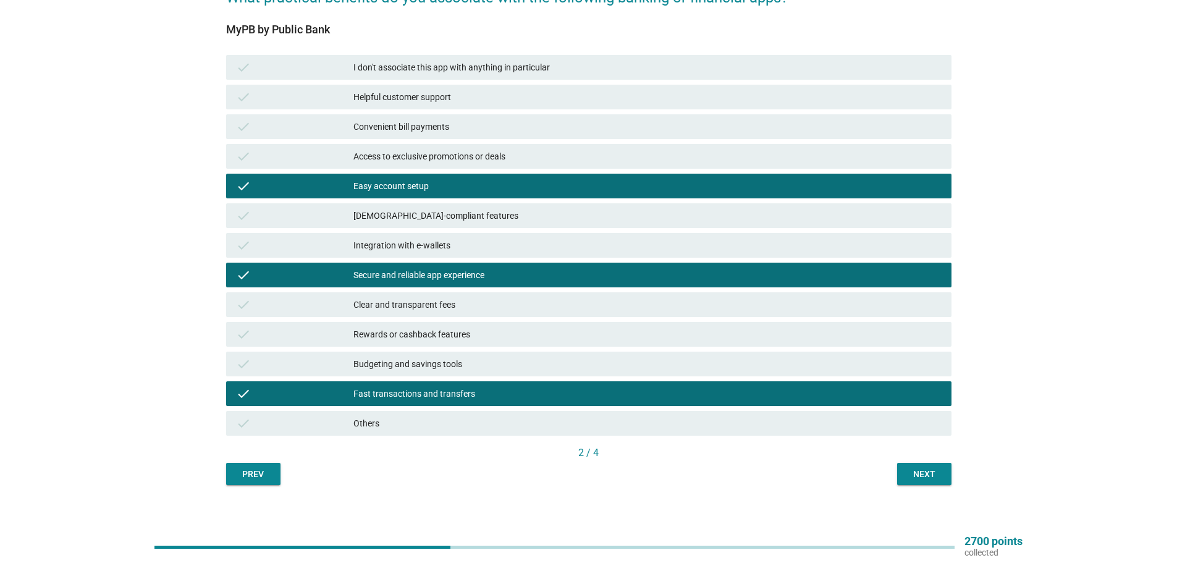
click at [937, 476] on div "Next" at bounding box center [924, 474] width 35 height 13
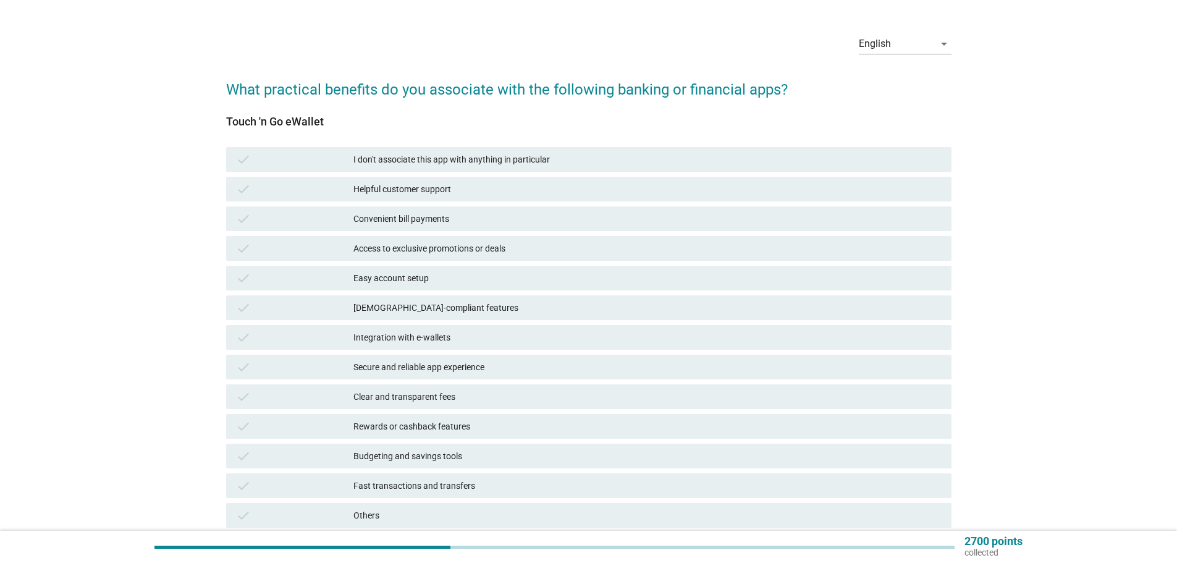
scroll to position [62, 0]
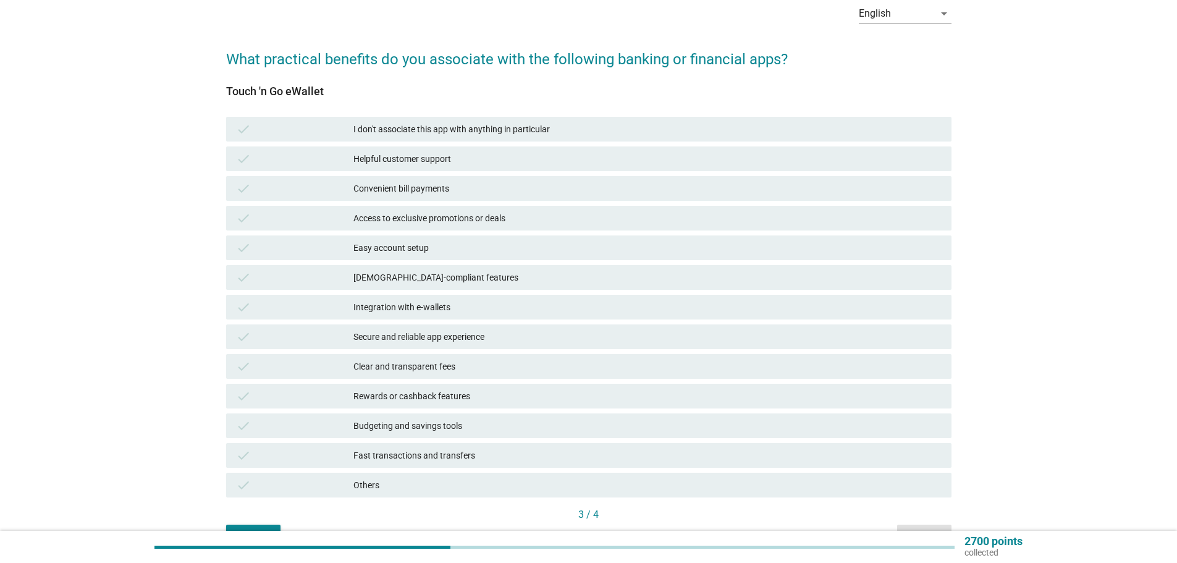
click at [435, 454] on div "Fast transactions and transfers" at bounding box center [648, 455] width 588 height 15
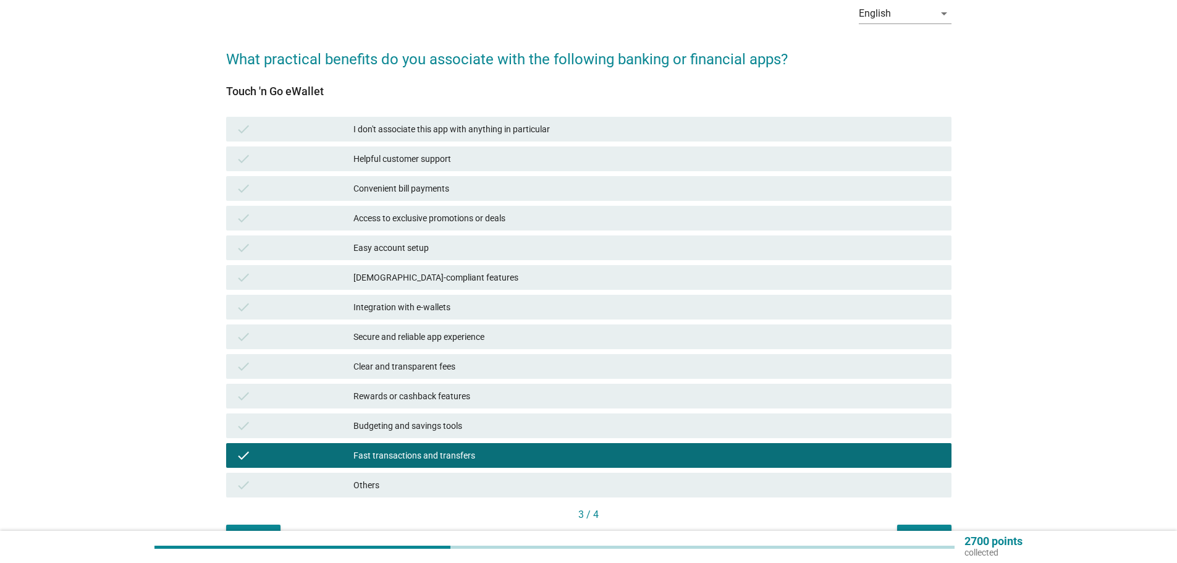
click at [474, 364] on div "Clear and transparent fees" at bounding box center [648, 366] width 588 height 15
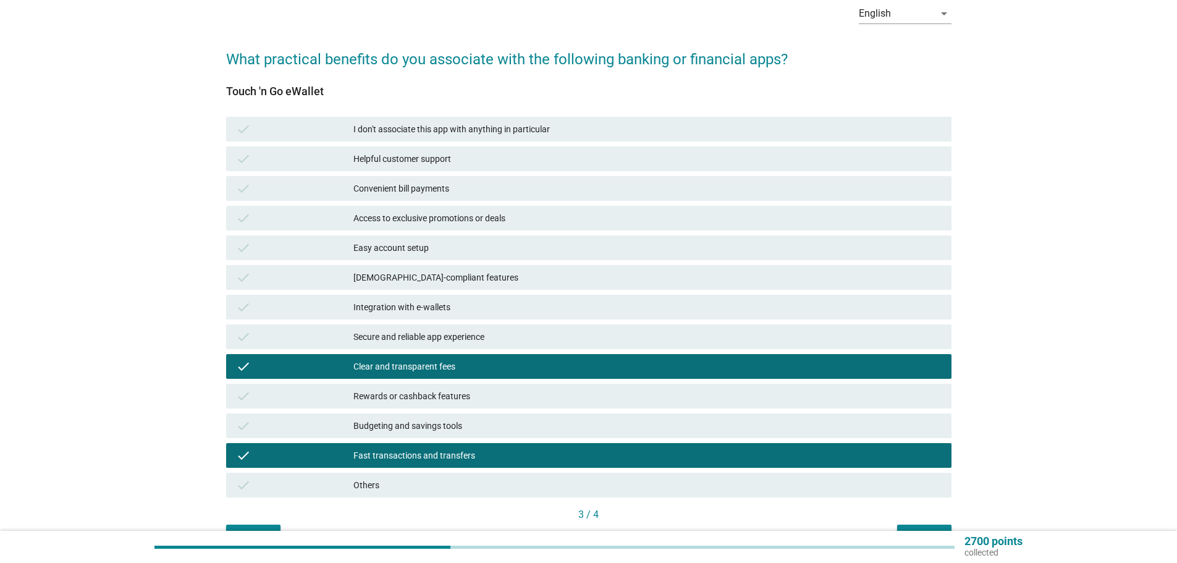
click at [448, 248] on div "Easy account setup" at bounding box center [648, 247] width 588 height 15
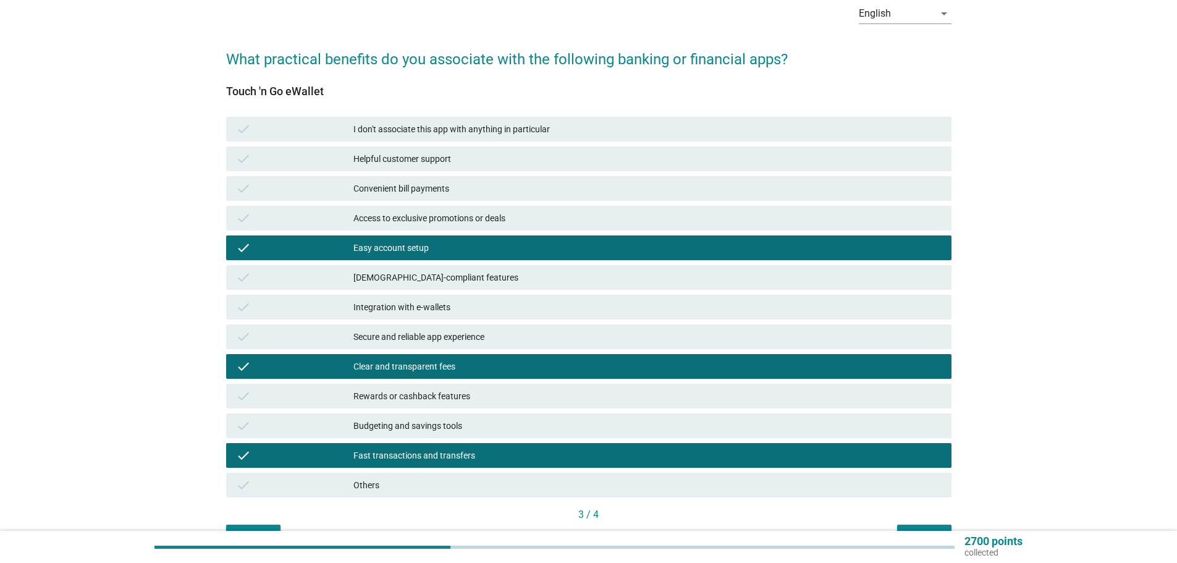
click at [910, 522] on div "3 / 4" at bounding box center [589, 515] width 726 height 17
click at [913, 528] on button "Next" at bounding box center [924, 536] width 54 height 22
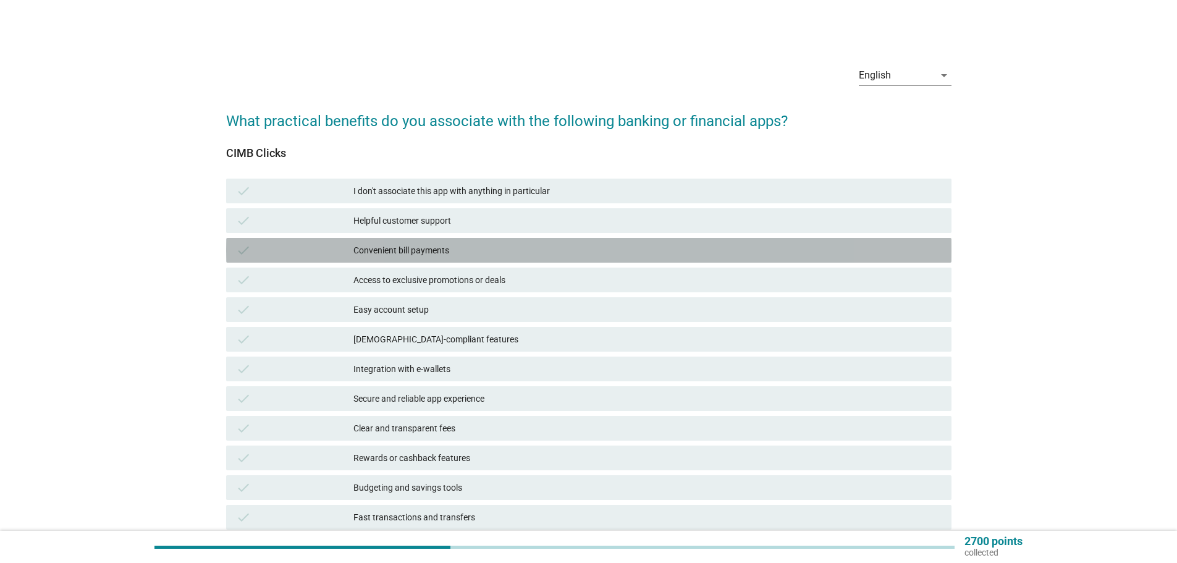
click at [443, 250] on div "Convenient bill payments" at bounding box center [648, 250] width 588 height 15
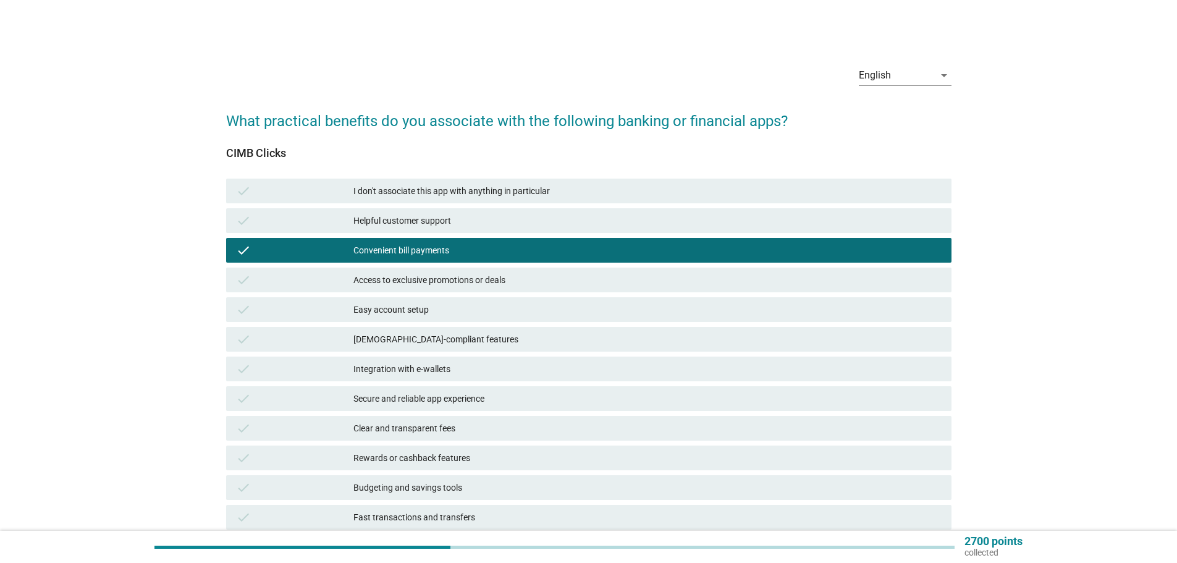
click at [435, 313] on div "Easy account setup" at bounding box center [648, 309] width 588 height 15
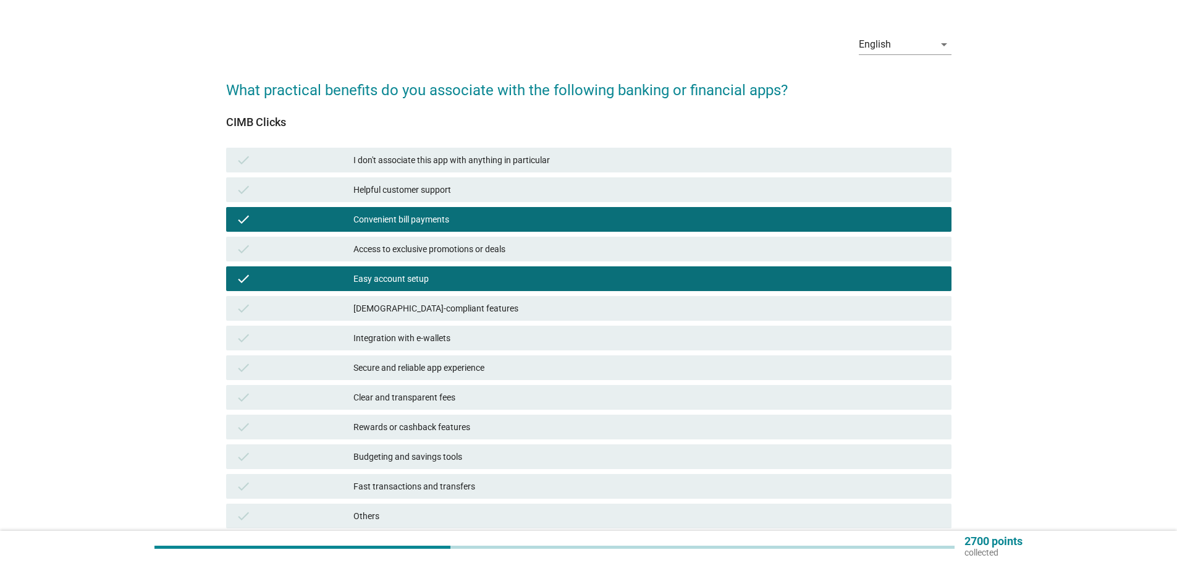
scroll to position [62, 0]
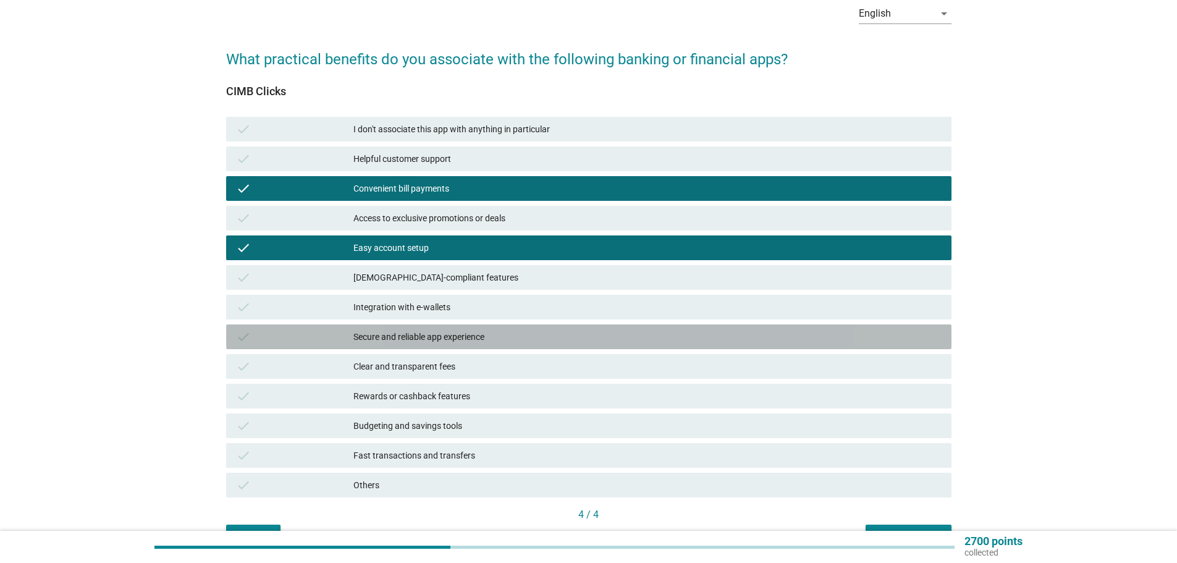
click at [449, 336] on div "Secure and reliable app experience" at bounding box center [648, 336] width 588 height 15
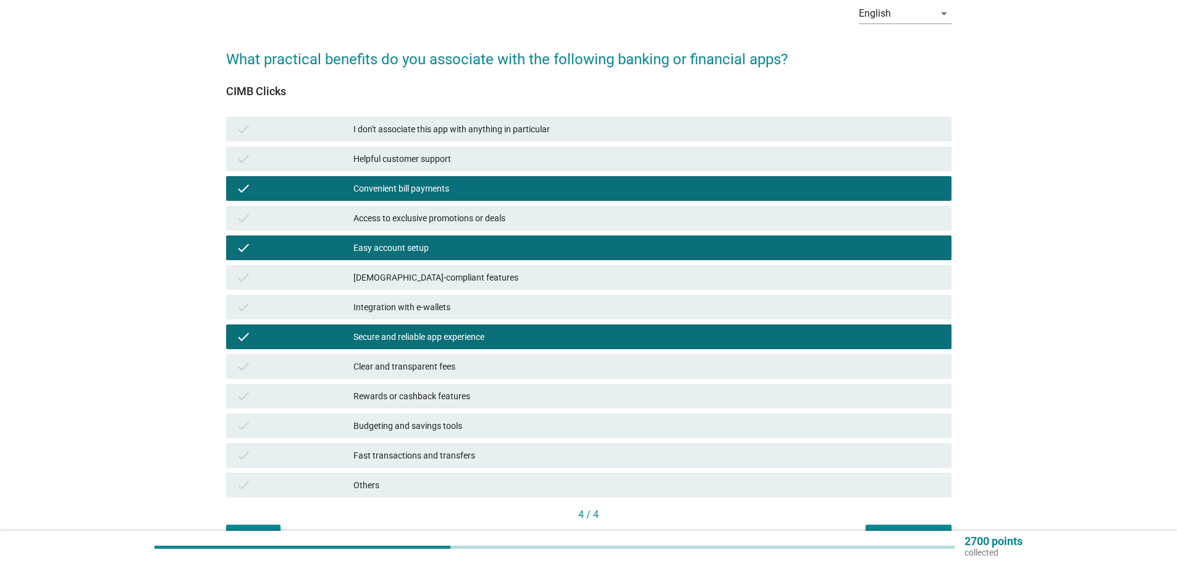
click at [454, 421] on div "Budgeting and savings tools" at bounding box center [648, 425] width 588 height 15
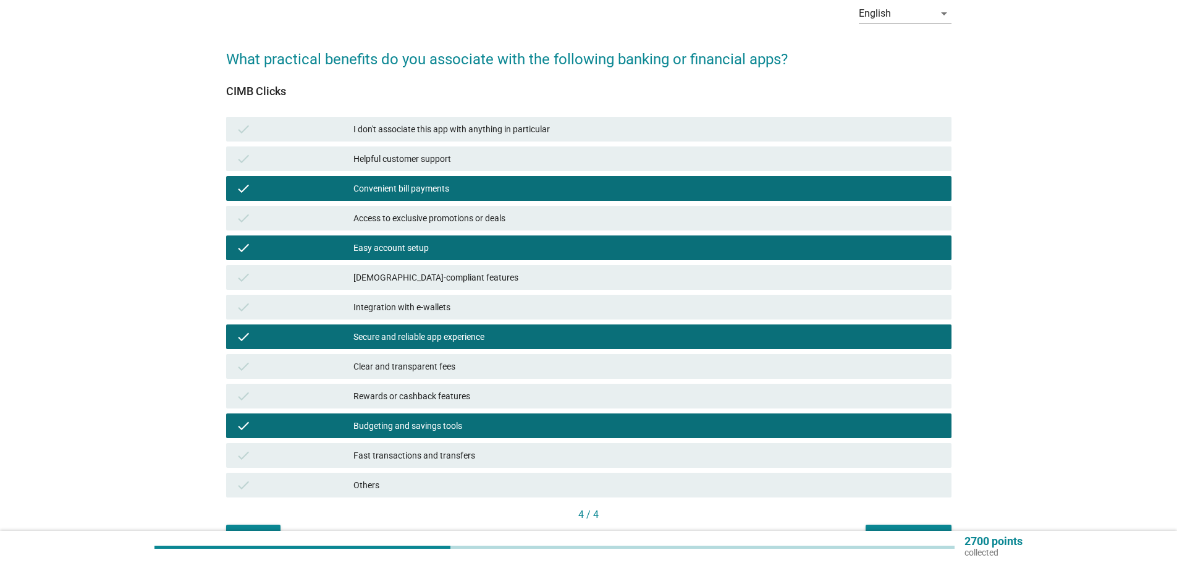
click at [468, 453] on div "Fast transactions and transfers" at bounding box center [648, 455] width 588 height 15
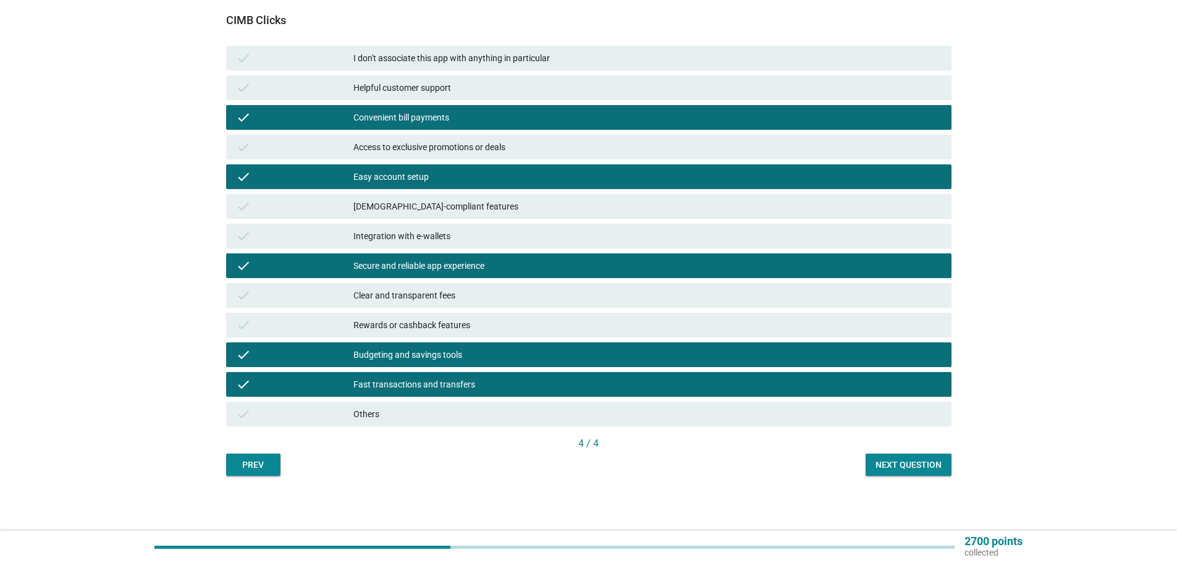
scroll to position [133, 0]
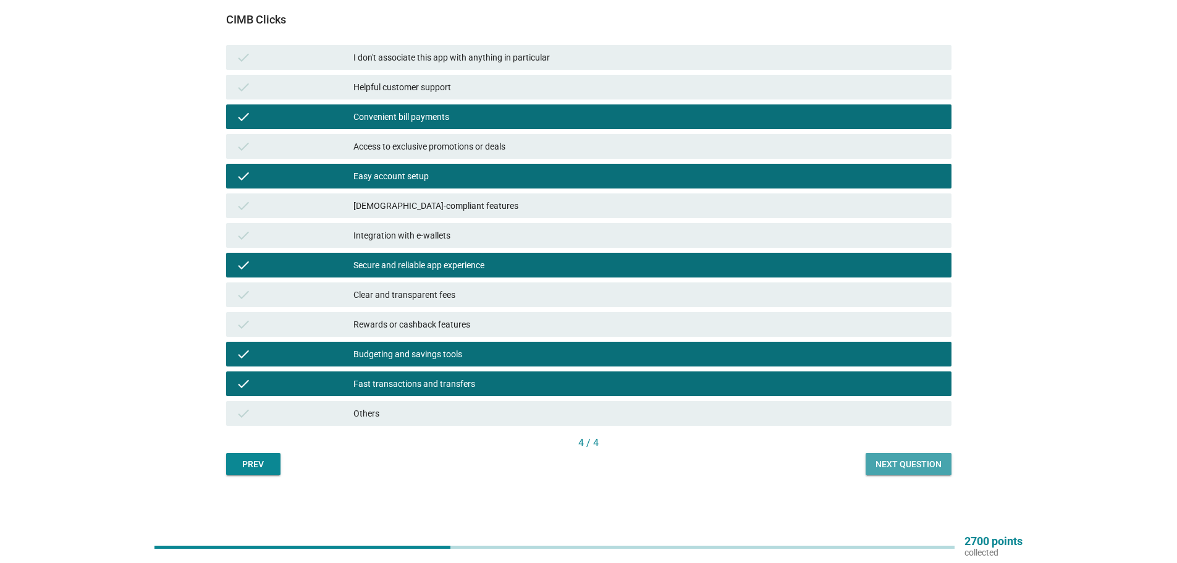
click at [888, 463] on div "Next question" at bounding box center [909, 464] width 66 height 13
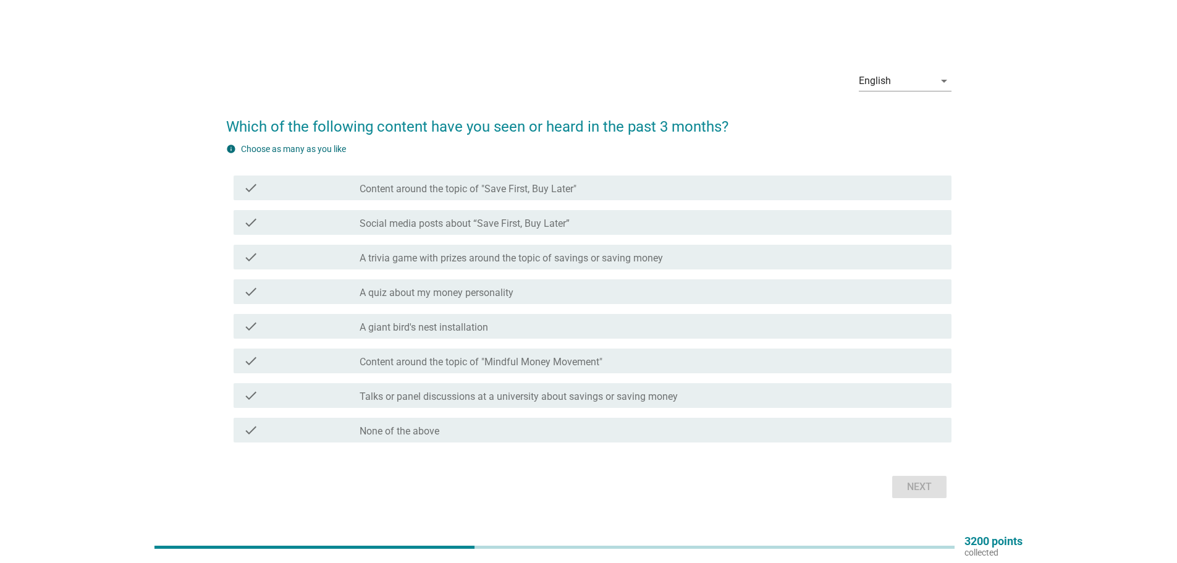
click at [559, 181] on div "check_box_outline_blank Content around the topic of "Save First, Buy Later"" at bounding box center [651, 187] width 582 height 15
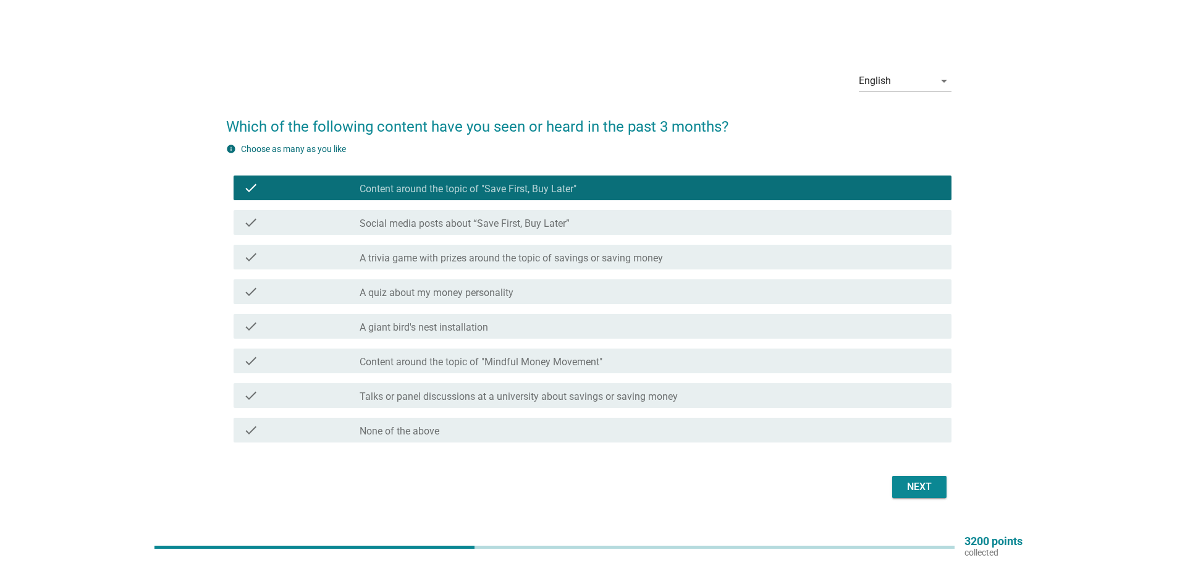
click at [925, 480] on div "Next" at bounding box center [919, 487] width 35 height 15
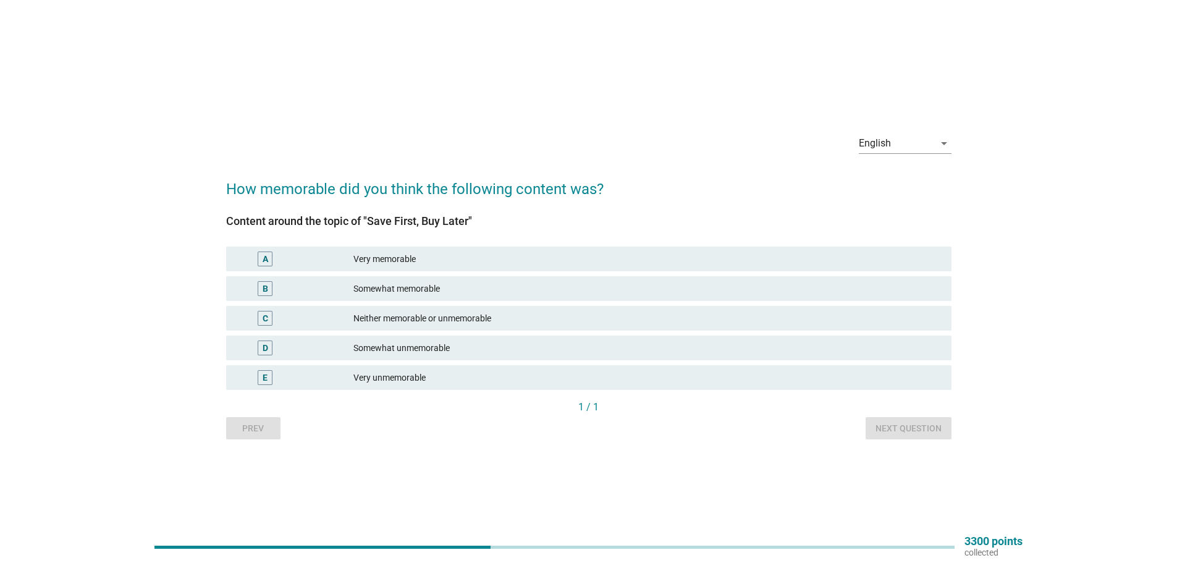
drag, startPoint x: 498, startPoint y: 320, endPoint x: 603, endPoint y: 340, distance: 107.5
click at [498, 320] on div "Neither memorable or unmemorable" at bounding box center [648, 318] width 588 height 15
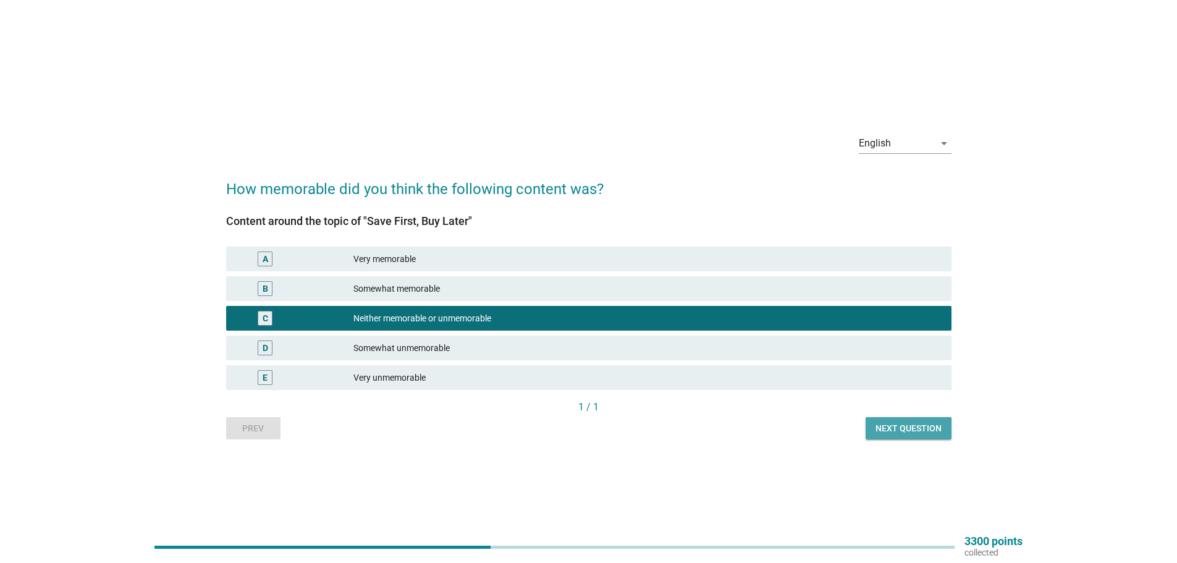
click at [911, 431] on div "Next question" at bounding box center [909, 428] width 66 height 13
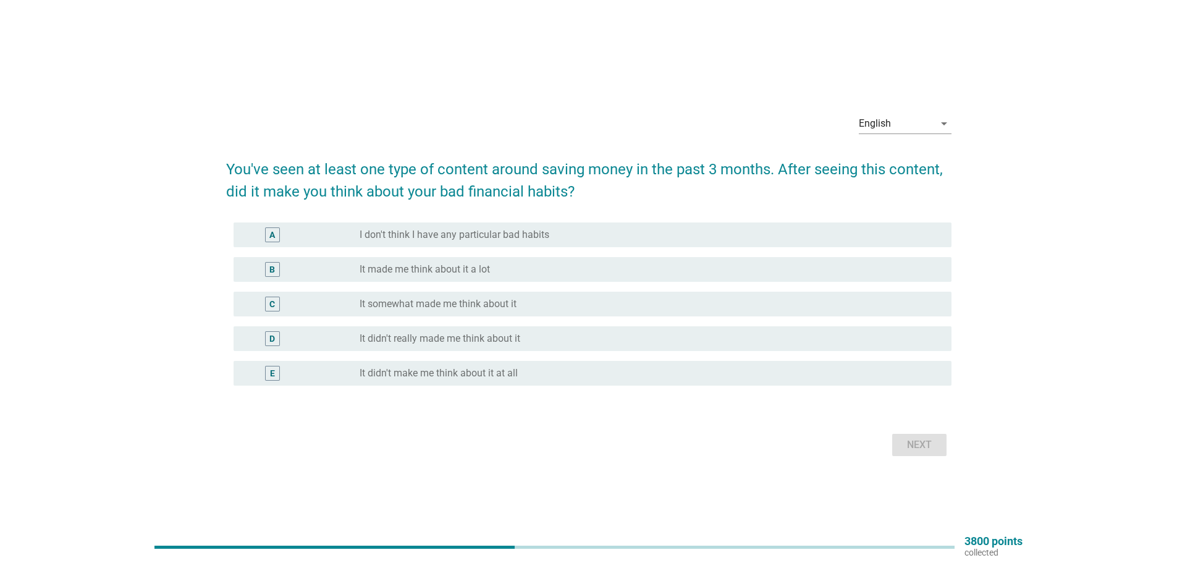
click at [517, 273] on div "radio_button_unchecked It made me think about it a lot" at bounding box center [646, 269] width 572 height 12
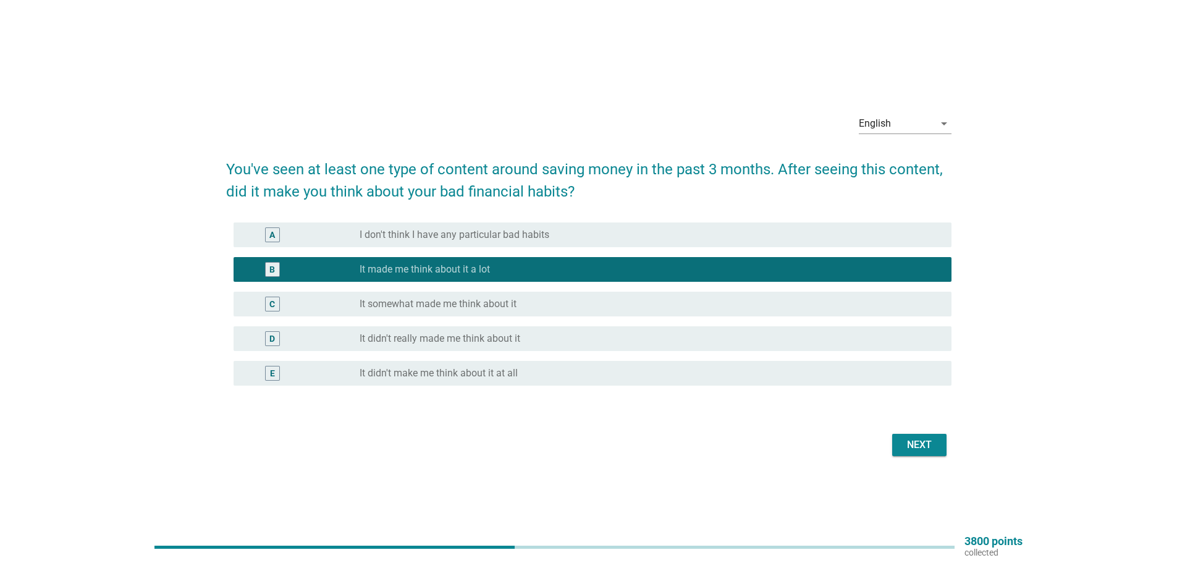
click at [917, 449] on div "Next" at bounding box center [919, 445] width 35 height 15
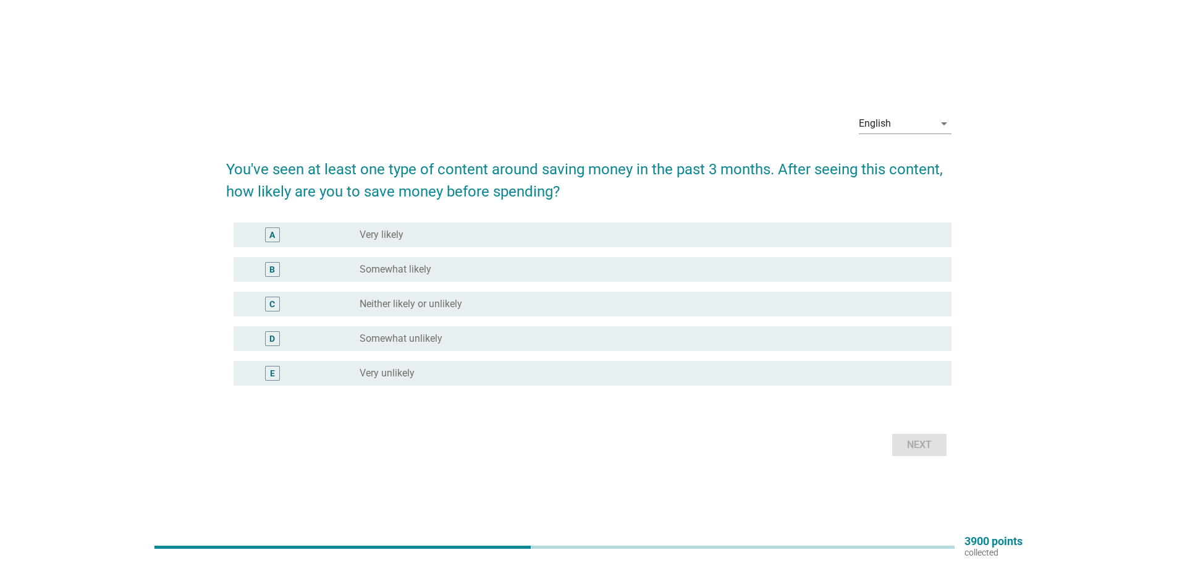
click at [464, 239] on div "radio_button_unchecked Very likely" at bounding box center [646, 235] width 572 height 12
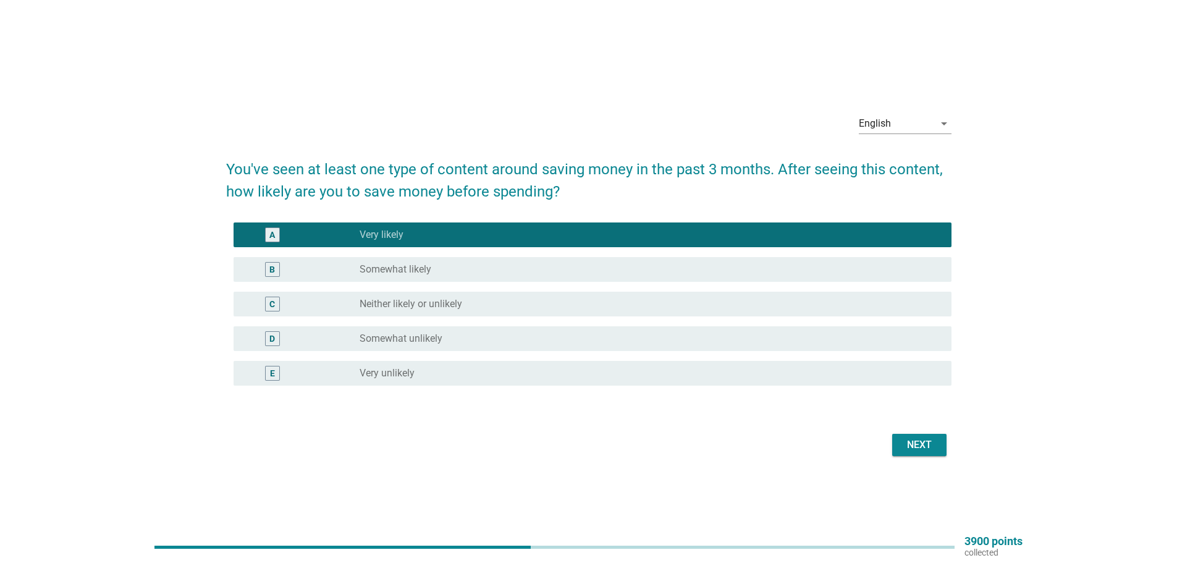
click at [919, 447] on div "Next" at bounding box center [919, 445] width 35 height 15
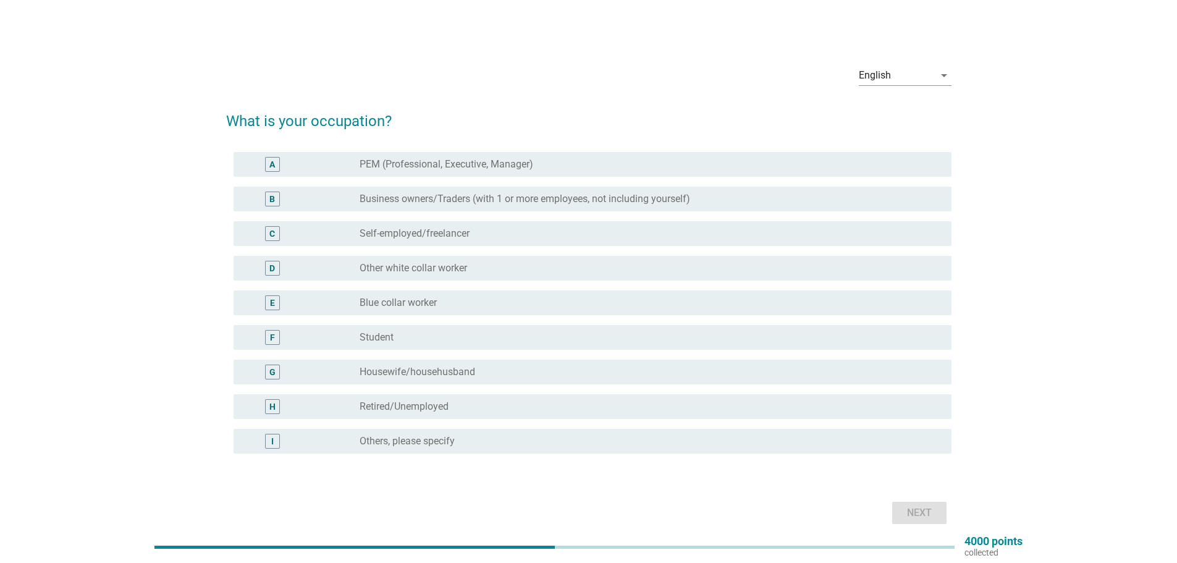
click at [404, 336] on div "radio_button_unchecked Student" at bounding box center [646, 337] width 572 height 12
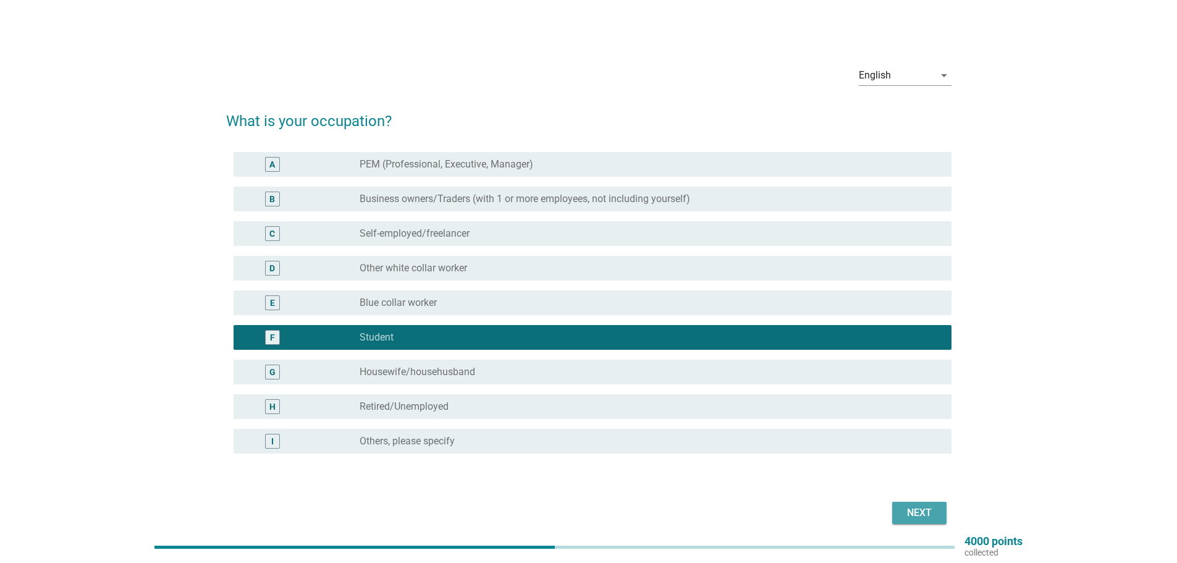
click at [914, 514] on div "Next" at bounding box center [919, 513] width 35 height 15
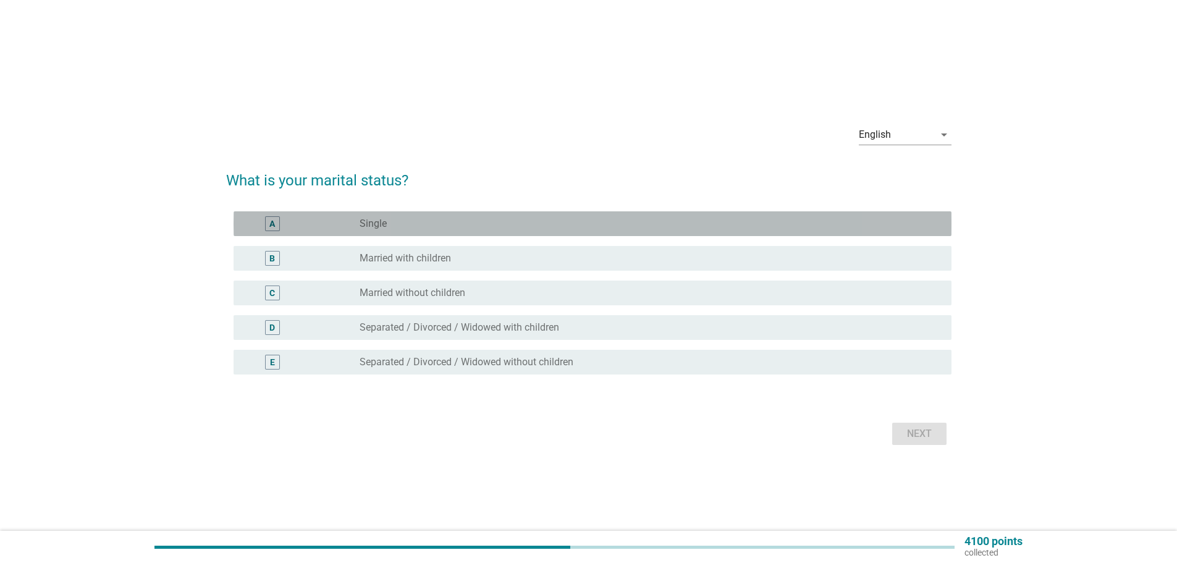
click at [421, 219] on div "radio_button_unchecked Single" at bounding box center [646, 224] width 572 height 12
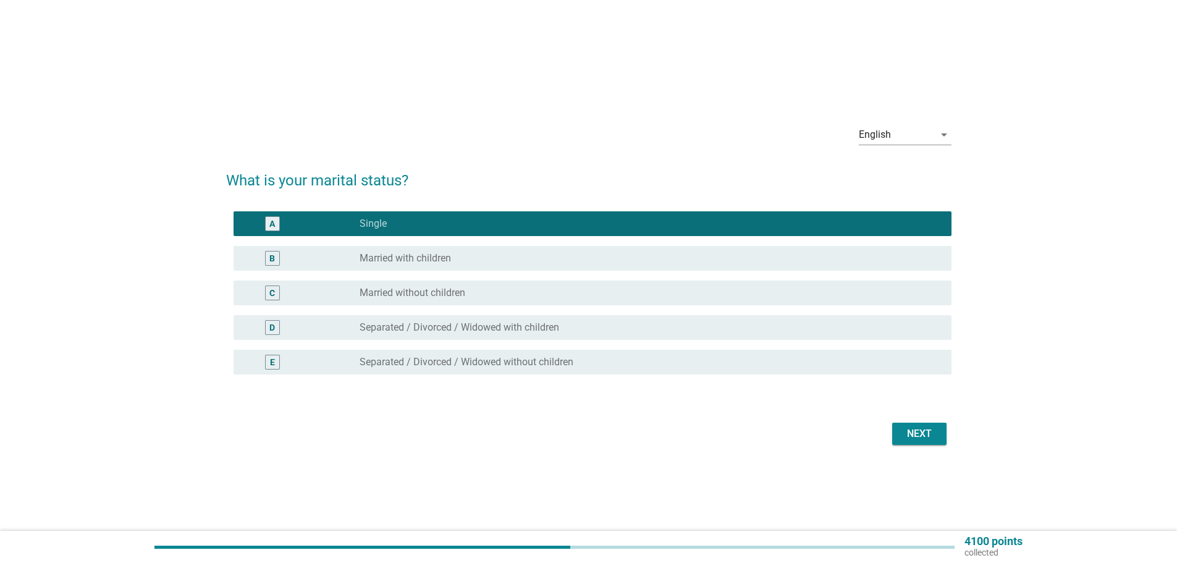
click at [915, 434] on div "Next" at bounding box center [919, 433] width 35 height 15
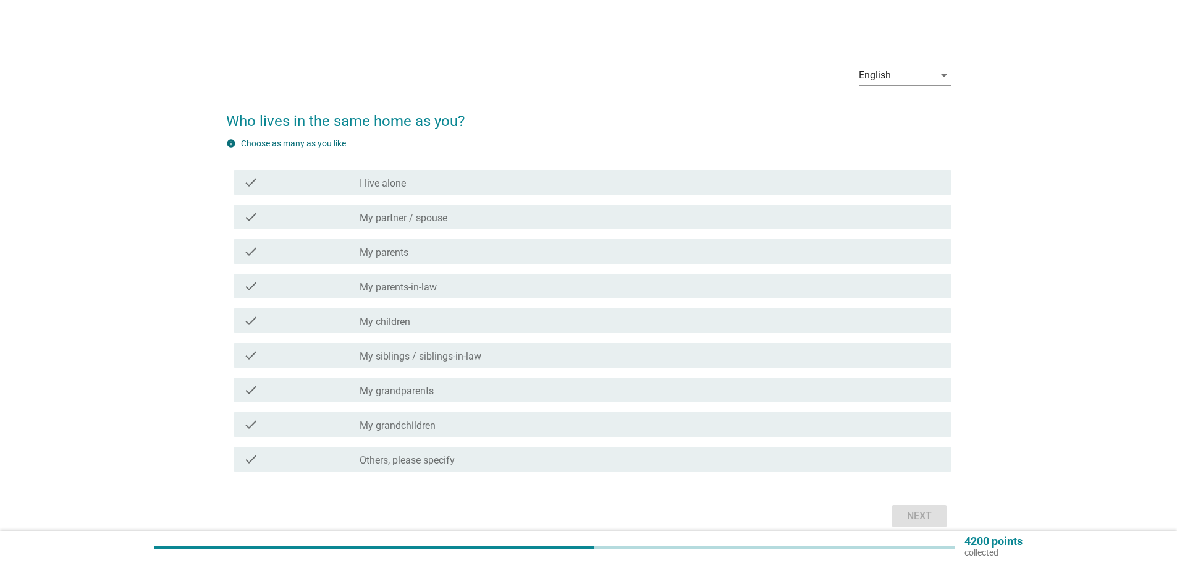
click at [416, 182] on div "check_box_outline_blank I live alone" at bounding box center [651, 182] width 582 height 15
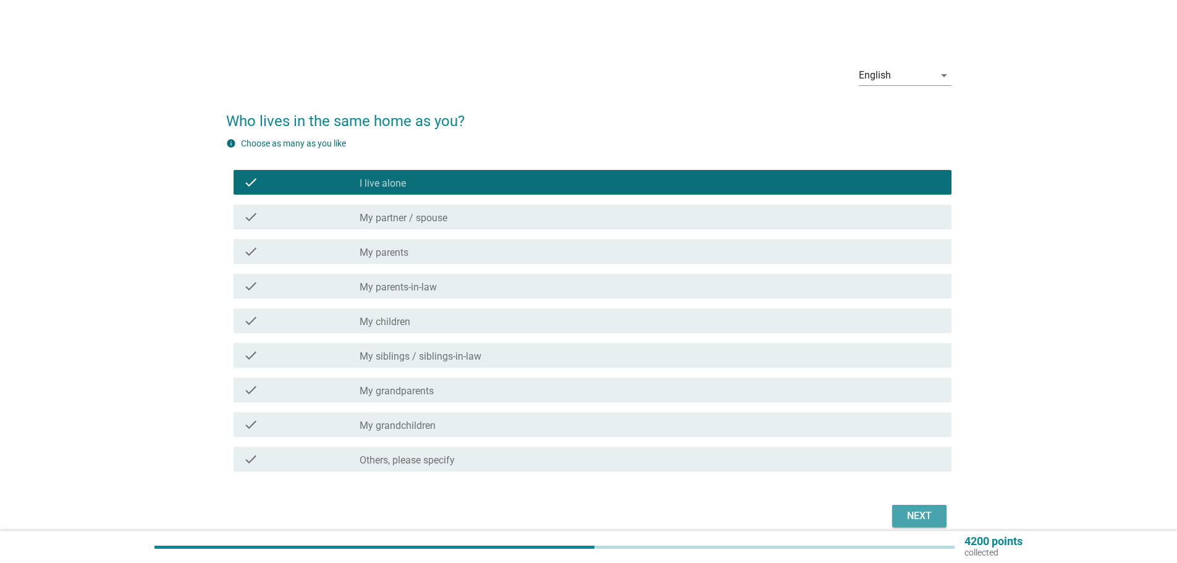
click at [923, 510] on div "Next" at bounding box center [919, 516] width 35 height 15
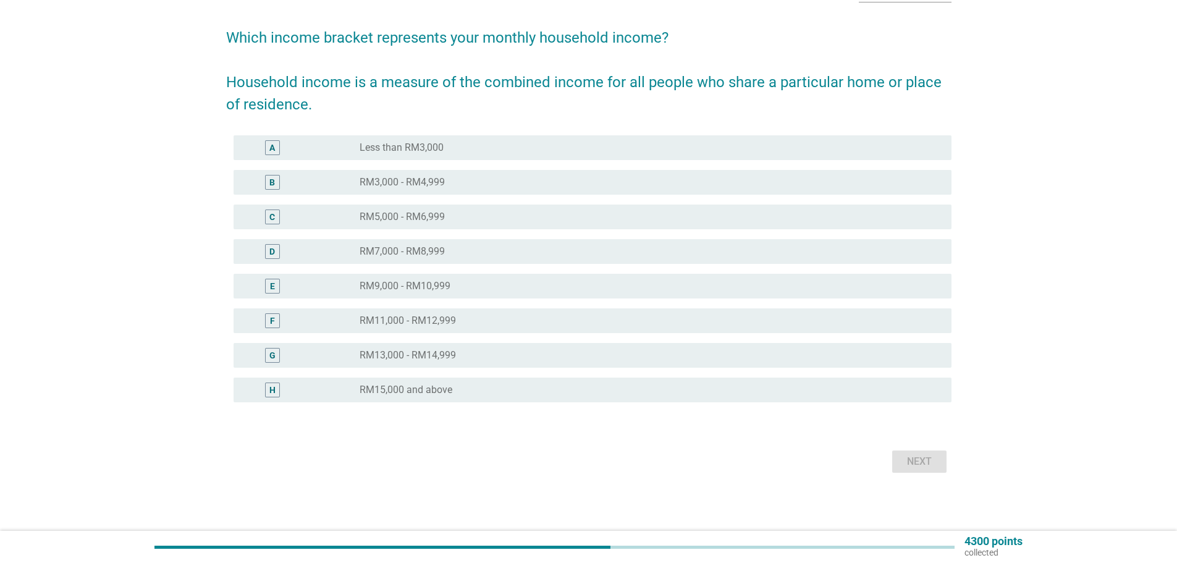
scroll to position [85, 0]
click at [472, 389] on div "radio_button_unchecked RM15,000 and above" at bounding box center [646, 389] width 572 height 12
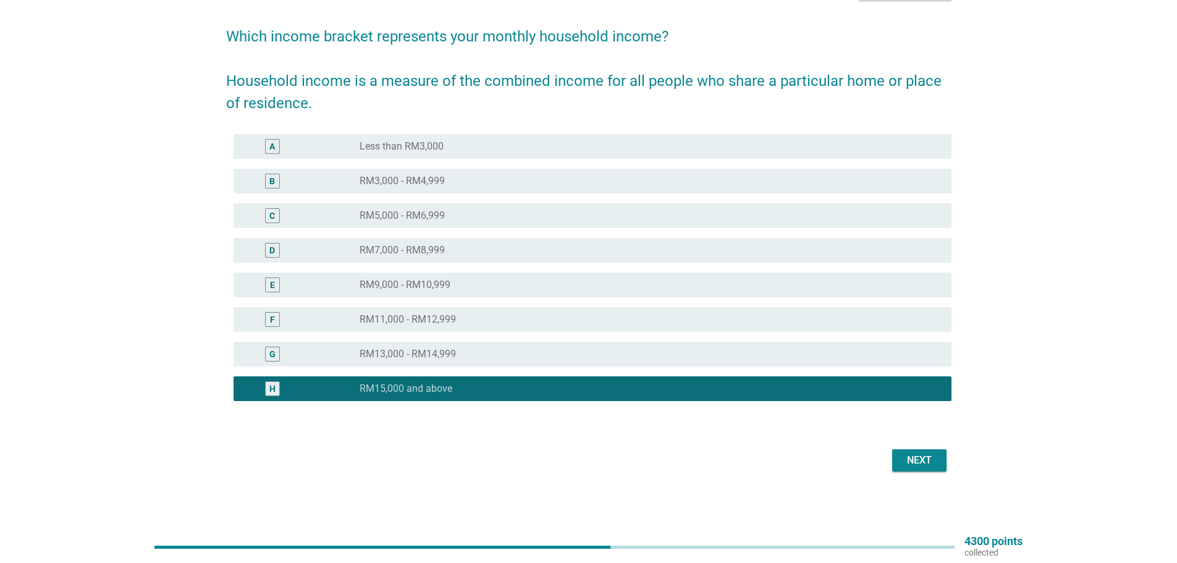
click at [913, 465] on div "Next" at bounding box center [919, 460] width 35 height 15
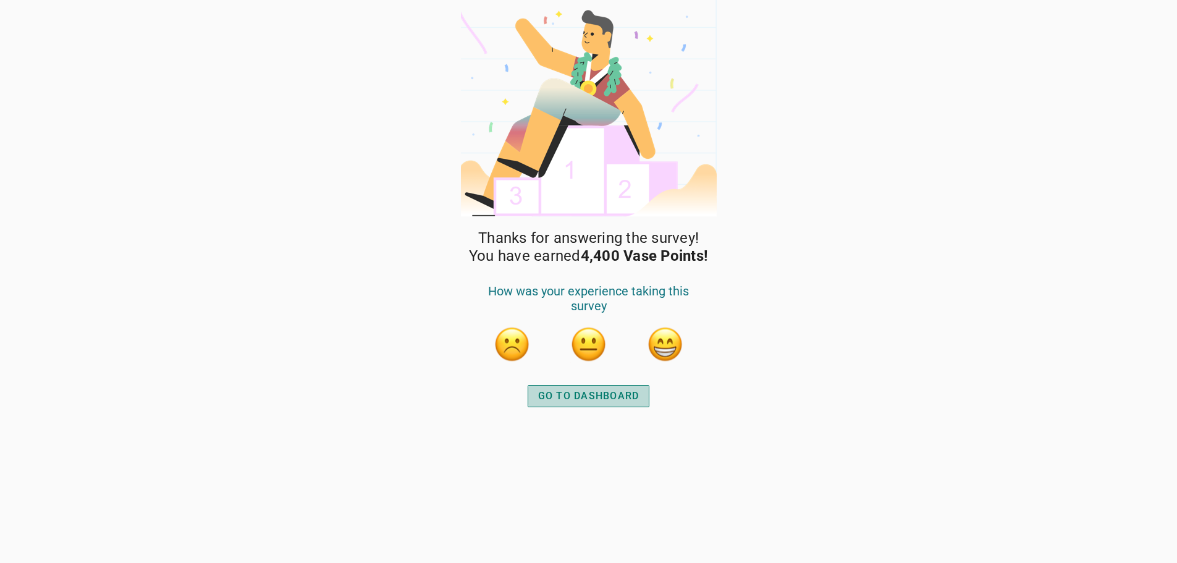
click at [586, 402] on div "GO TO DASHBOARD" at bounding box center [588, 396] width 101 height 15
